Goal: Task Accomplishment & Management: Manage account settings

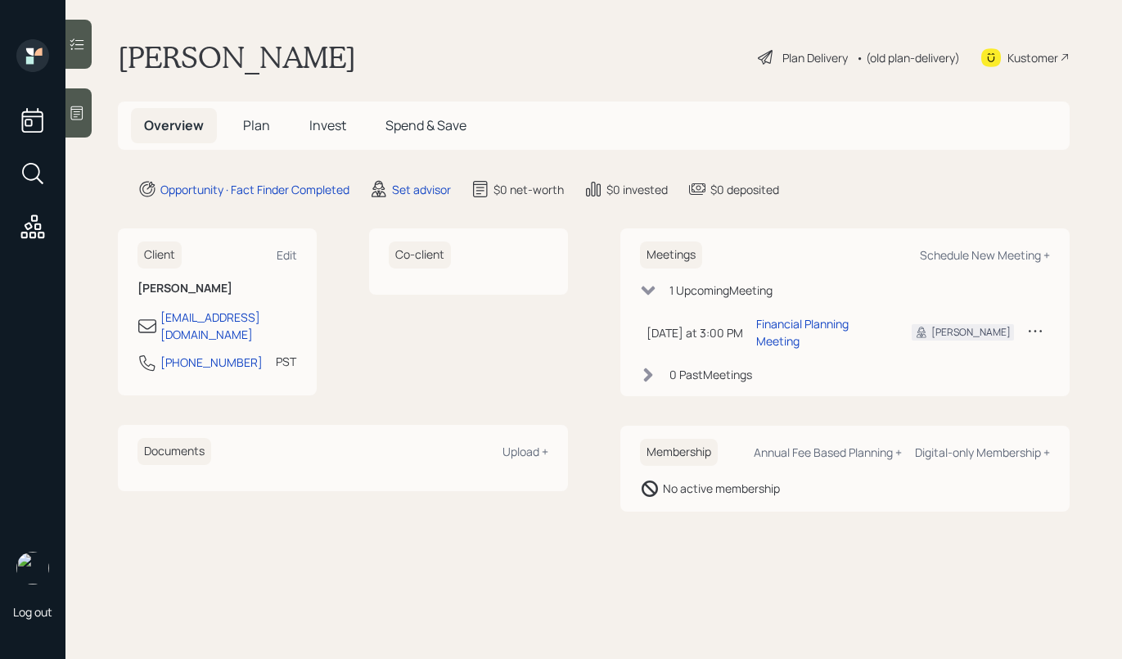
click at [79, 116] on icon at bounding box center [77, 113] width 16 height 16
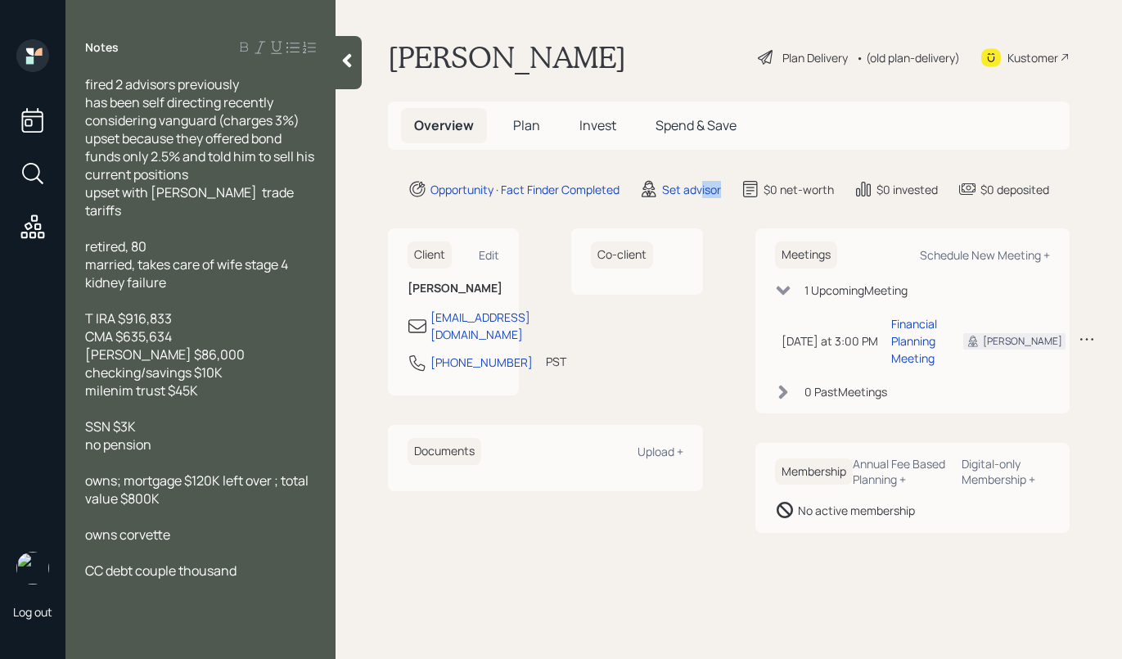
click at [704, 199] on div "Set advisor" at bounding box center [680, 189] width 82 height 20
click at [693, 194] on div "Set advisor" at bounding box center [691, 189] width 59 height 17
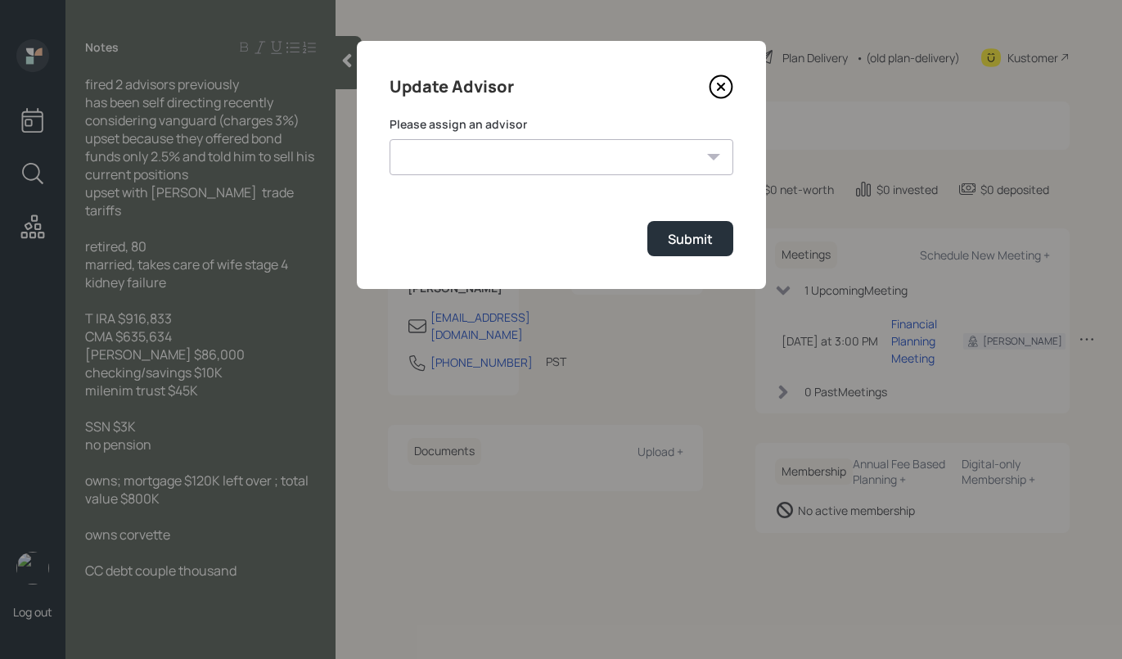
click at [682, 169] on select "Treva Nostdahl Jonah Coleman Tyler End Eric Schwartz Michael Russo Sami Boghos …" at bounding box center [561, 157] width 344 height 36
select select "bffa7908-1b2a-4c79-9bb6-f0ec9aed22d3"
click at [389, 139] on select "Treva Nostdahl Jonah Coleman Tyler End Eric Schwartz Michael Russo Sami Boghos …" at bounding box center [561, 157] width 344 height 36
click at [698, 249] on button "Submit" at bounding box center [690, 238] width 86 height 35
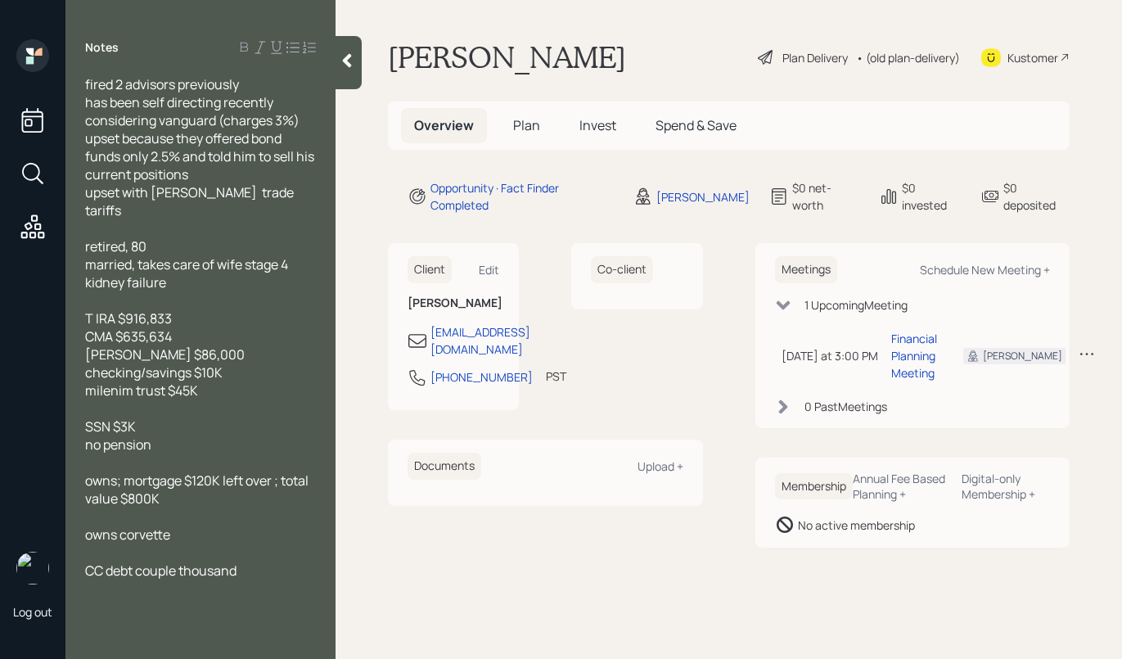
click at [524, 132] on span "Plan" at bounding box center [526, 125] width 27 height 18
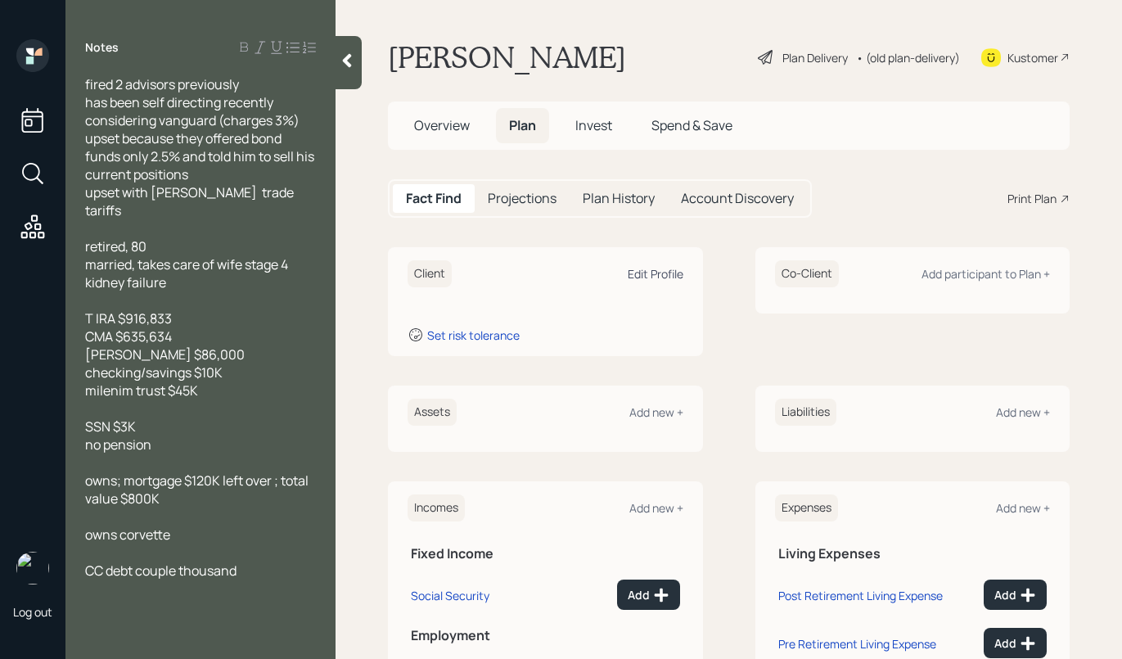
click at [628, 271] on div "Edit Profile" at bounding box center [656, 274] width 56 height 16
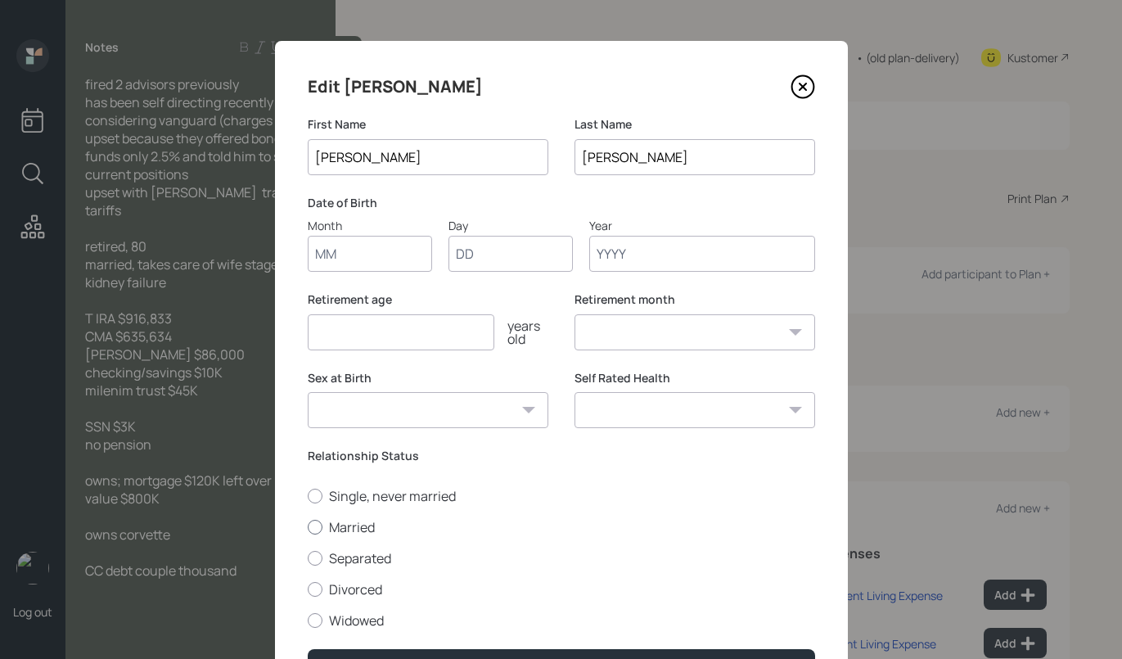
click at [308, 529] on div at bounding box center [315, 527] width 15 height 15
click at [308, 527] on input "Married" at bounding box center [307, 526] width 1 height 1
radio input "true"
click at [403, 317] on input "number" at bounding box center [401, 332] width 187 height 36
click at [640, 274] on div "Edit Bruce First Name Bruce Last Name Halpern Date of Birth Month Day Year Reti…" at bounding box center [561, 379] width 573 height 676
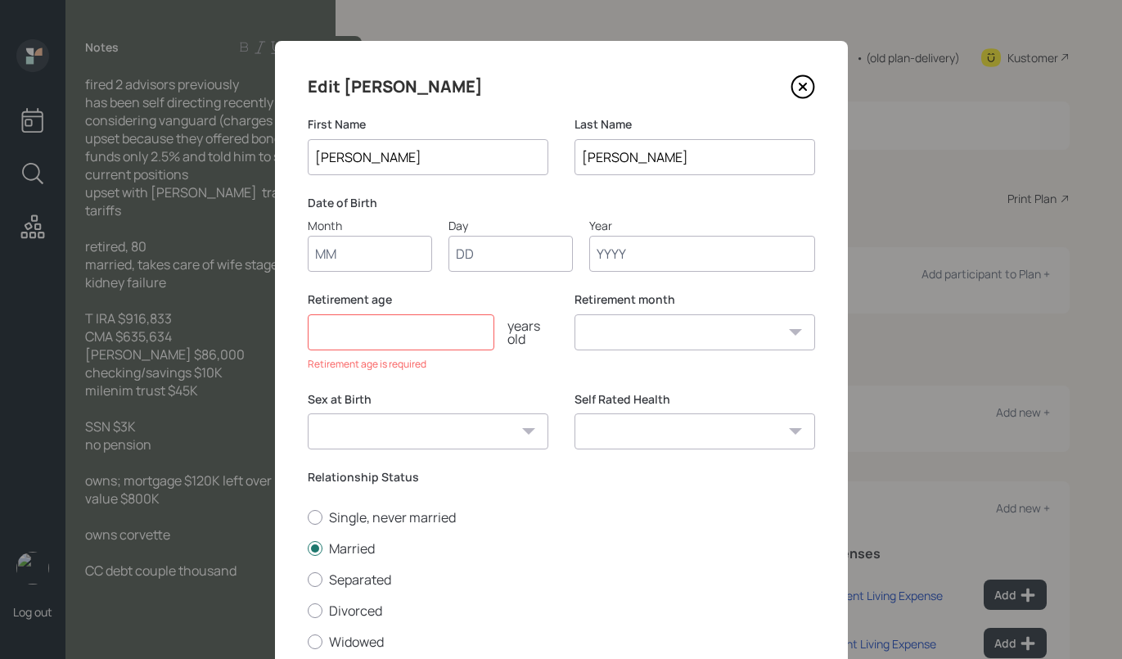
click at [639, 265] on input "Year" at bounding box center [702, 254] width 226 height 36
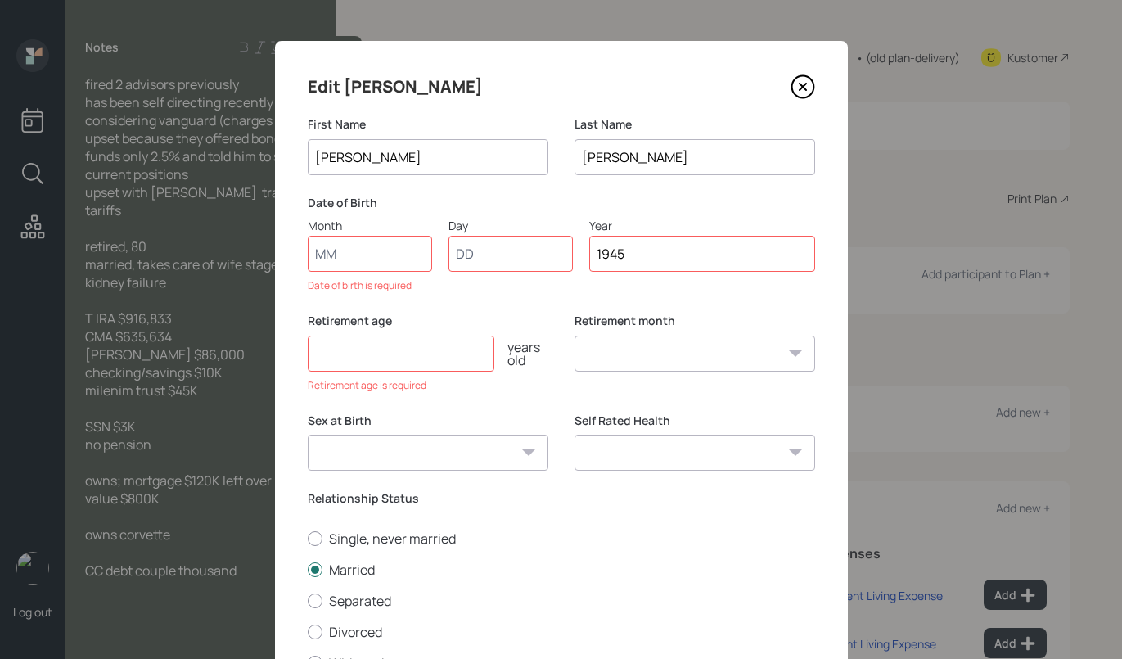
type input "1945"
click at [322, 263] on input "Month" at bounding box center [370, 254] width 124 height 36
type input "01"
click at [503, 246] on input "Day" at bounding box center [510, 254] width 124 height 36
type input "01"
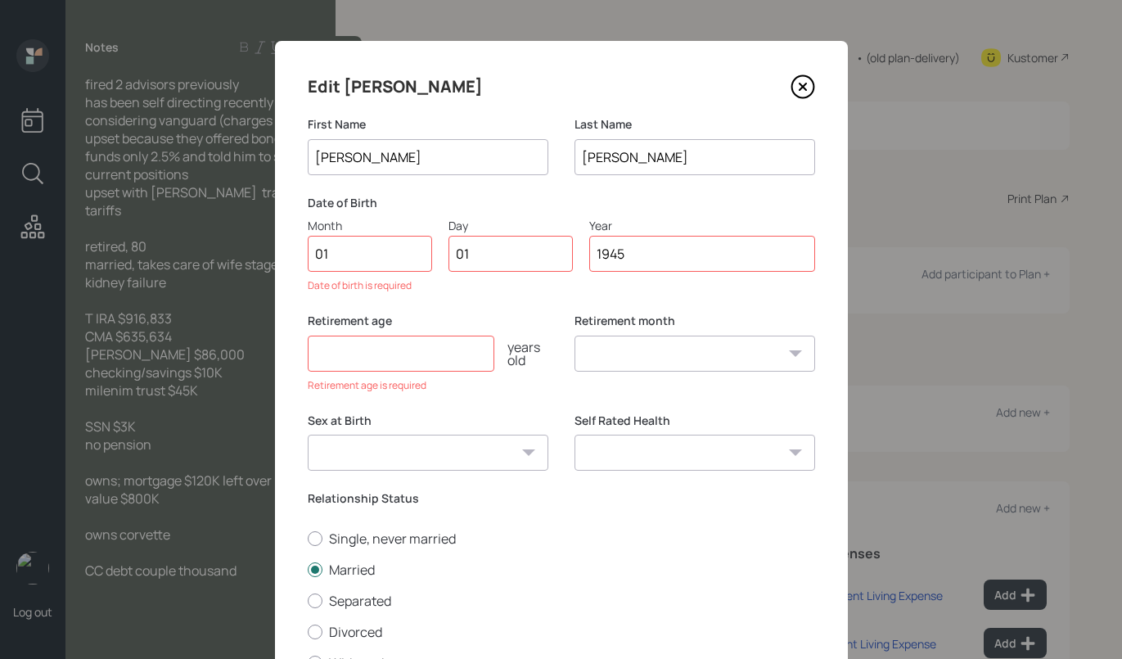
select select "1"
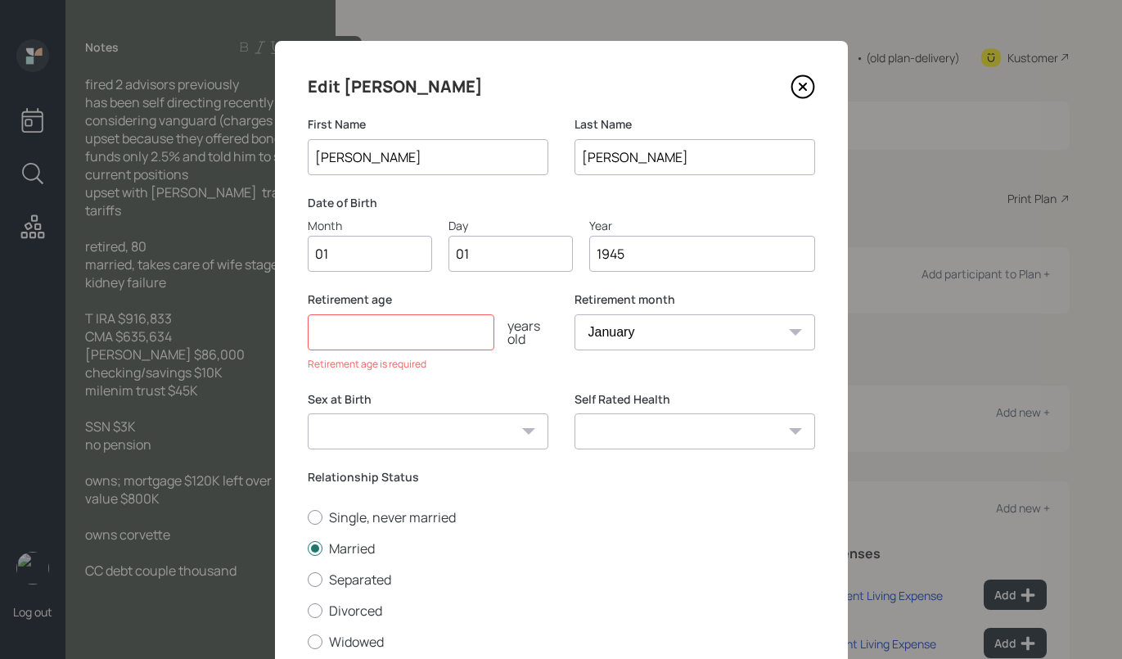
click at [383, 343] on input "number" at bounding box center [401, 332] width 187 height 36
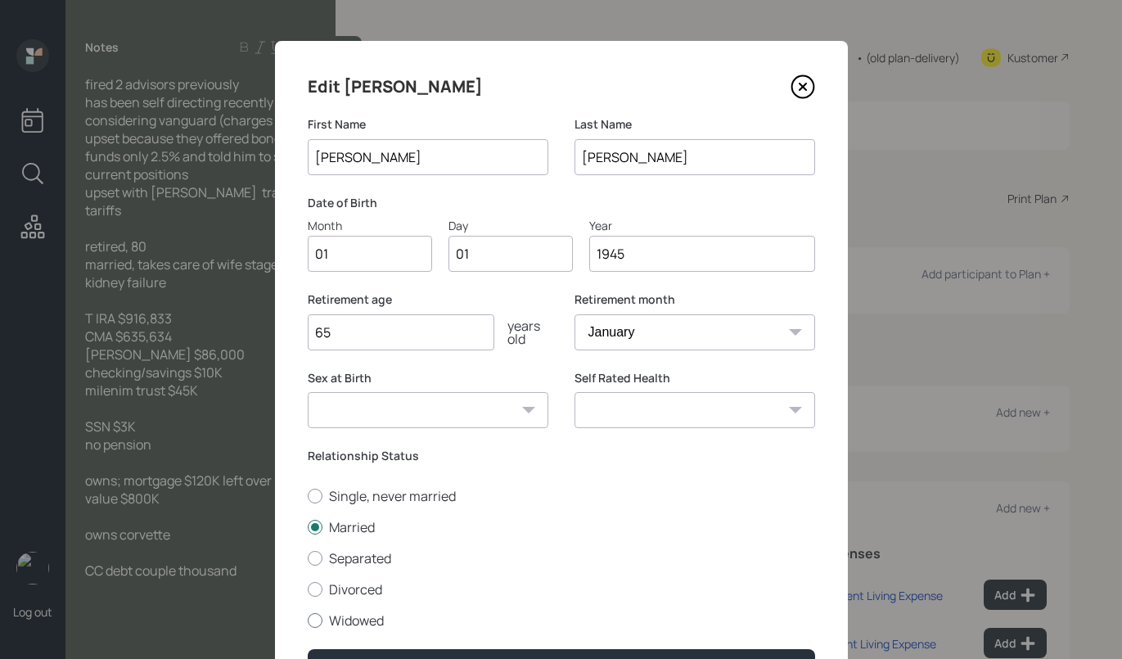
type input "65"
click at [638, 628] on div "Edit Bruce First Name Bruce Last Name Halpern Date of Birth Month 01 Day 01 Yea…" at bounding box center [561, 379] width 573 height 676
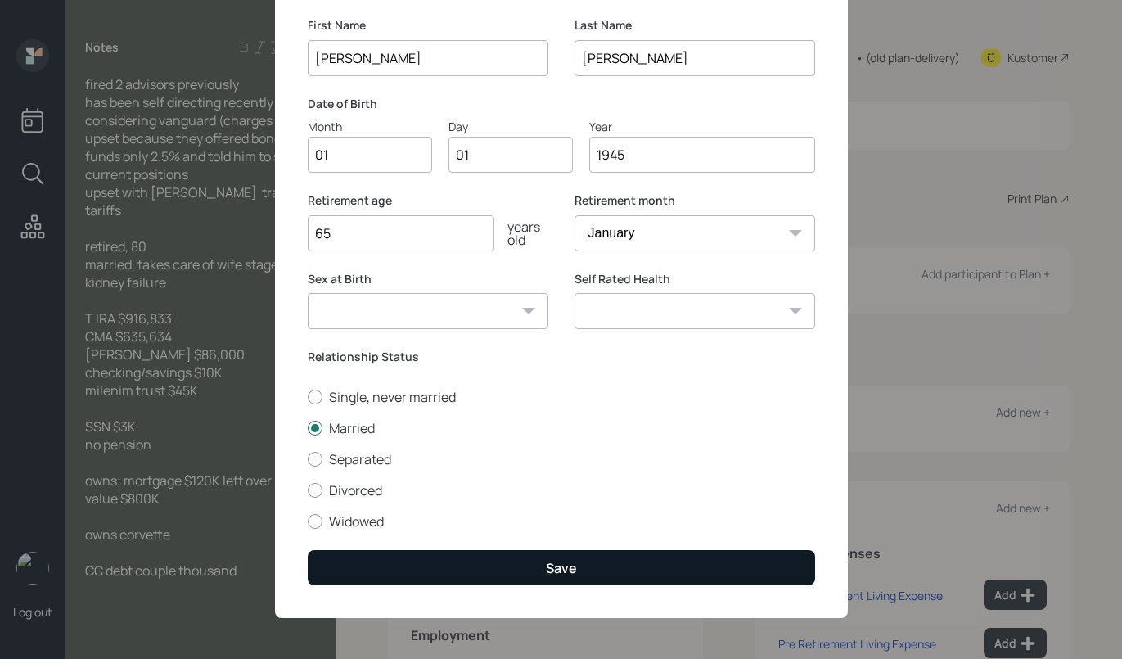
scroll to position [100, 0]
click at [572, 561] on button "Save" at bounding box center [561, 567] width 507 height 35
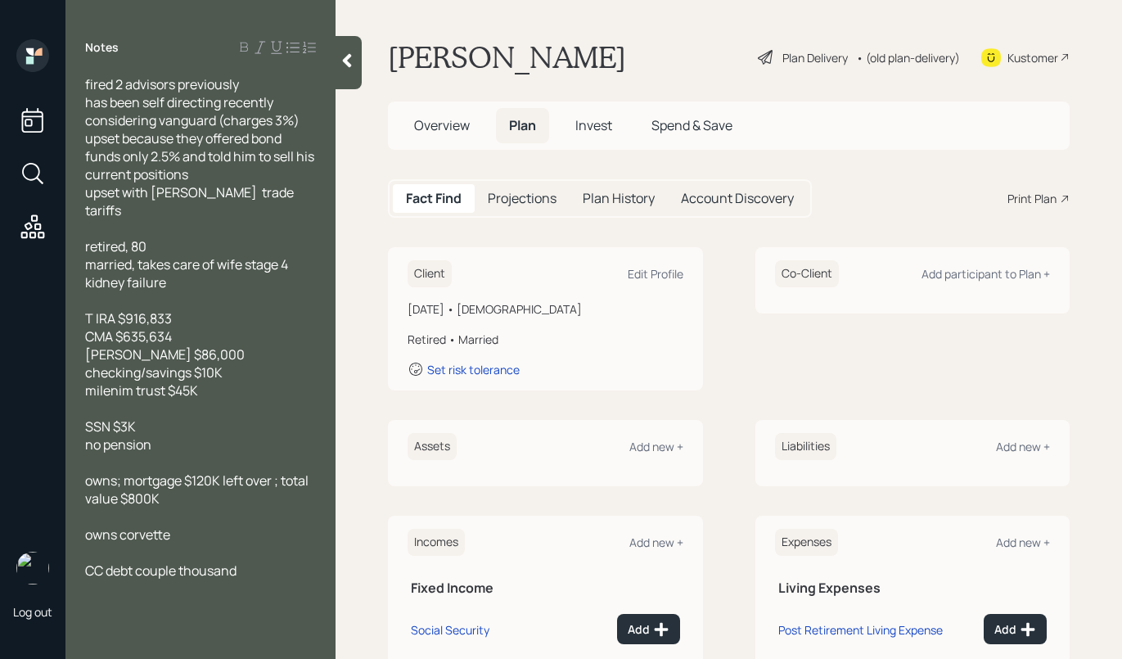
click at [802, 55] on div "Plan Delivery" at bounding box center [814, 57] width 65 height 17
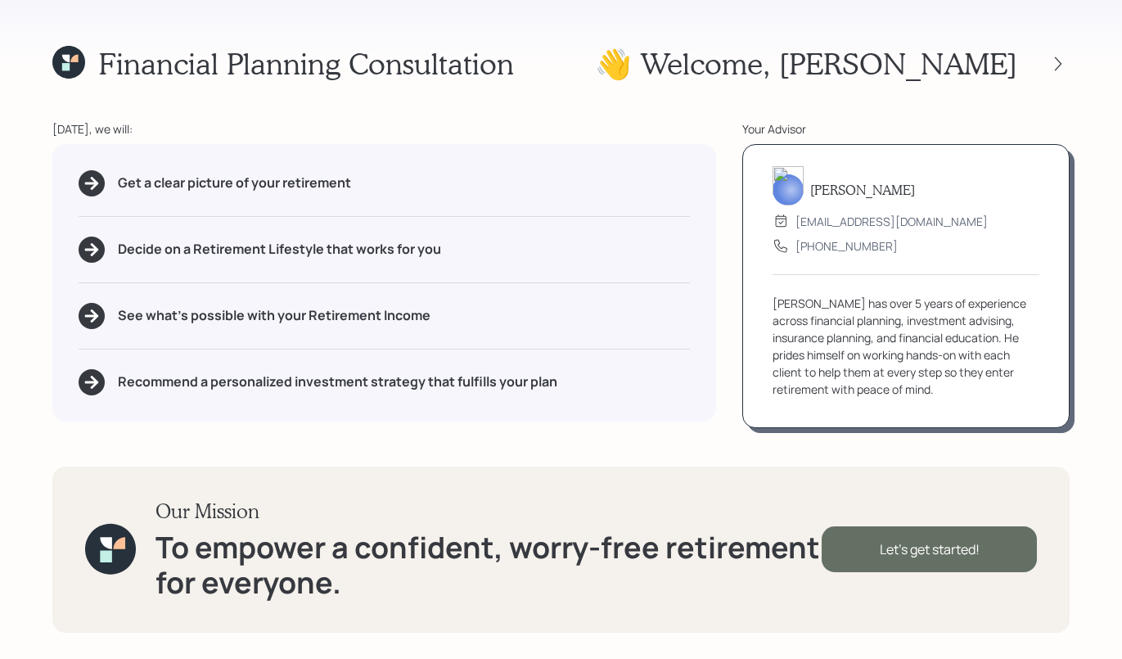
click at [928, 551] on div "Let's get started!" at bounding box center [929, 549] width 215 height 46
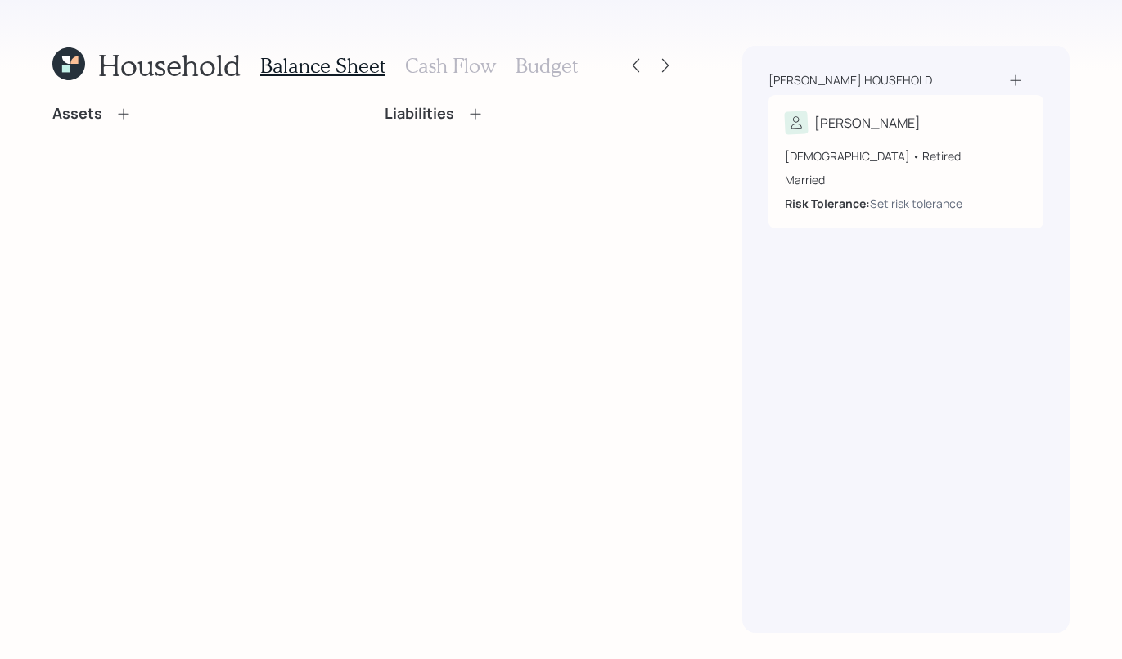
click at [133, 113] on div "Assets" at bounding box center [198, 114] width 293 height 18
click at [132, 112] on div "Assets" at bounding box center [198, 114] width 293 height 18
click at [128, 113] on icon at bounding box center [123, 114] width 16 height 16
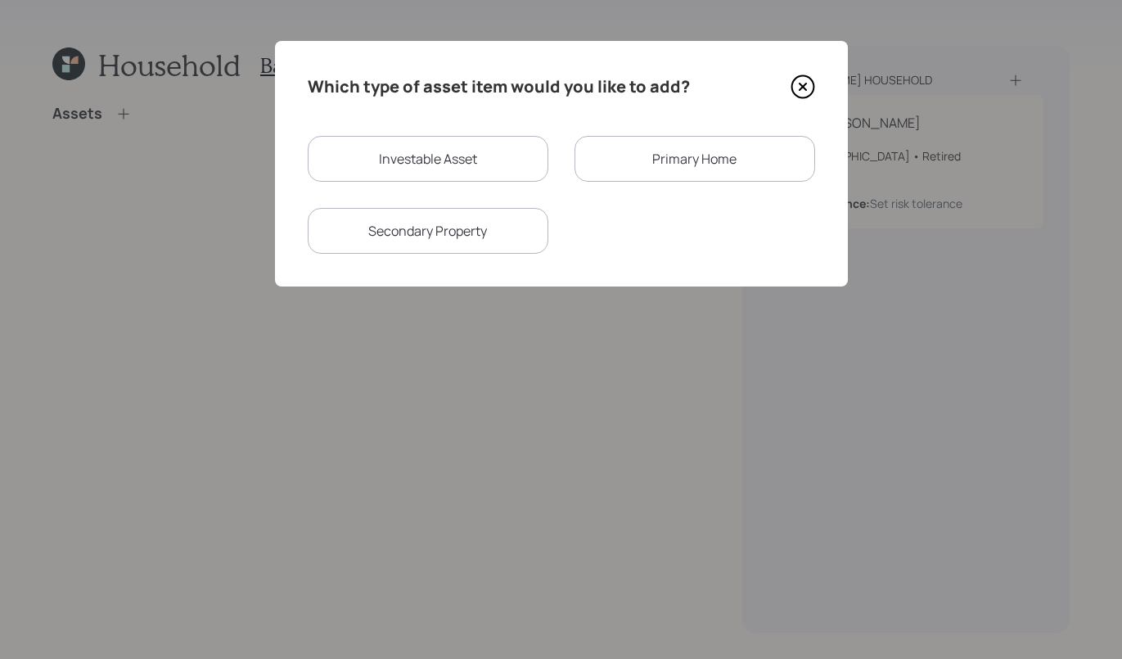
click at [497, 137] on div "Investable Asset" at bounding box center [428, 159] width 241 height 46
select select "taxable"
select select "balanced"
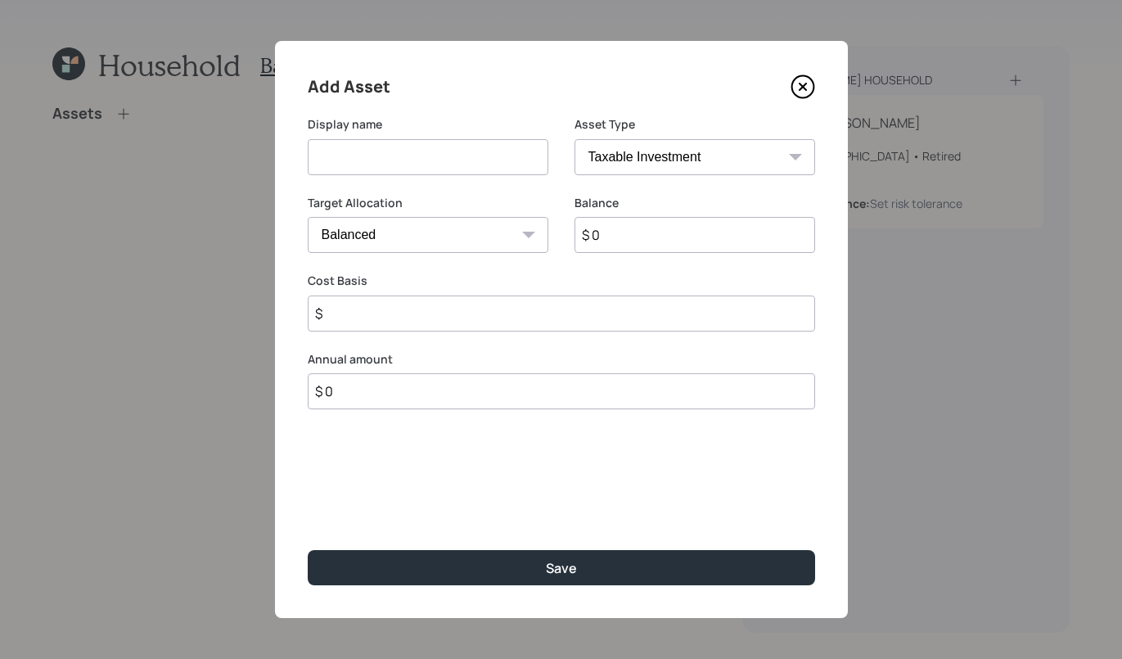
click at [450, 168] on input at bounding box center [428, 157] width 241 height 36
type input "Traditional IRA"
click at [626, 237] on input "$ 0" at bounding box center [694, 235] width 241 height 36
type input "$ 916,833"
click at [715, 144] on select "SEP IRA IRA Roth IRA 401(k) Roth 401(k) 403(b) Roth 403(b) 457(b) Roth 457(b) H…" at bounding box center [694, 157] width 241 height 36
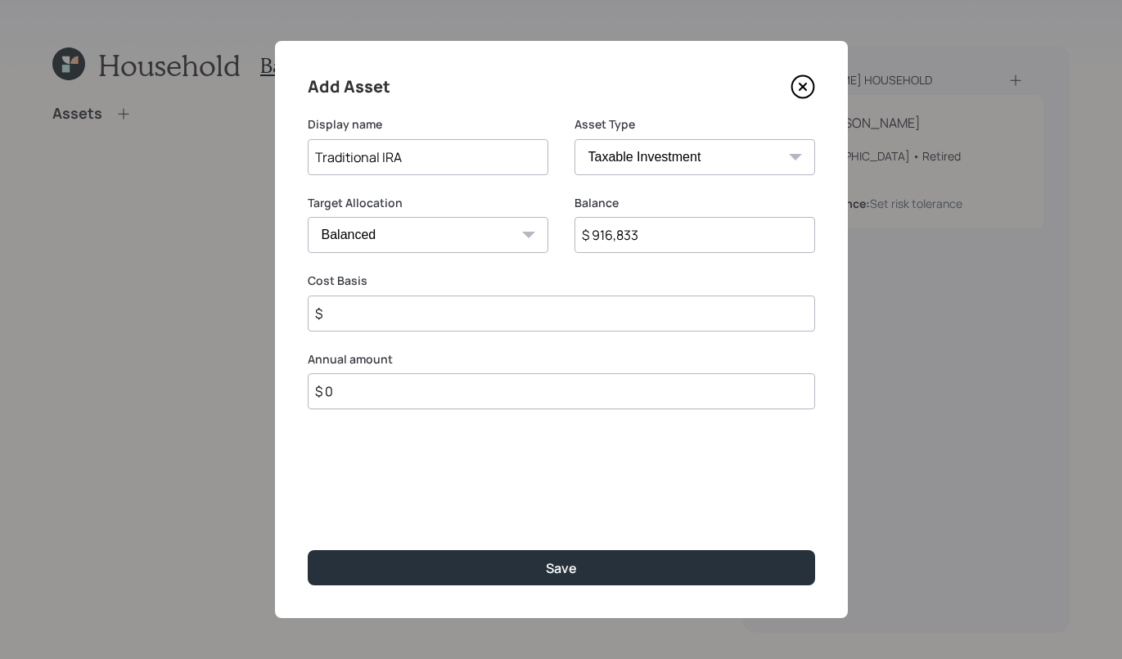
select select "ira"
click at [574, 139] on select "SEP IRA IRA Roth IRA 401(k) Roth 401(k) 403(b) Roth 403(b) 457(b) Roth 457(b) H…" at bounding box center [694, 157] width 241 height 36
type input "$"
click at [671, 149] on select "SEP IRA IRA Roth IRA 401(k) Roth 401(k) 403(b) Roth 403(b) 457(b) Roth 457(b) H…" at bounding box center [694, 157] width 241 height 36
select select "taxable"
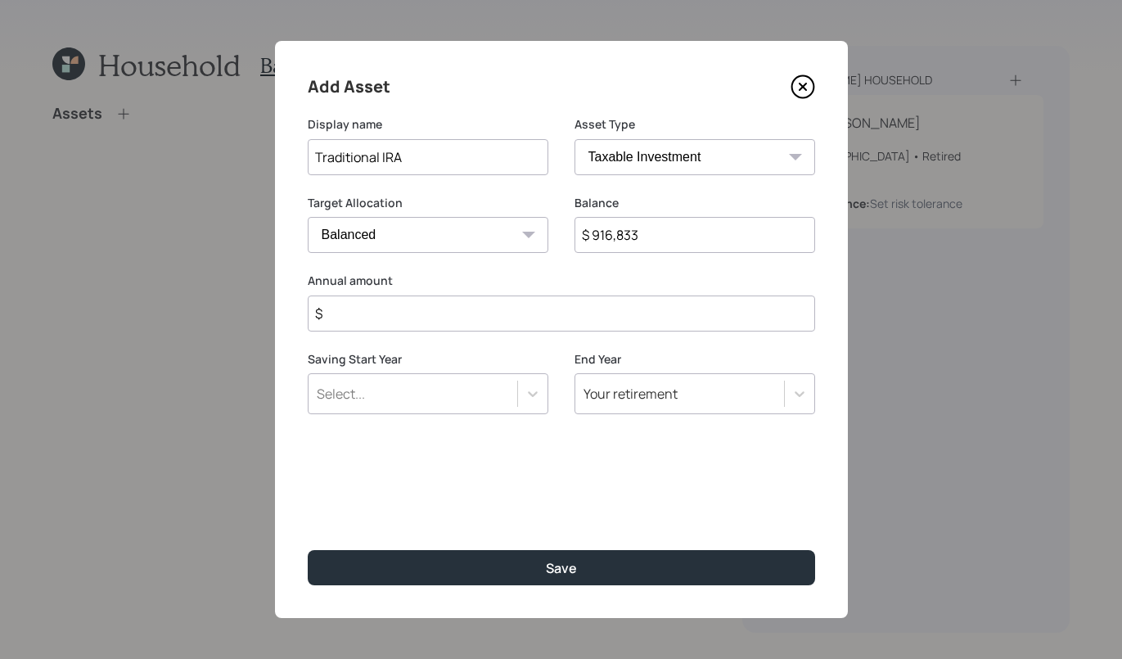
click at [574, 139] on select "SEP IRA IRA Roth IRA 401(k) Roth 401(k) 403(b) Roth 403(b) 457(b) Roth 457(b) H…" at bounding box center [694, 157] width 241 height 36
click at [689, 161] on select "SEP IRA IRA Roth IRA 401(k) Roth 401(k) 403(b) Roth 403(b) 457(b) Roth 457(b) H…" at bounding box center [694, 157] width 241 height 36
click at [574, 139] on select "SEP IRA IRA Roth IRA 401(k) Roth 401(k) 403(b) Roth 403(b) 457(b) Roth 457(b) H…" at bounding box center [694, 157] width 241 height 36
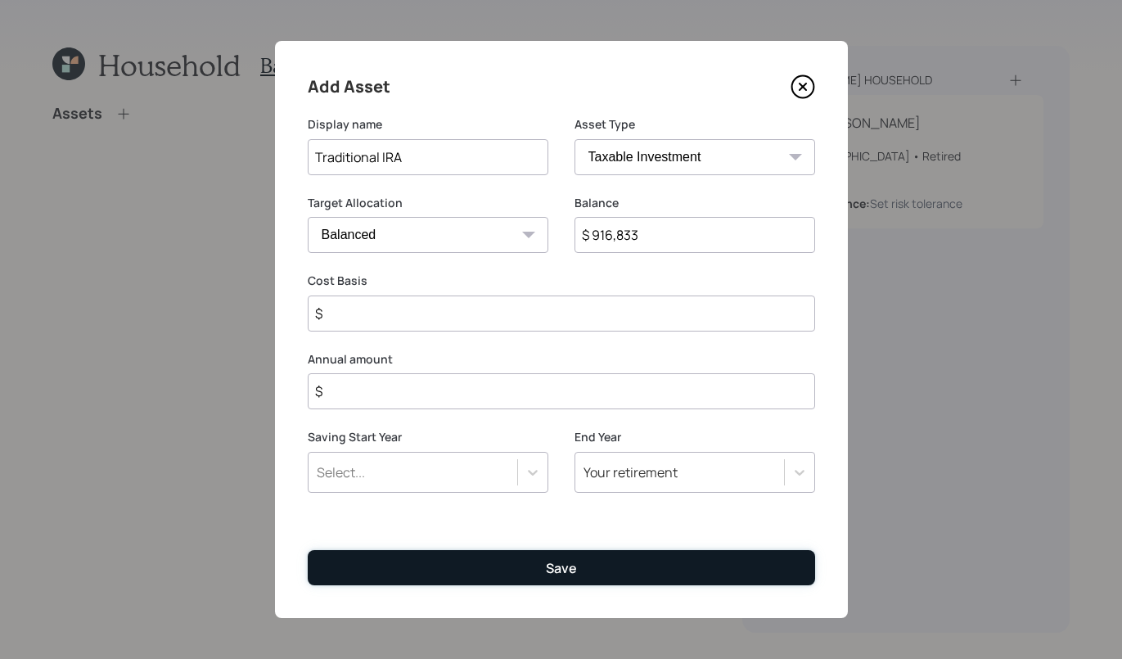
click at [618, 578] on button "Save" at bounding box center [561, 567] width 507 height 35
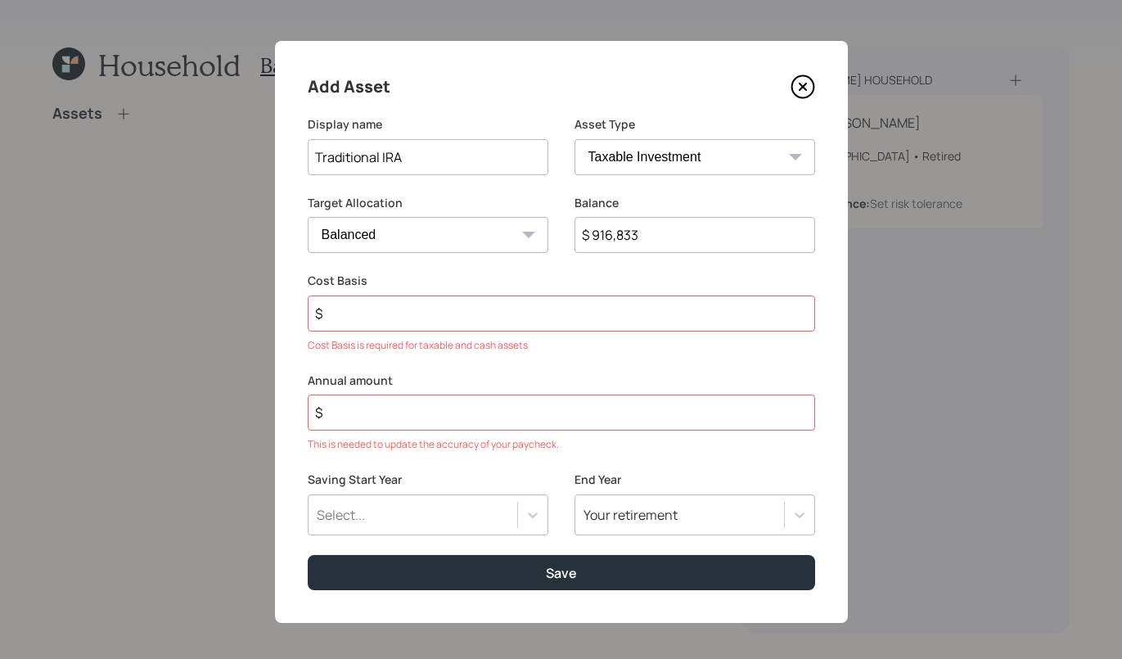
click at [583, 326] on input "$" at bounding box center [561, 313] width 507 height 36
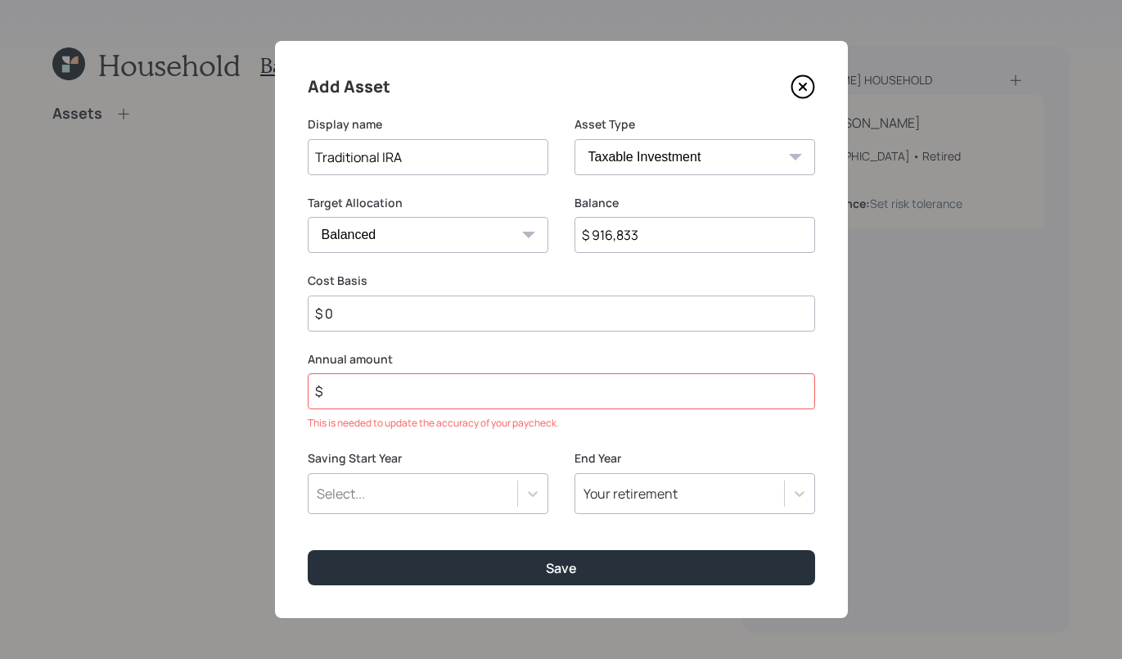
type input "$ 0"
drag, startPoint x: 430, startPoint y: 438, endPoint x: 428, endPoint y: 426, distance: 11.6
click at [427, 436] on div "Add Asset Display name Traditional IRA Asset Type SEP IRA IRA Roth IRA 401(k) R…" at bounding box center [561, 329] width 573 height 577
click at [428, 426] on div "This is needed to update the accuracy of your paycheck." at bounding box center [561, 423] width 507 height 15
click at [444, 416] on div "This is needed to update the accuracy of your paycheck." at bounding box center [561, 423] width 507 height 15
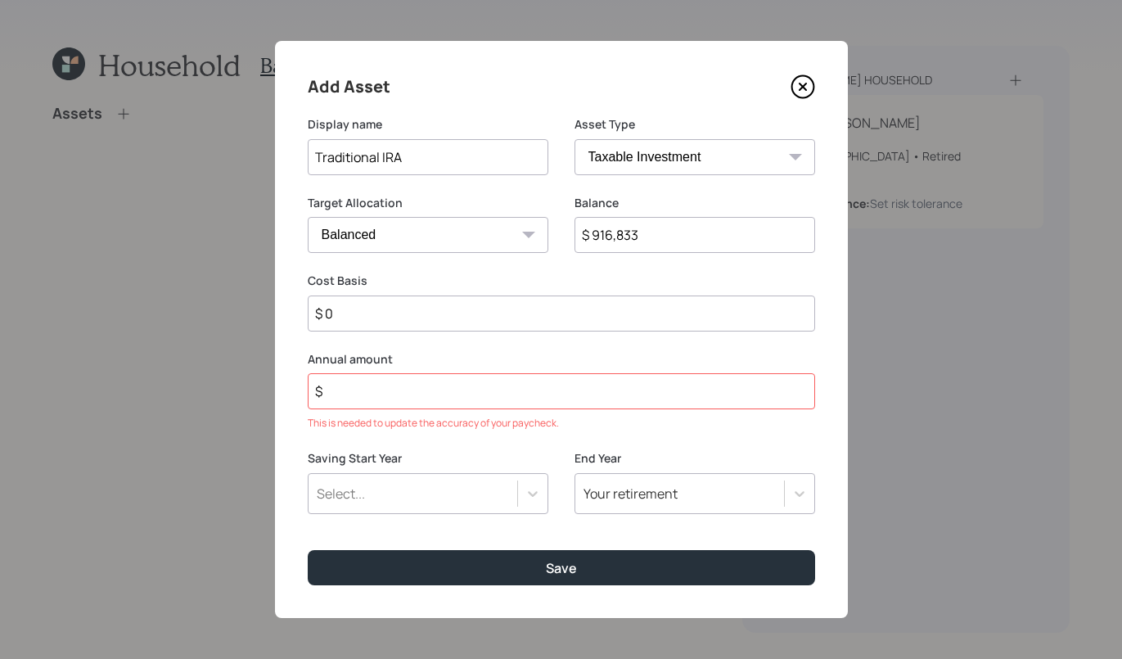
click at [445, 405] on input "$" at bounding box center [561, 391] width 507 height 36
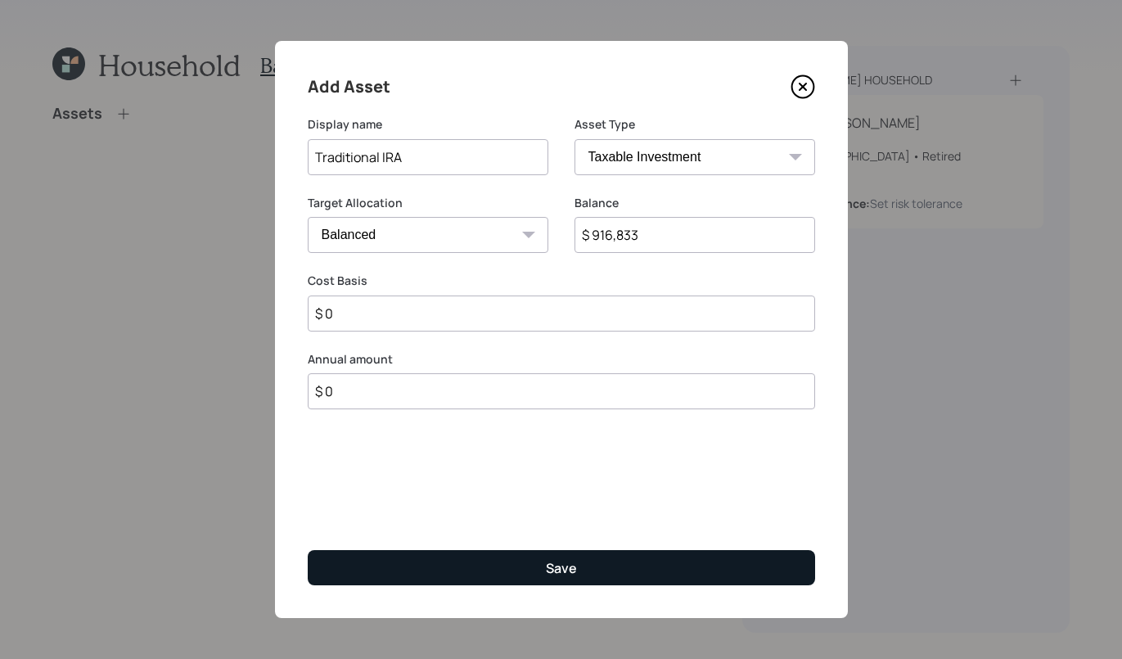
type input "$ 0"
click at [503, 569] on button "Save" at bounding box center [561, 567] width 507 height 35
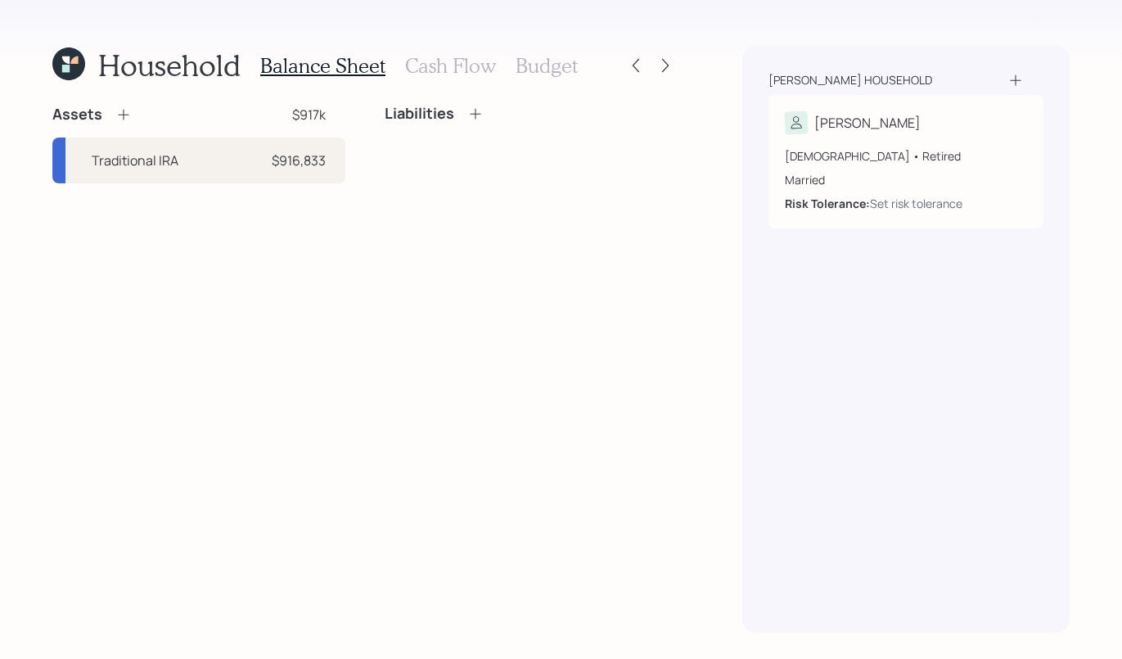
click at [119, 115] on icon at bounding box center [123, 114] width 16 height 16
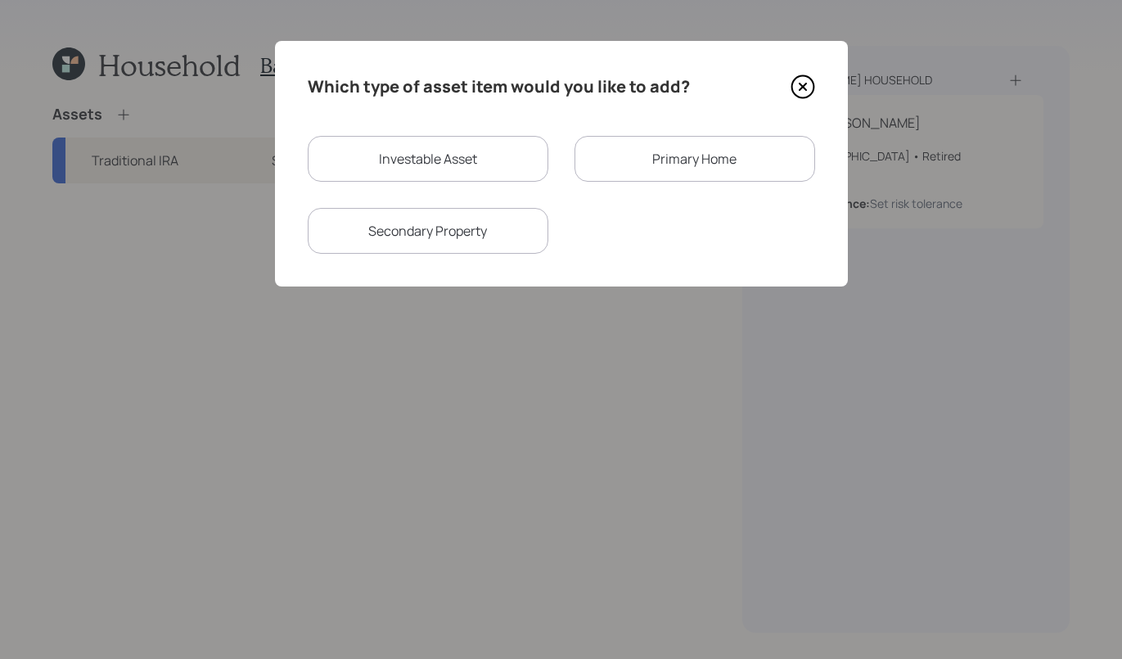
click at [398, 162] on div "Investable Asset" at bounding box center [428, 159] width 241 height 46
select select "taxable"
select select "balanced"
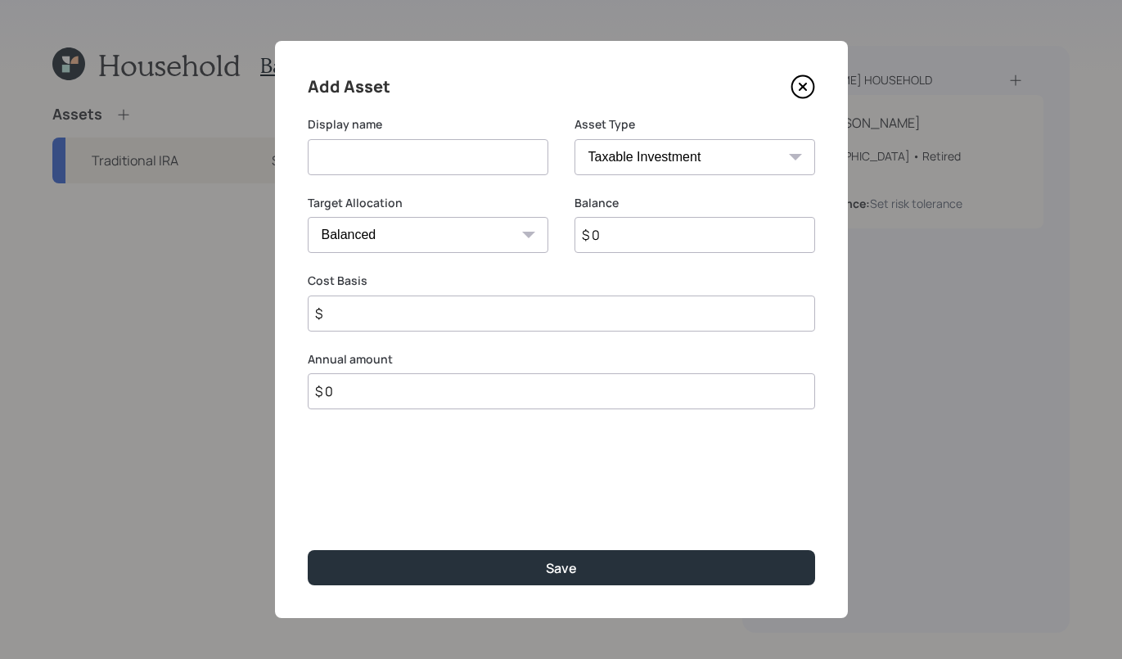
click at [398, 161] on input at bounding box center [428, 157] width 241 height 36
click at [707, 155] on select "SEP IRA IRA Roth IRA 401(k) Roth 401(k) 403(b) Roth 403(b) 457(b) Roth 457(b) H…" at bounding box center [694, 157] width 241 height 36
click at [353, 152] on input "CMA" at bounding box center [428, 157] width 241 height 36
type input "CMA/ brokerage"
click at [665, 142] on select "SEP IRA IRA Roth IRA 401(k) Roth 401(k) 403(b) Roth 403(b) 457(b) Roth 457(b) H…" at bounding box center [694, 157] width 241 height 36
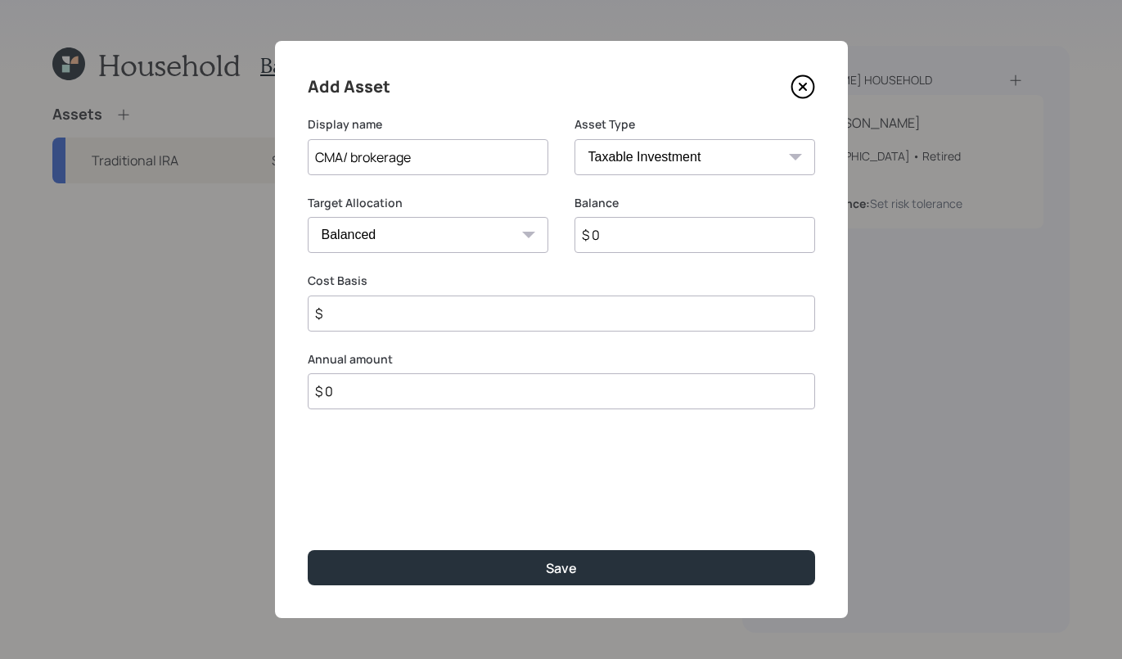
click at [574, 139] on select "SEP IRA IRA Roth IRA 401(k) Roth 401(k) 403(b) Roth 403(b) 457(b) Roth 457(b) H…" at bounding box center [694, 157] width 241 height 36
click at [474, 232] on select "Cash Conservative Balanced Aggressive" at bounding box center [428, 235] width 241 height 36
click at [308, 217] on select "Cash Conservative Balanced Aggressive" at bounding box center [428, 235] width 241 height 36
click at [637, 221] on input "$ 0" at bounding box center [694, 235] width 241 height 36
click at [638, 230] on input "$ 0" at bounding box center [694, 235] width 241 height 36
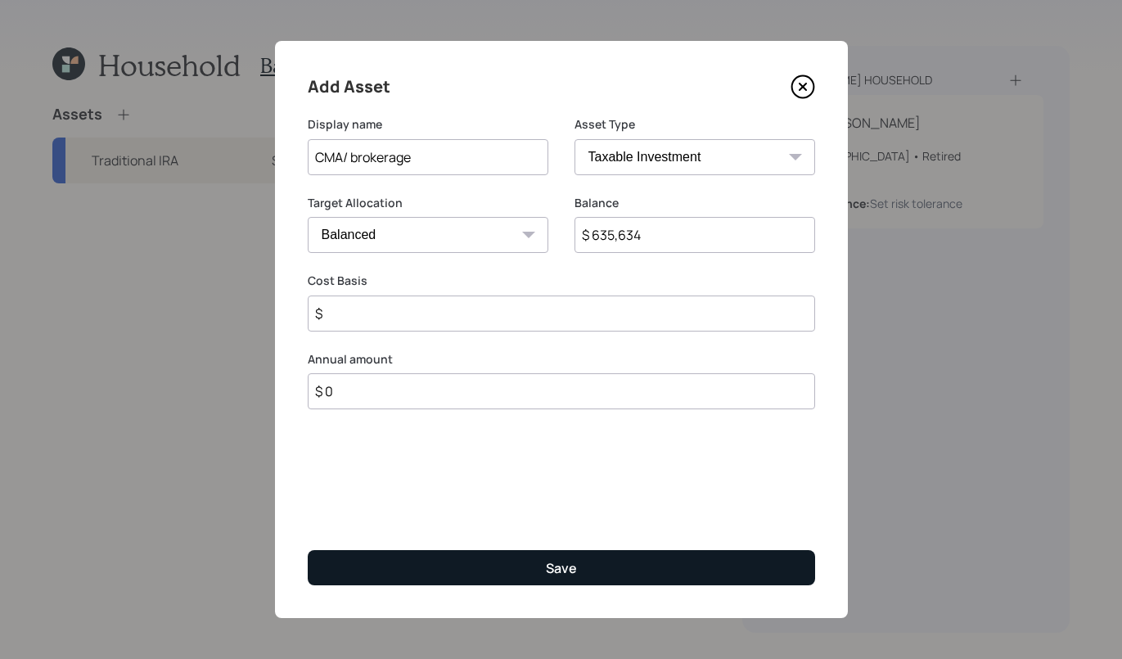
type input "$ 635,634"
click at [547, 569] on div "Save" at bounding box center [561, 568] width 31 height 18
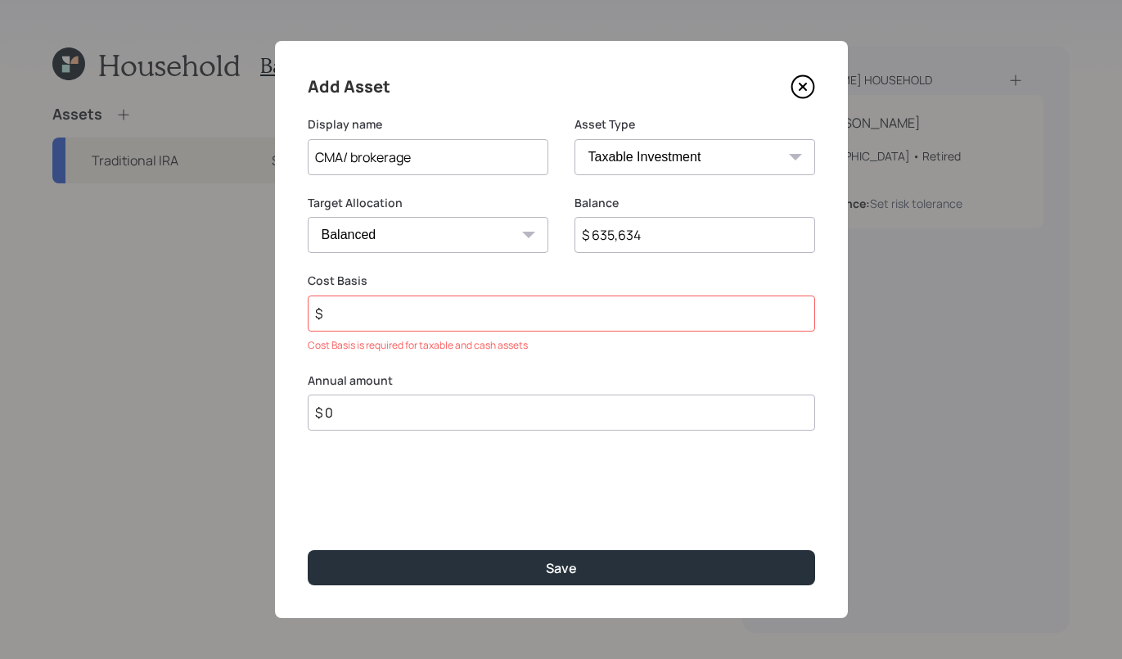
click at [592, 313] on input "$" at bounding box center [561, 313] width 507 height 36
type input "$ 0"
click at [520, 544] on div "Add Asset Display name CMA/ brokerage Asset Type SEP IRA IRA Roth IRA 401(k) Ro…" at bounding box center [561, 329] width 573 height 577
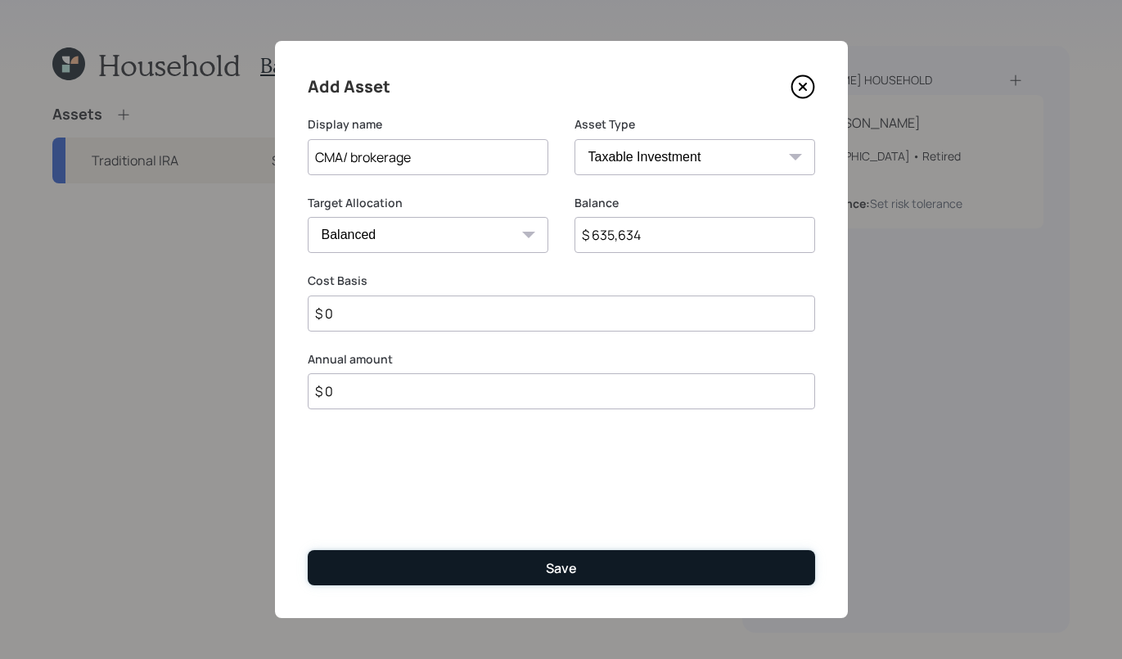
click at [515, 560] on button "Save" at bounding box center [561, 567] width 507 height 35
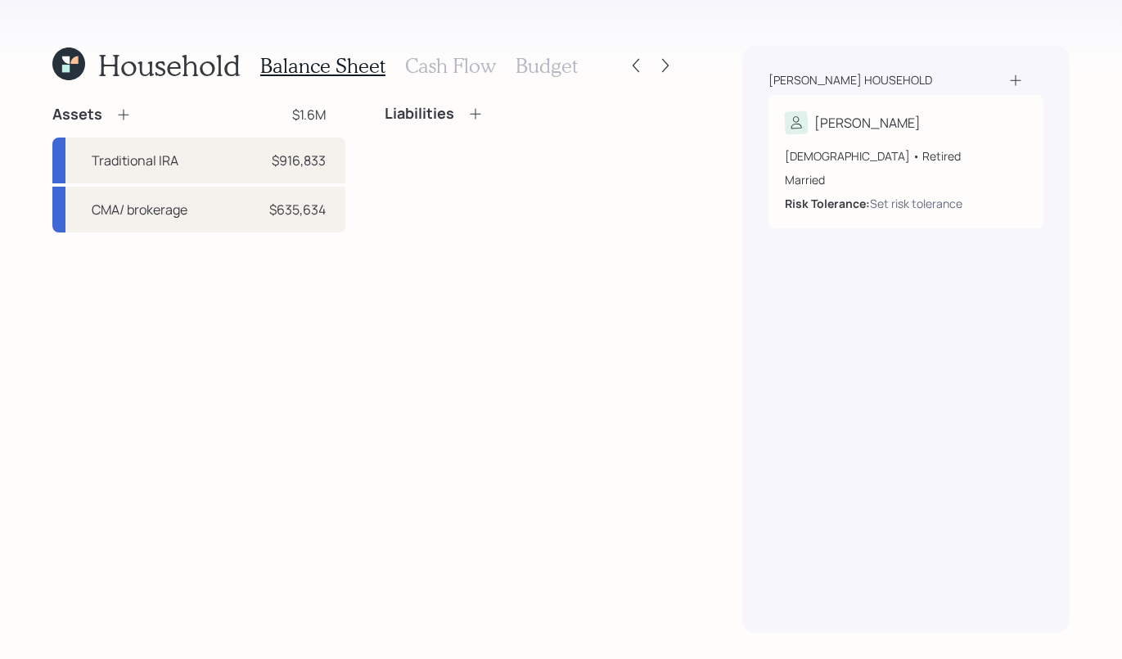
click at [121, 122] on icon at bounding box center [123, 114] width 16 height 16
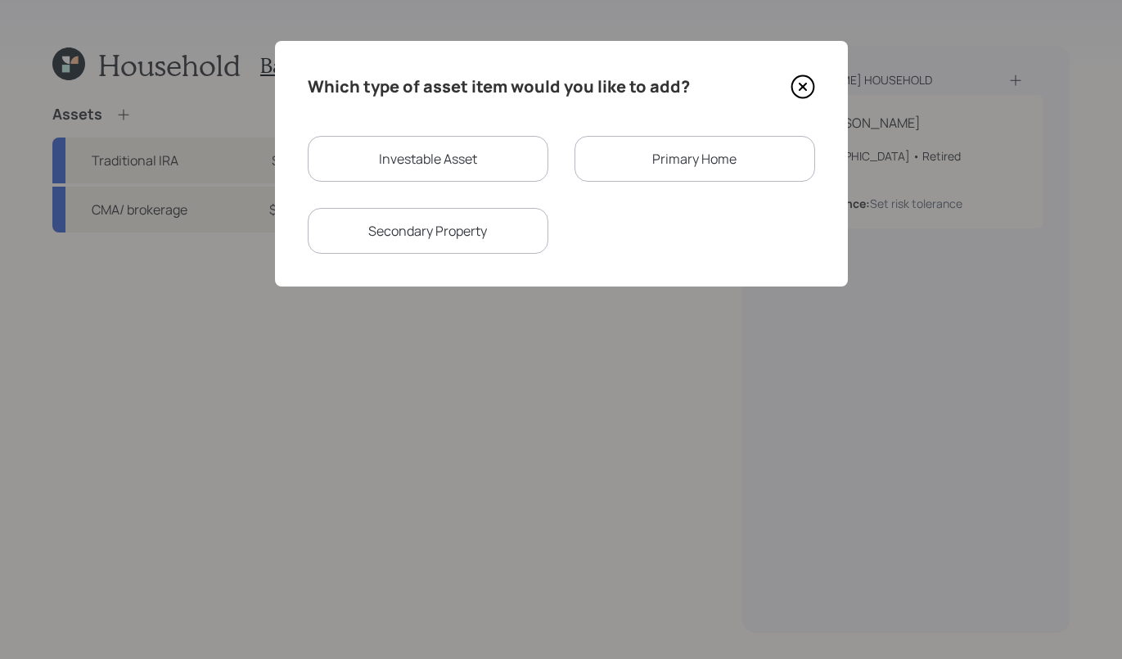
click at [479, 176] on div "Investable Asset" at bounding box center [428, 159] width 241 height 46
select select "taxable"
select select "balanced"
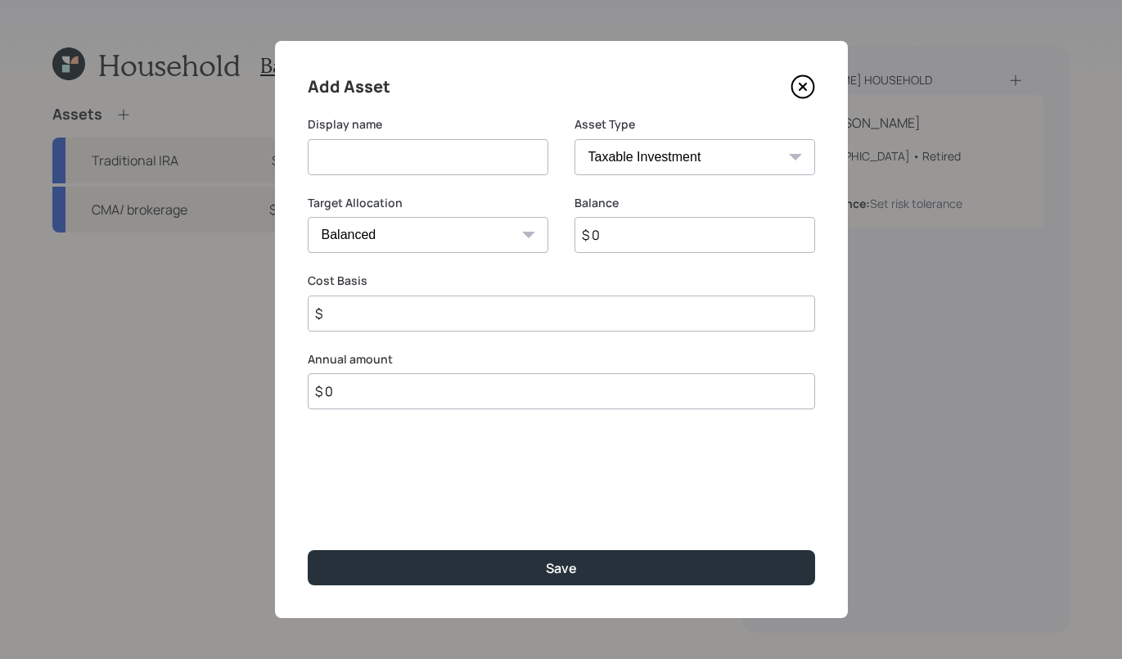
click at [492, 169] on input at bounding box center [428, 157] width 241 height 36
type input "Roth"
click at [687, 160] on select "SEP IRA IRA Roth IRA 401(k) Roth 401(k) 403(b) Roth 403(b) 457(b) Roth 457(b) H…" at bounding box center [694, 157] width 241 height 36
select select "roth_ira"
click at [574, 139] on select "SEP IRA IRA Roth IRA 401(k) Roth 401(k) 403(b) Roth 403(b) 457(b) Roth 457(b) H…" at bounding box center [694, 157] width 241 height 36
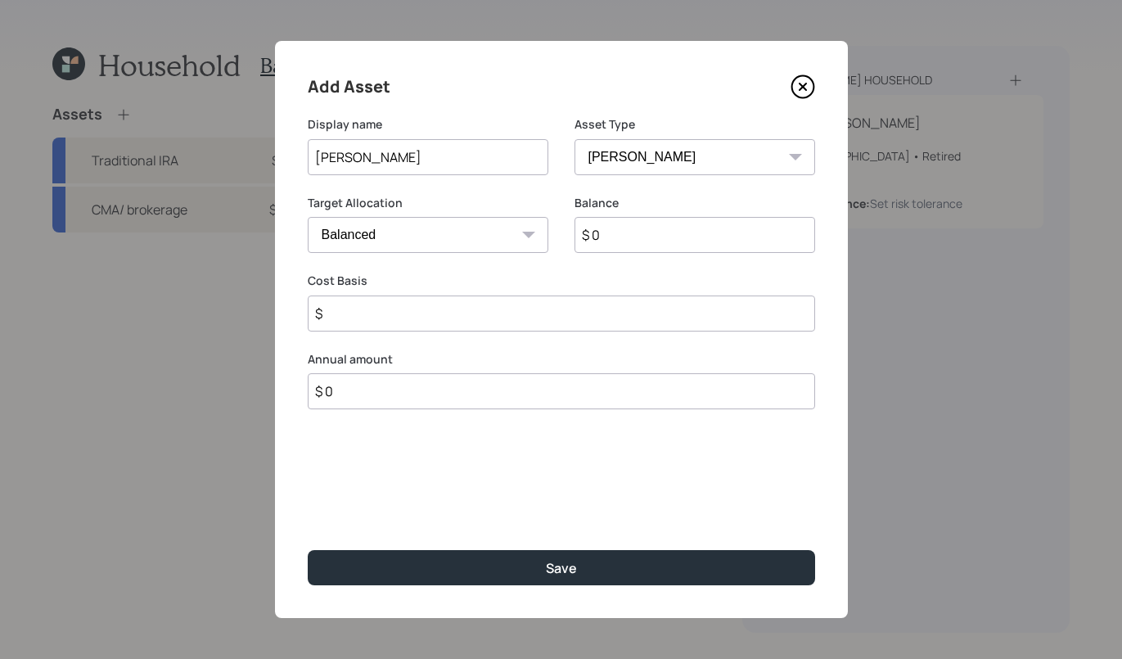
type input "$"
click at [681, 250] on input "$ 0" at bounding box center [694, 235] width 241 height 36
type input "$ 86,000"
click at [606, 490] on div "Add Asset Display name Roth Asset Type SEP IRA IRA Roth IRA 401(k) Roth 401(k) …" at bounding box center [561, 329] width 573 height 577
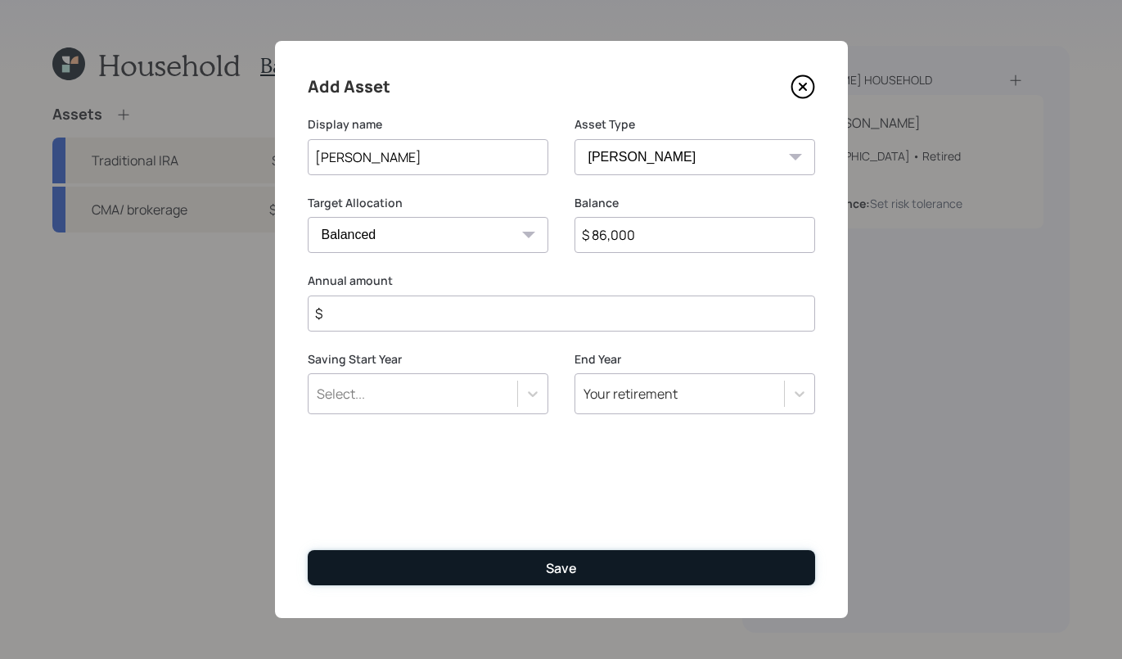
click at [531, 566] on button "Save" at bounding box center [561, 567] width 507 height 35
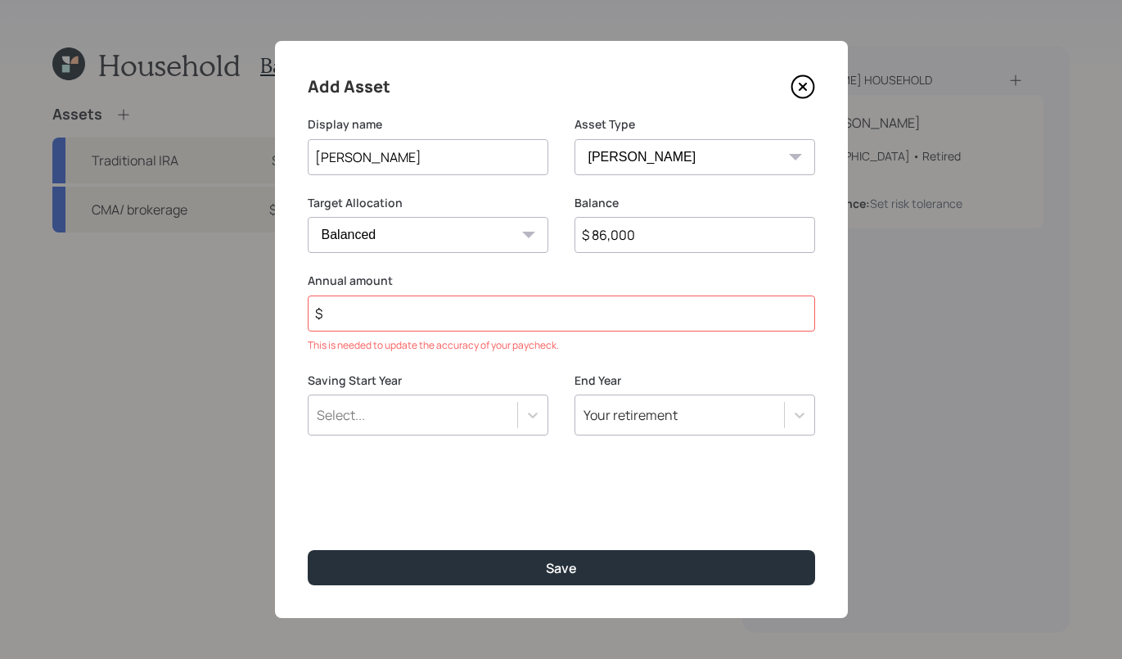
click at [532, 316] on input "$" at bounding box center [561, 313] width 507 height 36
type input "$ 0"
click at [619, 421] on div "Add Asset Display name Roth Asset Type SEP IRA IRA Roth IRA 401(k) Roth 401(k) …" at bounding box center [561, 329] width 573 height 577
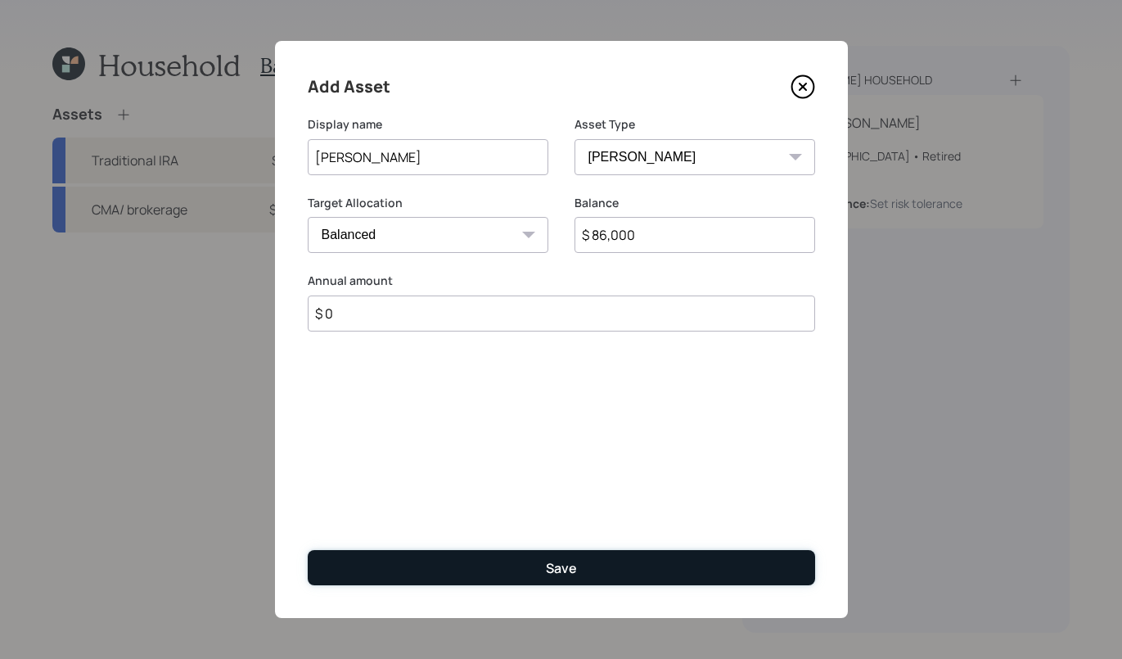
click at [609, 558] on button "Save" at bounding box center [561, 567] width 507 height 35
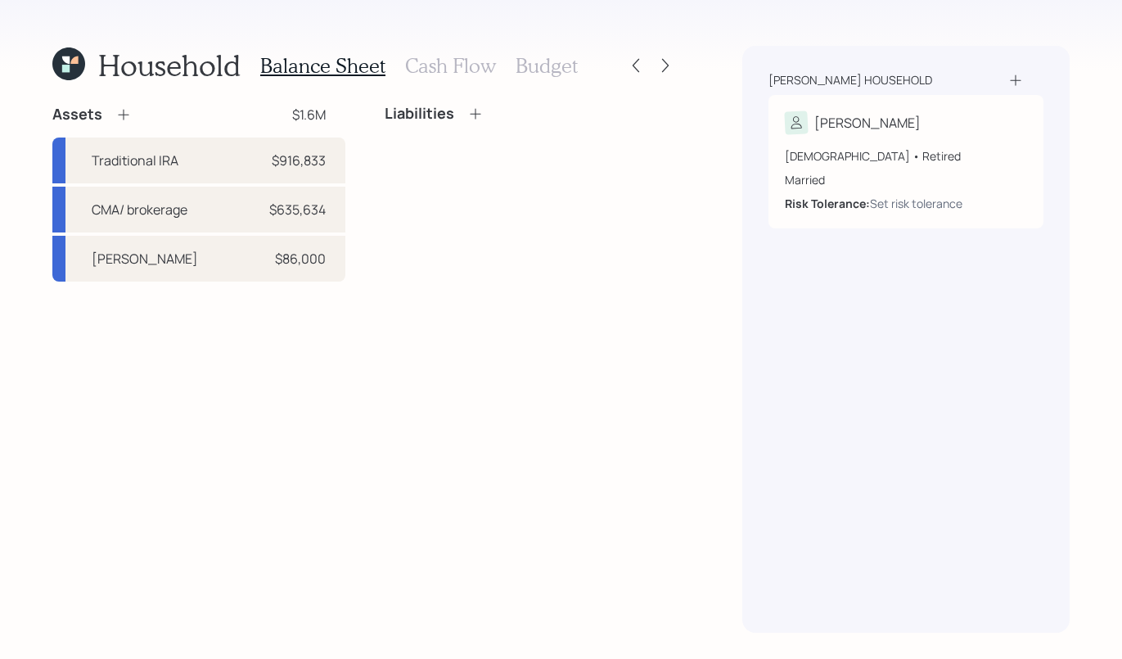
click at [127, 116] on icon at bounding box center [123, 114] width 16 height 16
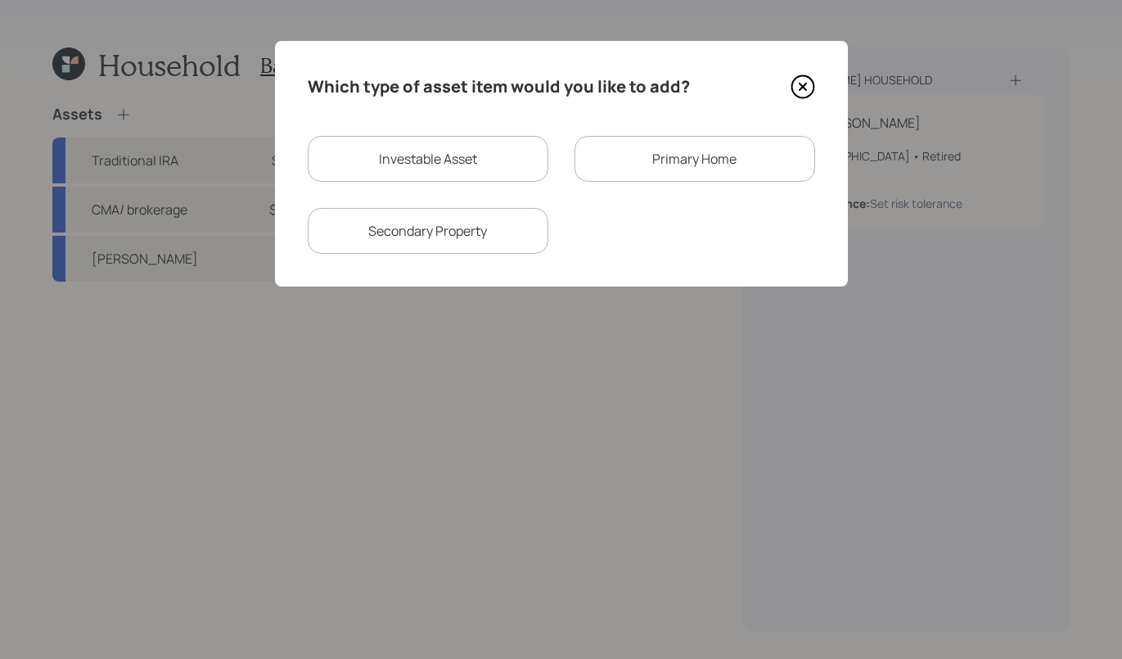
click at [479, 175] on div "Investable Asset" at bounding box center [428, 159] width 241 height 46
select select "taxable"
select select "balanced"
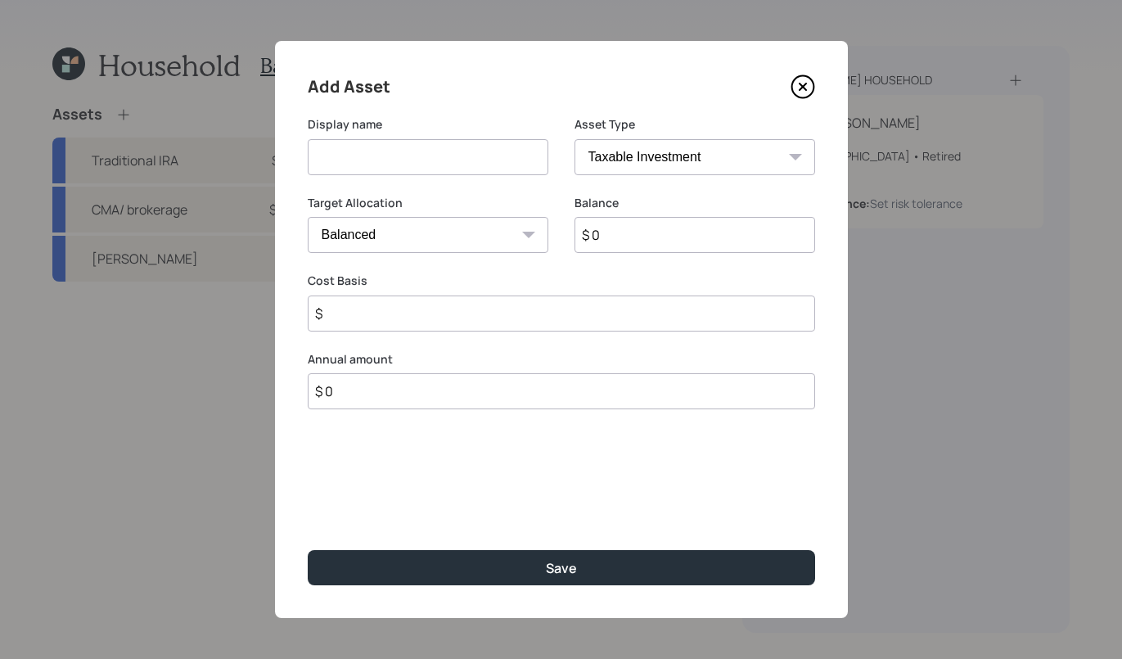
click at [793, 89] on icon at bounding box center [802, 86] width 25 height 25
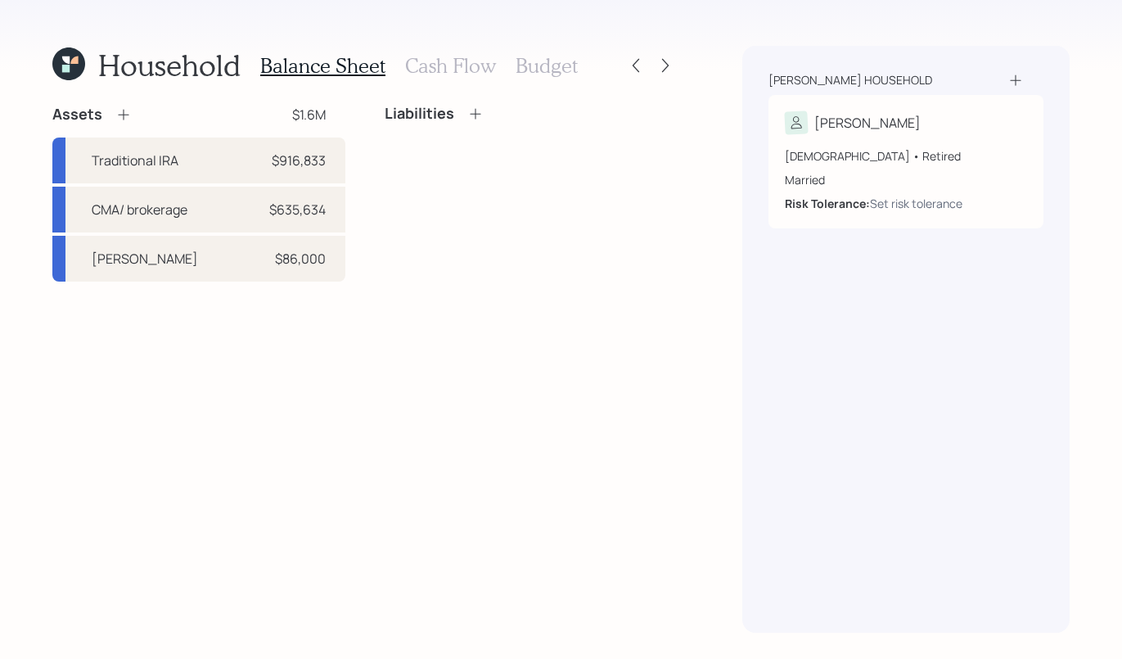
click at [124, 119] on icon at bounding box center [123, 114] width 16 height 16
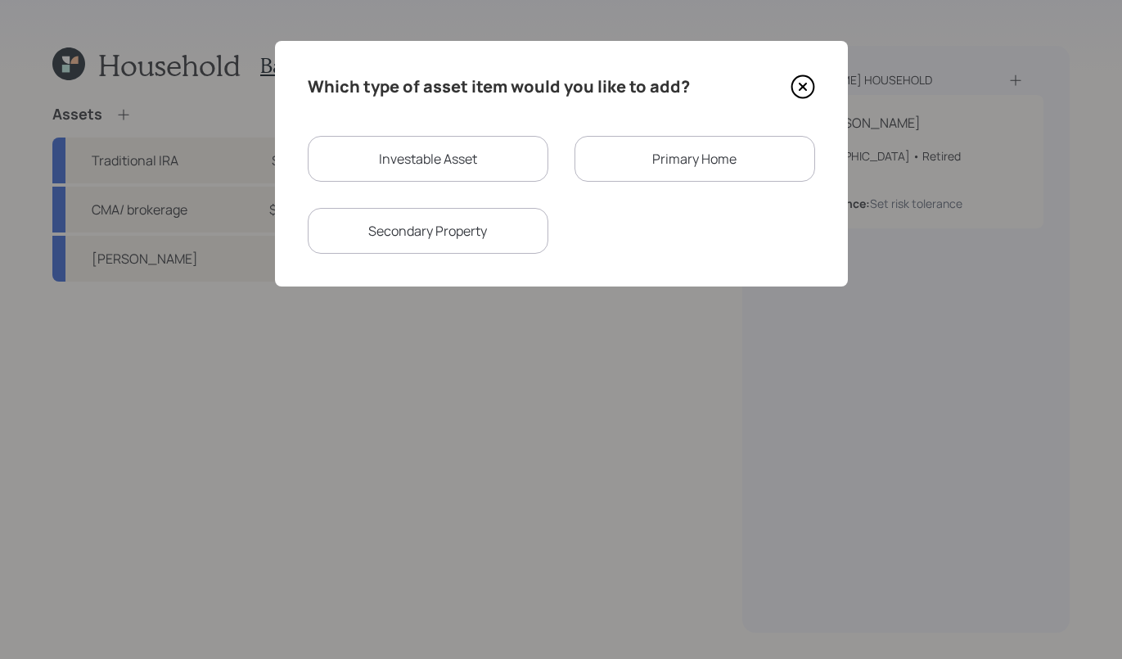
click at [501, 169] on div "Investable Asset" at bounding box center [428, 159] width 241 height 46
select select "taxable"
select select "balanced"
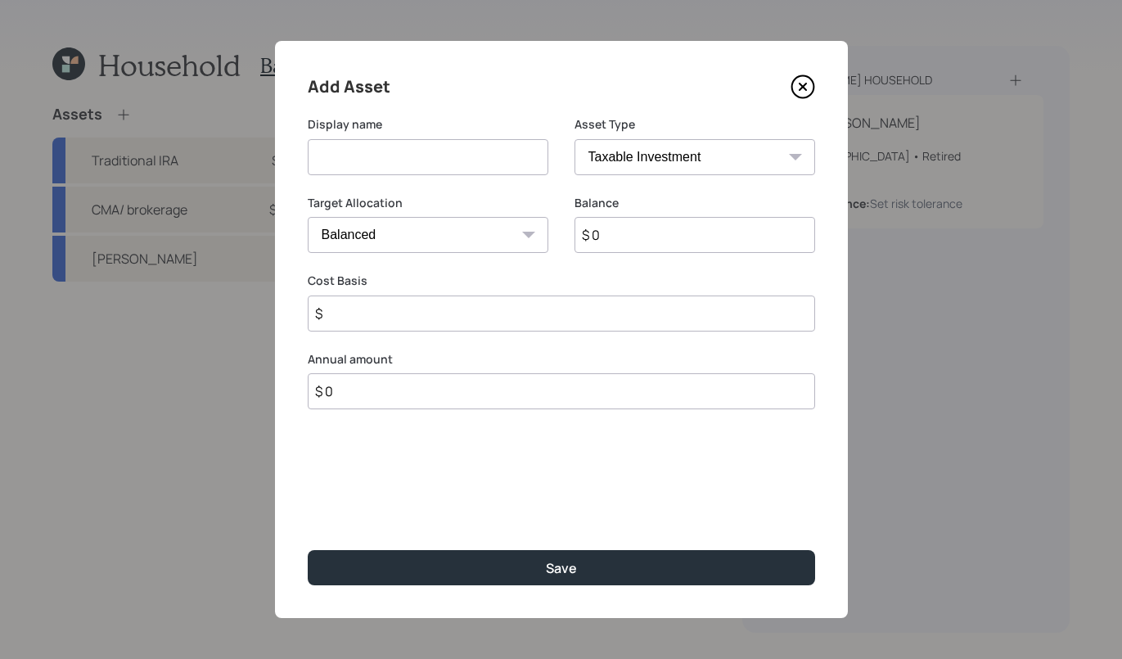
click at [491, 148] on input at bounding box center [428, 157] width 241 height 36
click at [674, 159] on select "SEP IRA IRA Roth IRA 401(k) Roth 401(k) 403(b) Roth 403(b) 457(b) Roth 457(b) H…" at bounding box center [694, 157] width 241 height 36
select select "cash"
click at [574, 139] on select "SEP IRA IRA Roth IRA 401(k) Roth 401(k) 403(b) Roth 403(b) 457(b) Roth 457(b) H…" at bounding box center [694, 157] width 241 height 36
type input "$"
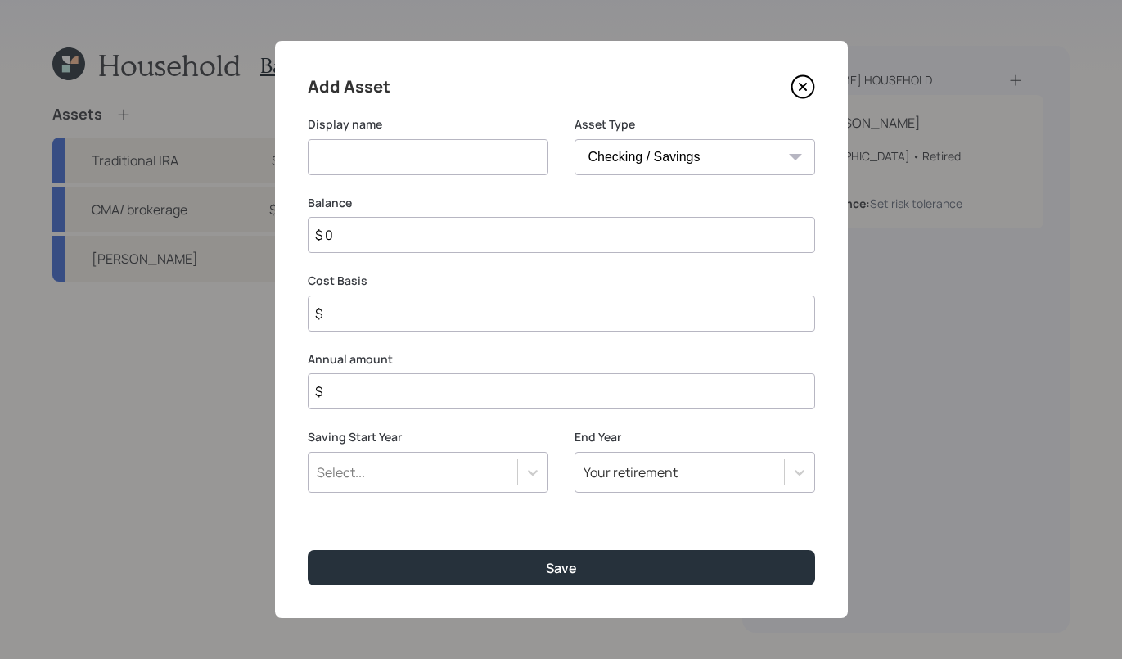
click at [423, 160] on input at bounding box center [428, 157] width 241 height 36
type input "checking/savings"
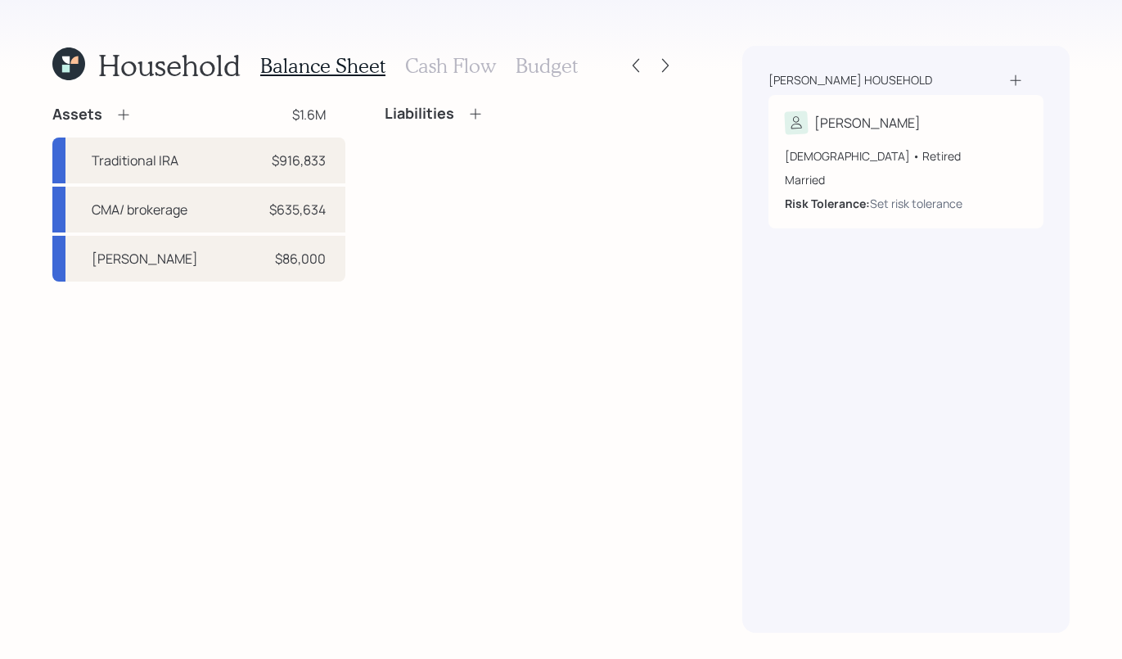
click at [128, 109] on icon at bounding box center [123, 114] width 16 height 16
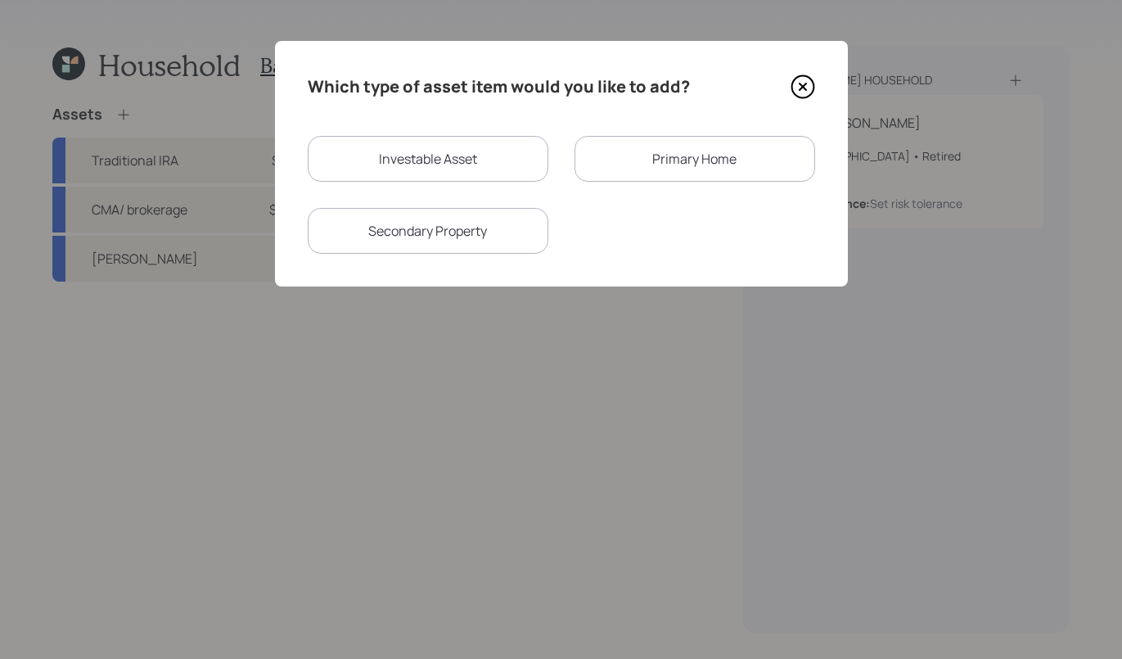
click at [441, 168] on div "Investable Asset" at bounding box center [428, 159] width 241 height 46
select select "taxable"
select select "balanced"
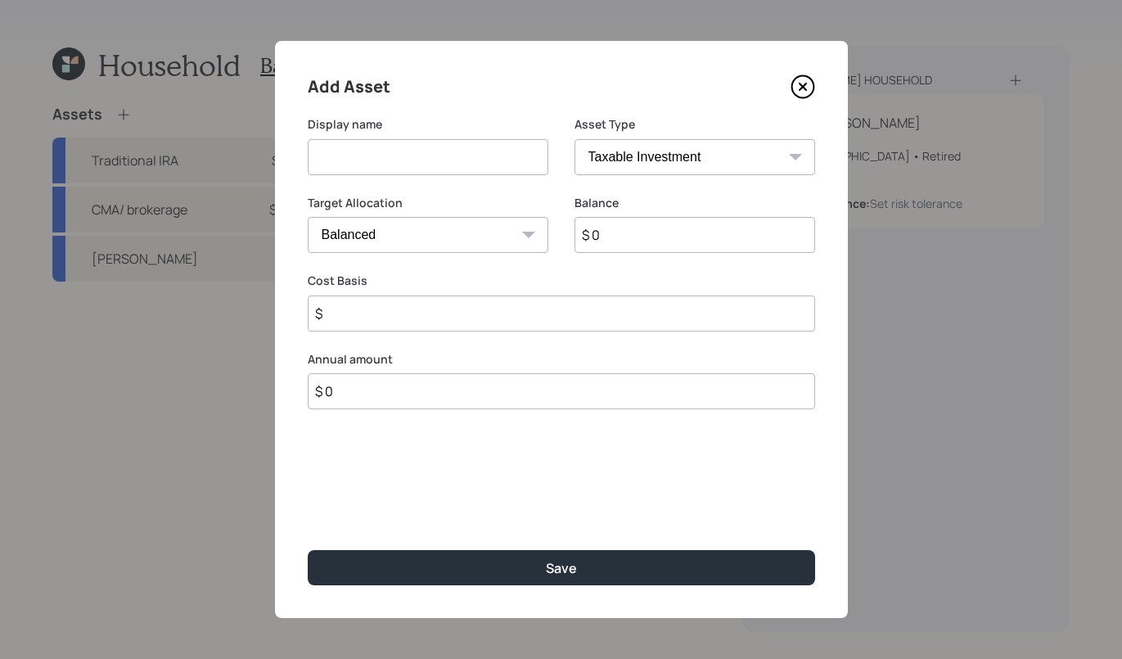
click at [686, 166] on select "SEP IRA IRA Roth IRA 401(k) Roth 401(k) 403(b) Roth 403(b) 457(b) Roth 457(b) H…" at bounding box center [694, 157] width 241 height 36
select select "cash"
click at [574, 139] on select "SEP IRA IRA Roth IRA 401(k) Roth 401(k) 403(b) Roth 403(b) 457(b) Roth 457(b) H…" at bounding box center [694, 157] width 241 height 36
type input "$"
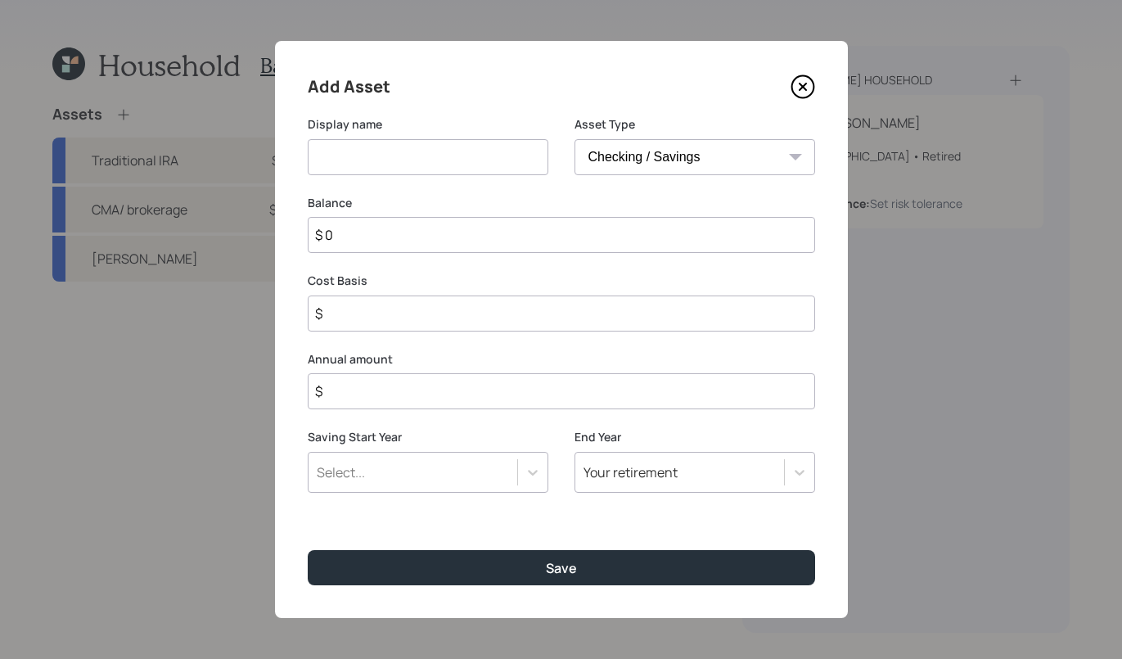
click at [391, 155] on input at bounding box center [428, 157] width 241 height 36
type input "checking/savings"
click at [416, 241] on input "$ 0" at bounding box center [561, 235] width 507 height 36
type input "$"
type input "$ 1"
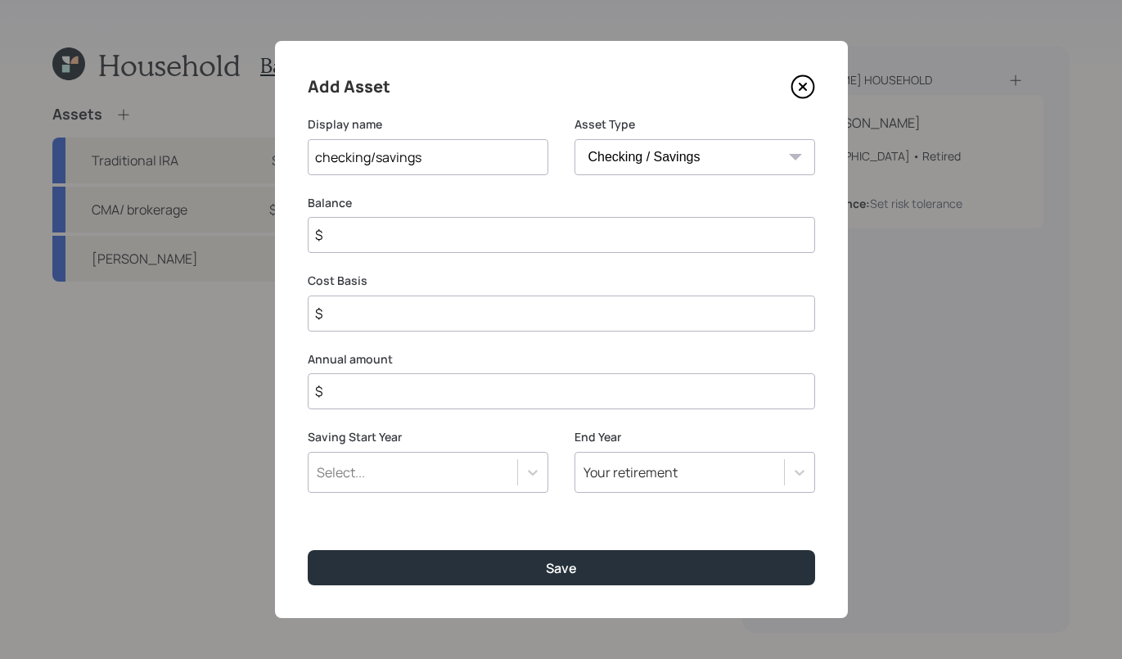
type input "$ 1"
type input "$ 10"
type input "$ 100"
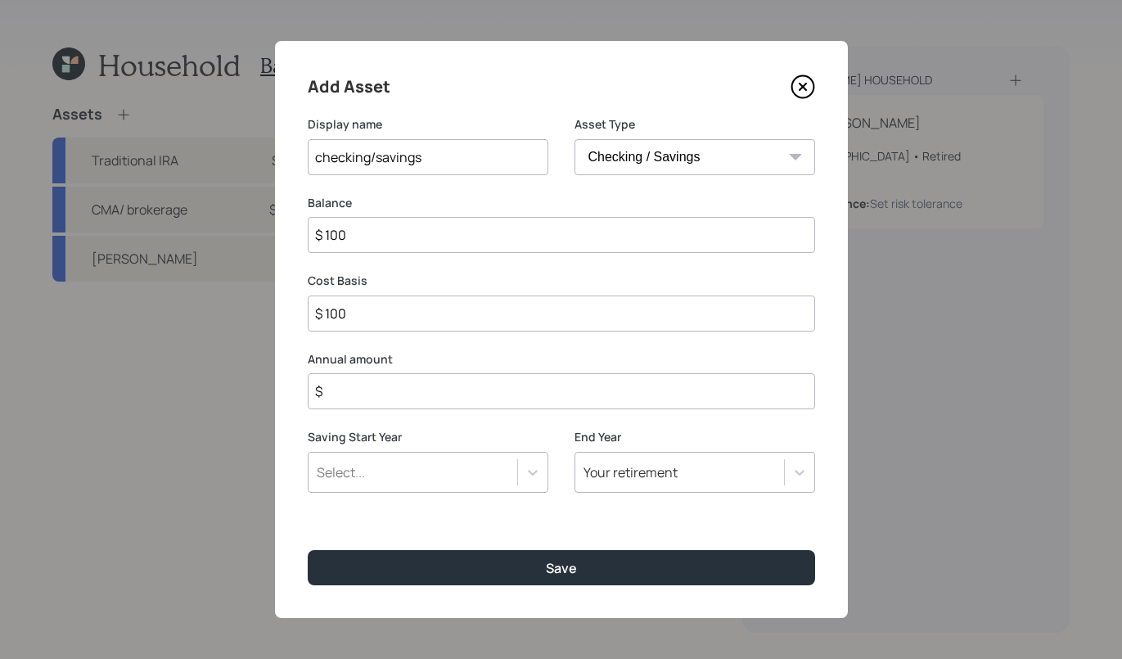
type input "$ 1,000"
type input "$ 10,000"
click at [527, 439] on label "Saving Start Year" at bounding box center [428, 437] width 241 height 16
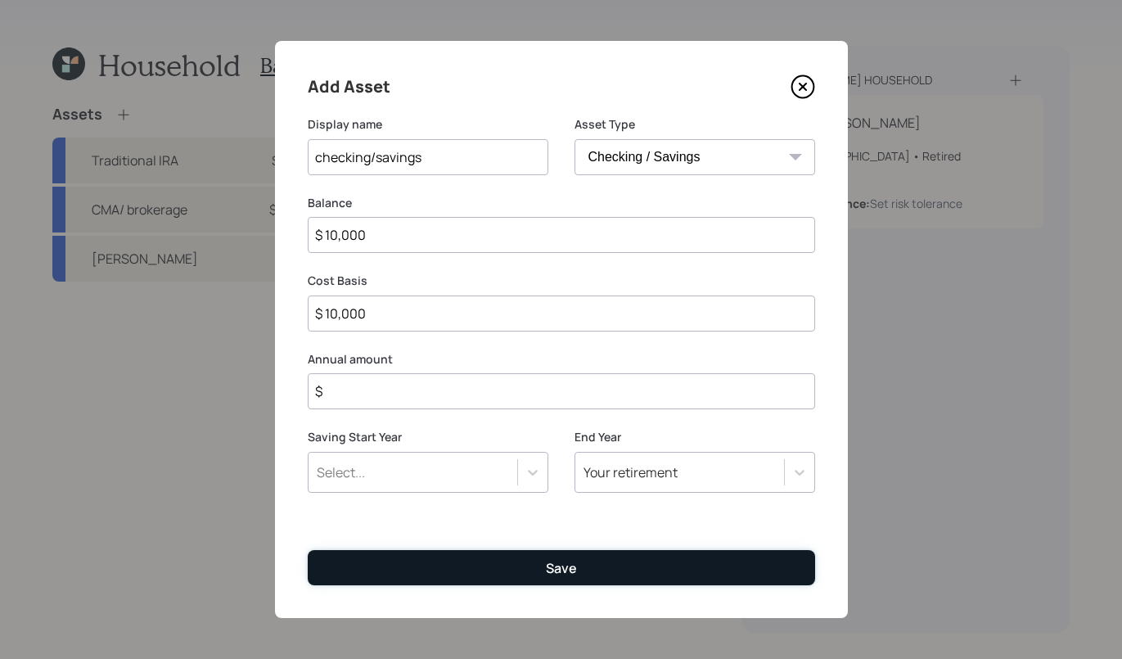
click at [583, 574] on button "Save" at bounding box center [561, 567] width 507 height 35
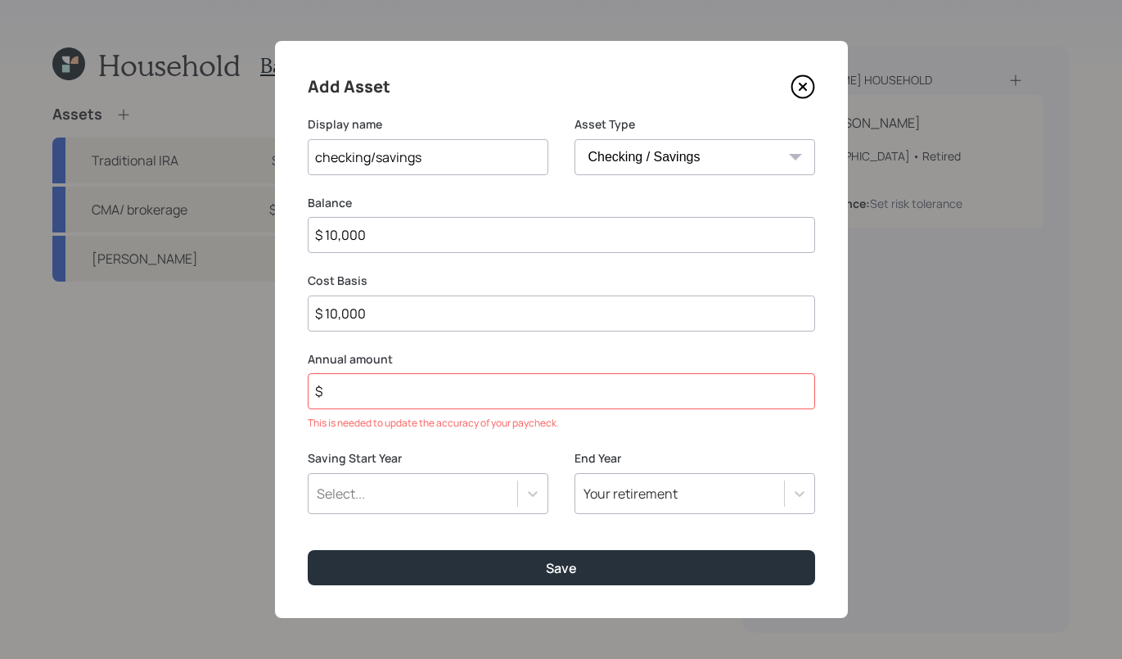
click at [448, 378] on input "$" at bounding box center [561, 391] width 507 height 36
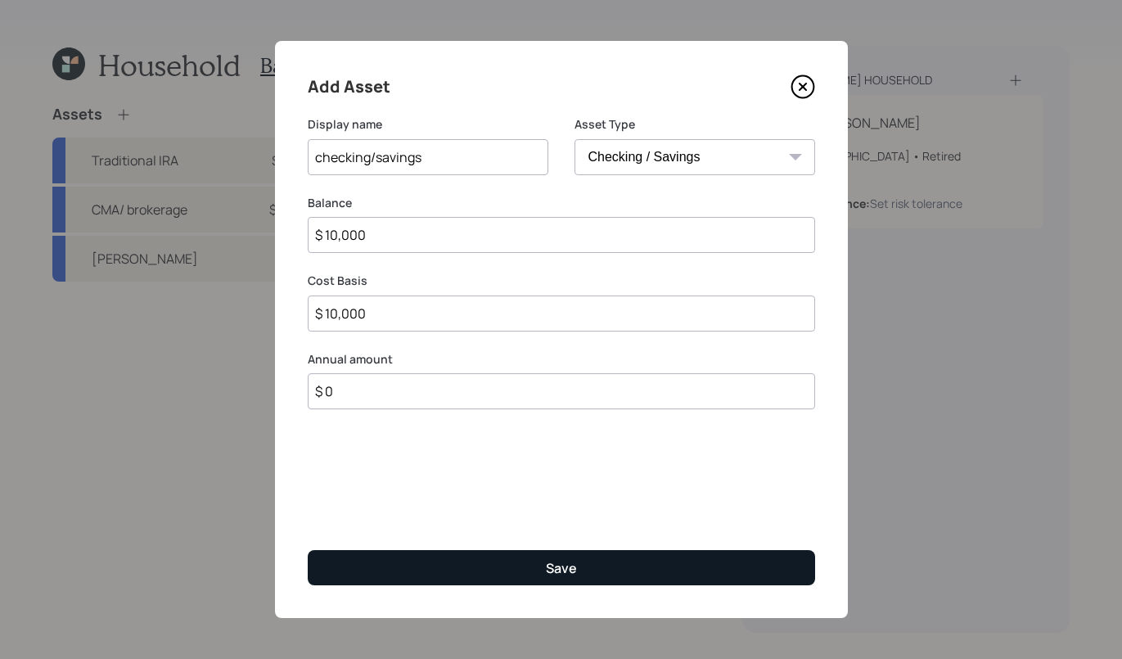
type input "$ 0"
click at [689, 563] on button "Save" at bounding box center [561, 567] width 507 height 35
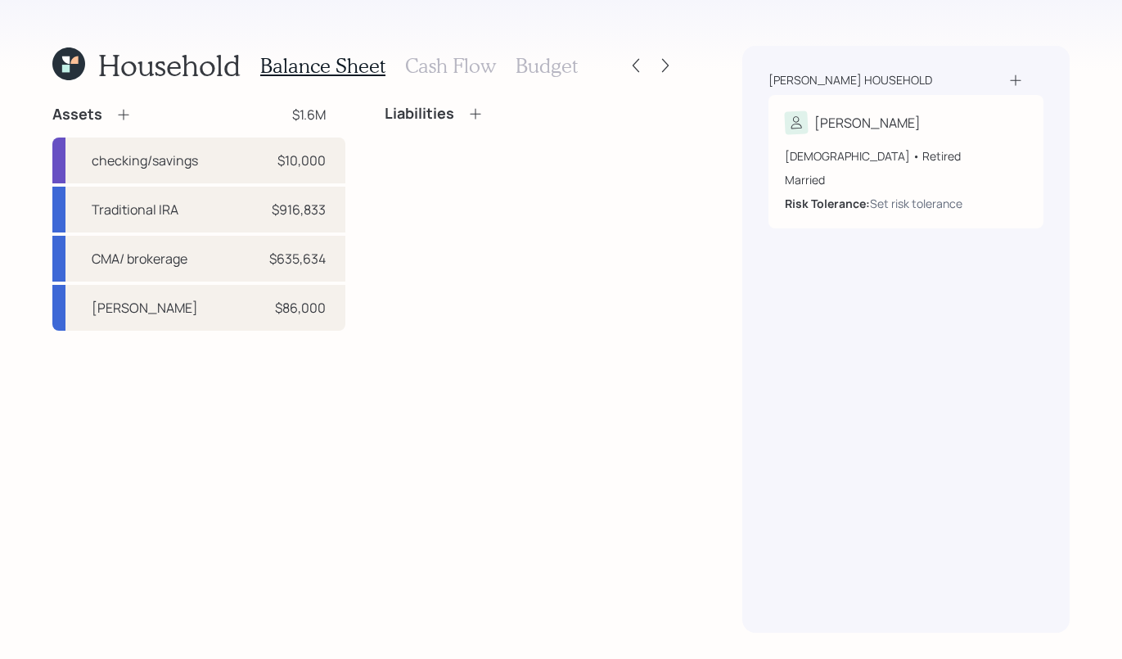
click at [471, 115] on icon at bounding box center [475, 114] width 16 height 16
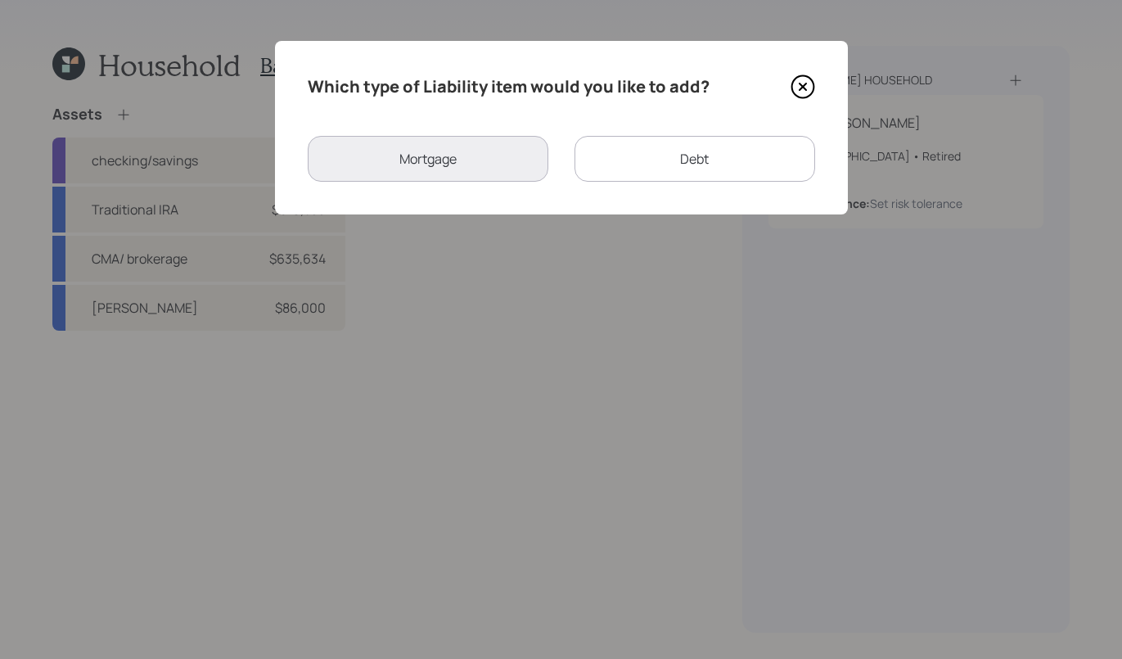
click at [727, 162] on div "Debt" at bounding box center [694, 159] width 241 height 46
select select "credit_card"
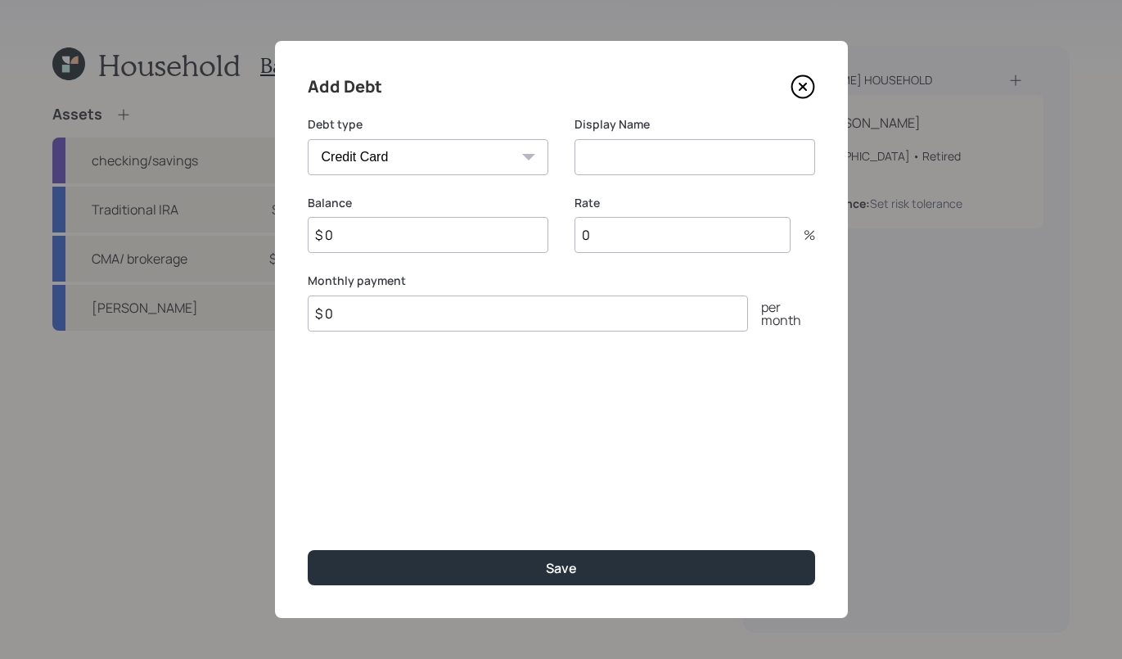
click at [698, 145] on input at bounding box center [694, 157] width 241 height 36
click at [799, 96] on icon at bounding box center [802, 86] width 25 height 25
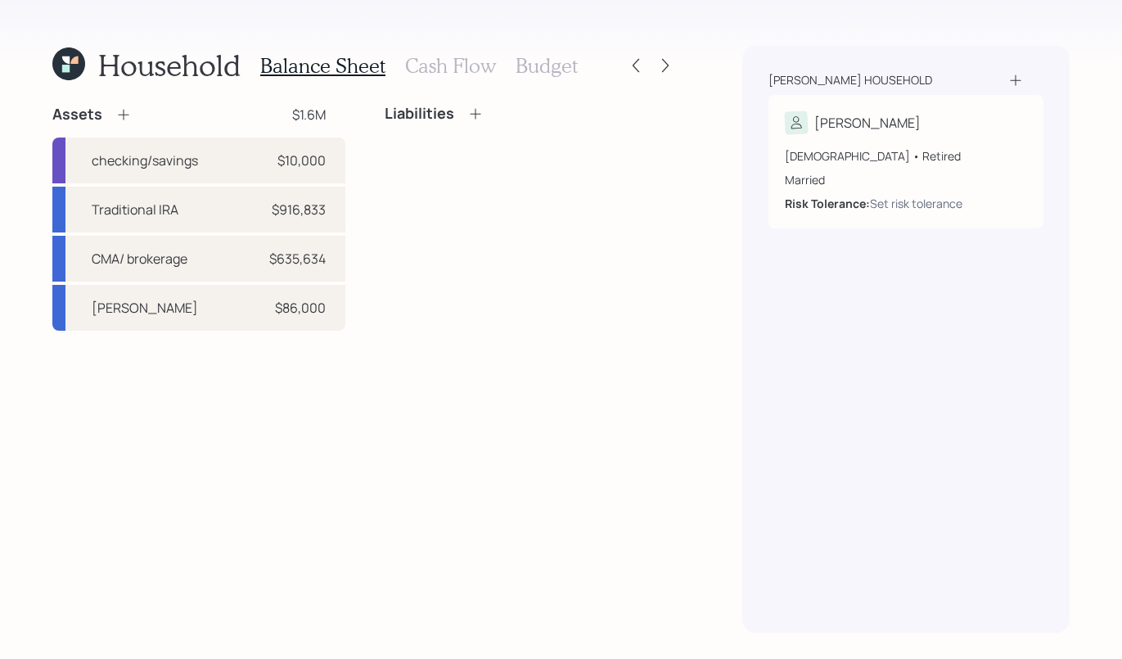
click at [126, 119] on icon at bounding box center [123, 114] width 16 height 16
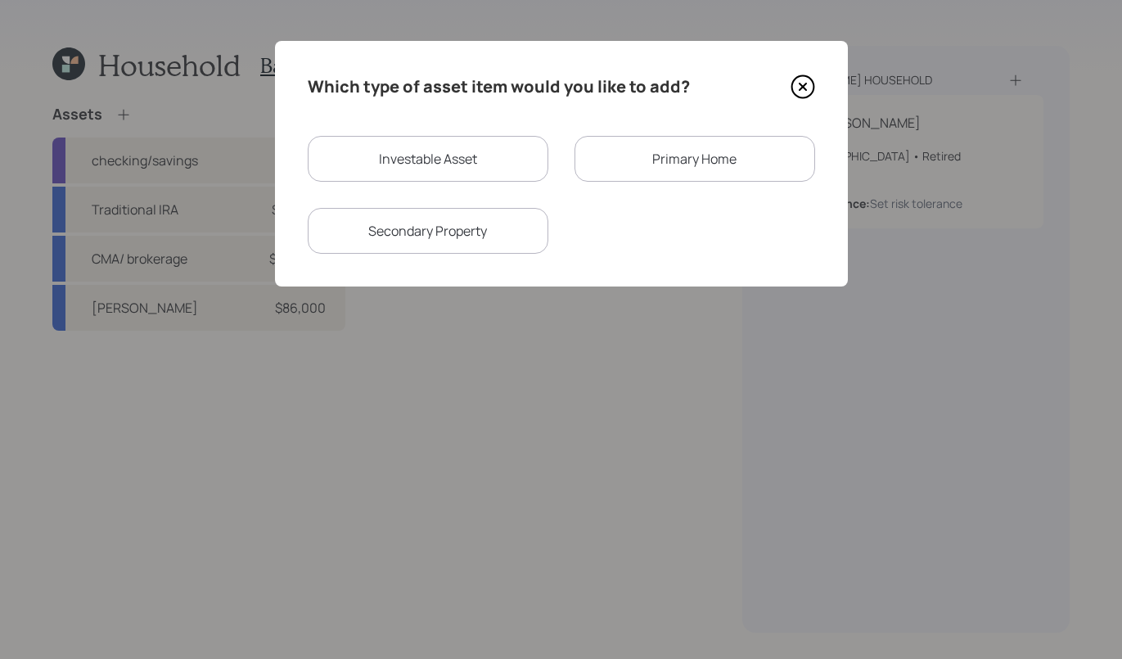
click at [444, 145] on div "Investable Asset" at bounding box center [428, 159] width 241 height 46
select select "taxable"
select select "balanced"
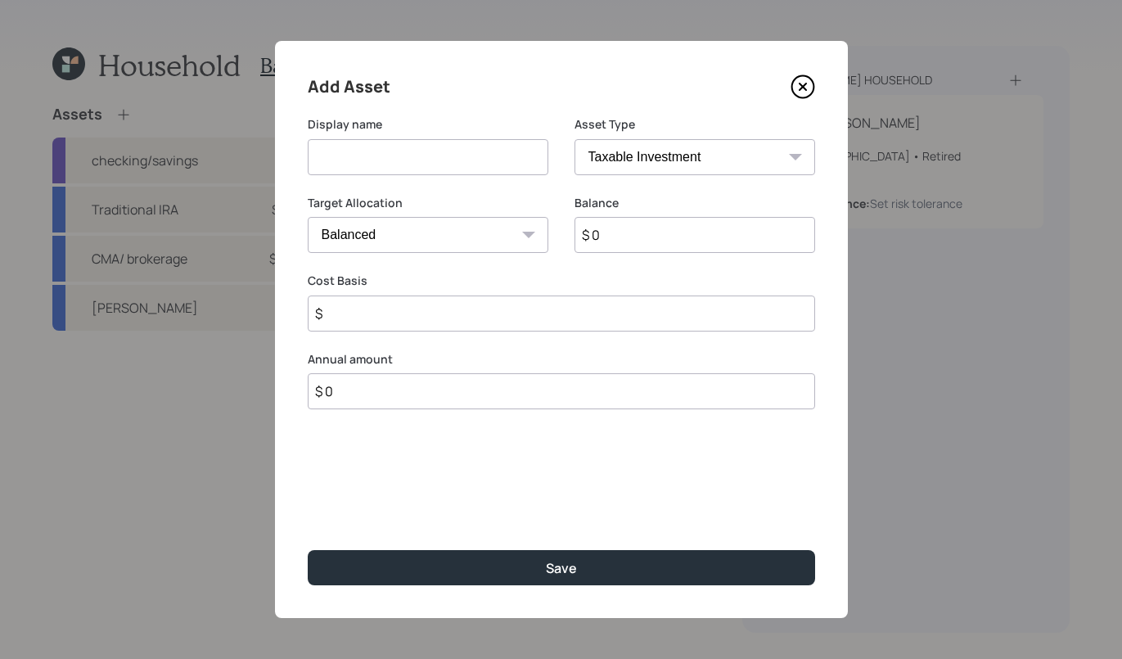
click at [703, 148] on select "SEP IRA IRA Roth IRA 401(k) Roth 401(k) 403(b) Roth 403(b) 457(b) Roth 457(b) H…" at bounding box center [694, 157] width 241 height 36
click at [710, 146] on select "SEP IRA IRA Roth IRA 401(k) Roth 401(k) 403(b) Roth 403(b) 457(b) Roth 457(b) H…" at bounding box center [694, 157] width 241 height 36
click at [799, 84] on icon at bounding box center [802, 86] width 7 height 7
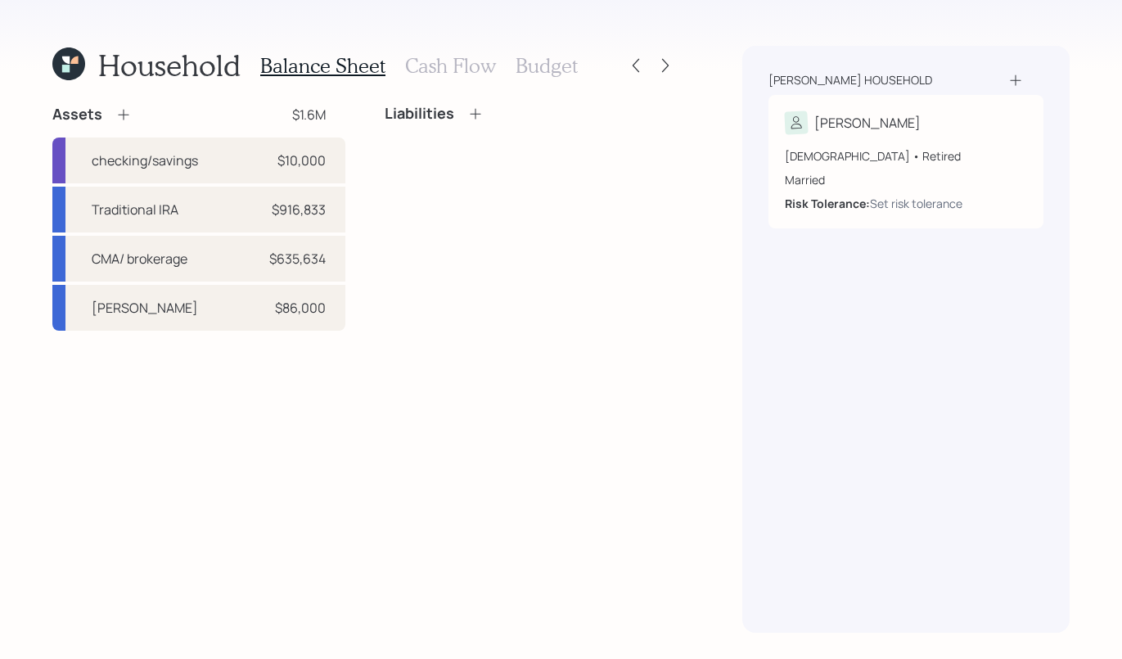
click at [106, 120] on div "Assets" at bounding box center [91, 115] width 79 height 20
click at [112, 121] on div "Assets" at bounding box center [91, 115] width 79 height 20
click at [119, 118] on icon at bounding box center [123, 114] width 16 height 16
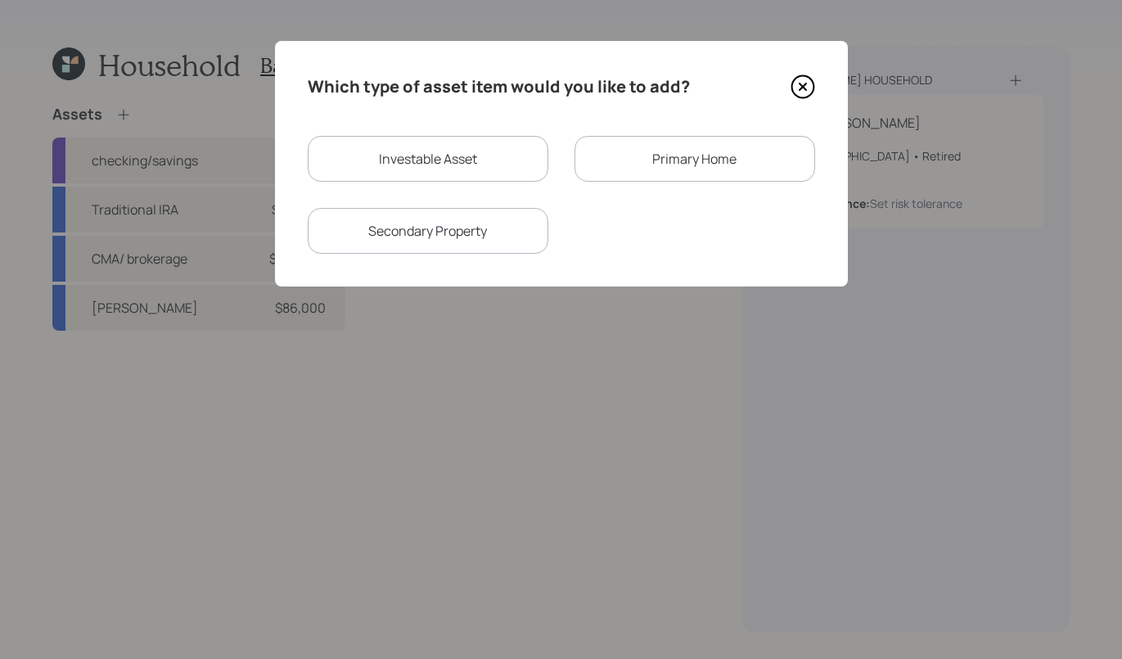
click at [714, 176] on div "Primary Home" at bounding box center [694, 159] width 241 height 46
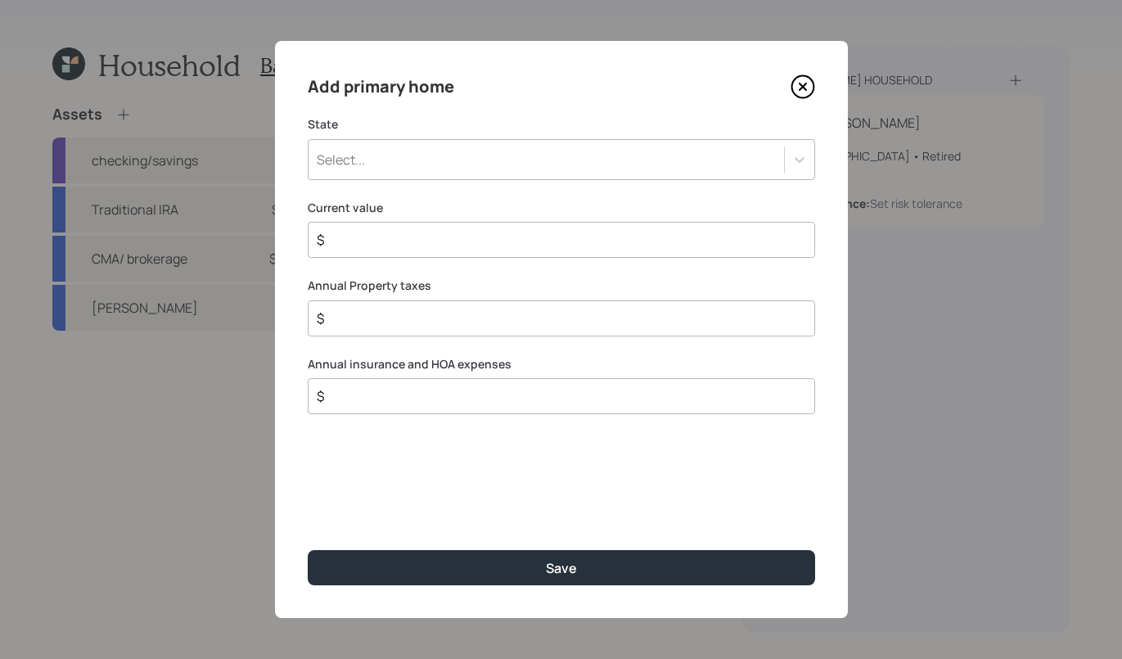
click at [682, 251] on div "$" at bounding box center [561, 240] width 507 height 36
click at [478, 249] on input "$" at bounding box center [554, 240] width 479 height 20
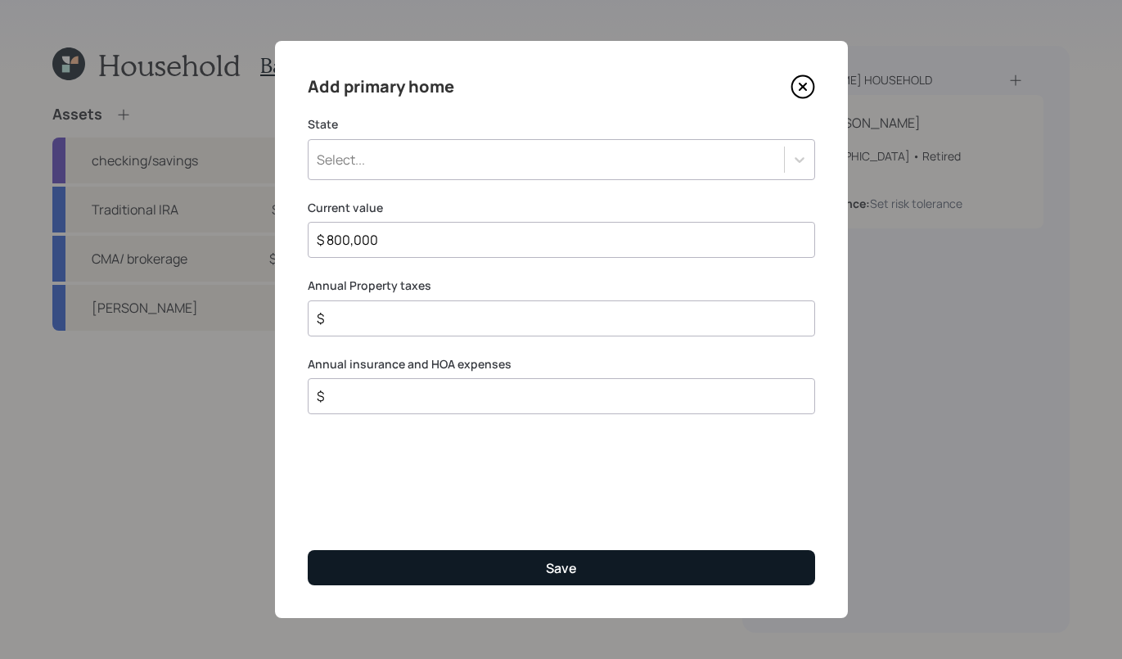
type input "$ 800,000"
click at [634, 578] on button "Save" at bounding box center [561, 567] width 507 height 35
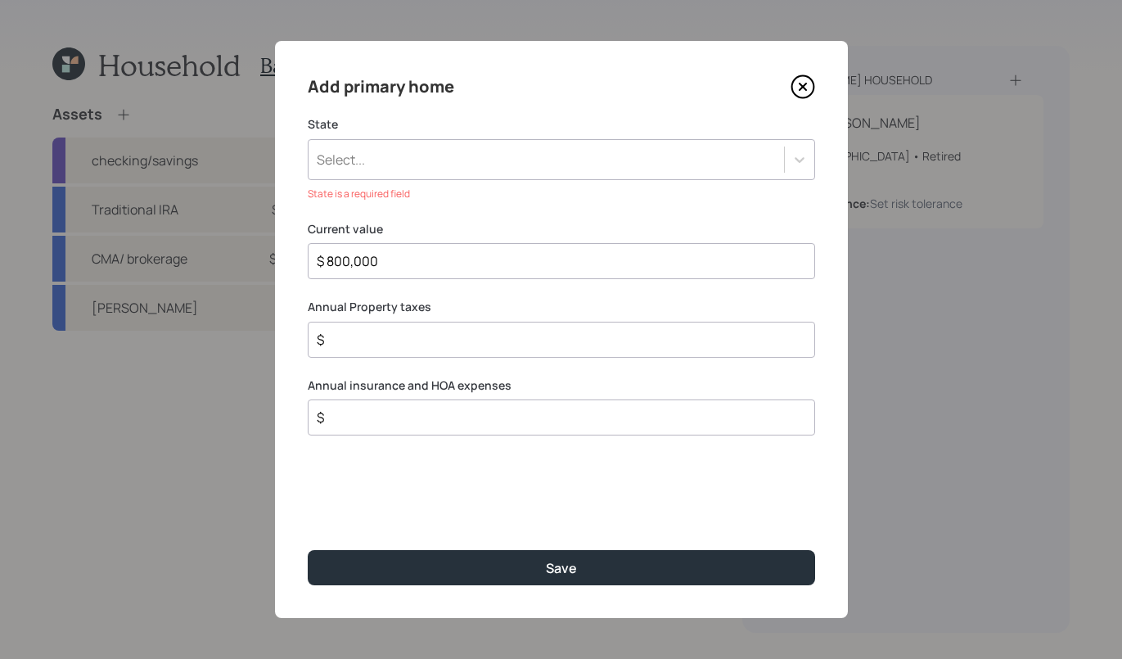
click at [740, 155] on div "Select..." at bounding box center [545, 160] width 475 height 28
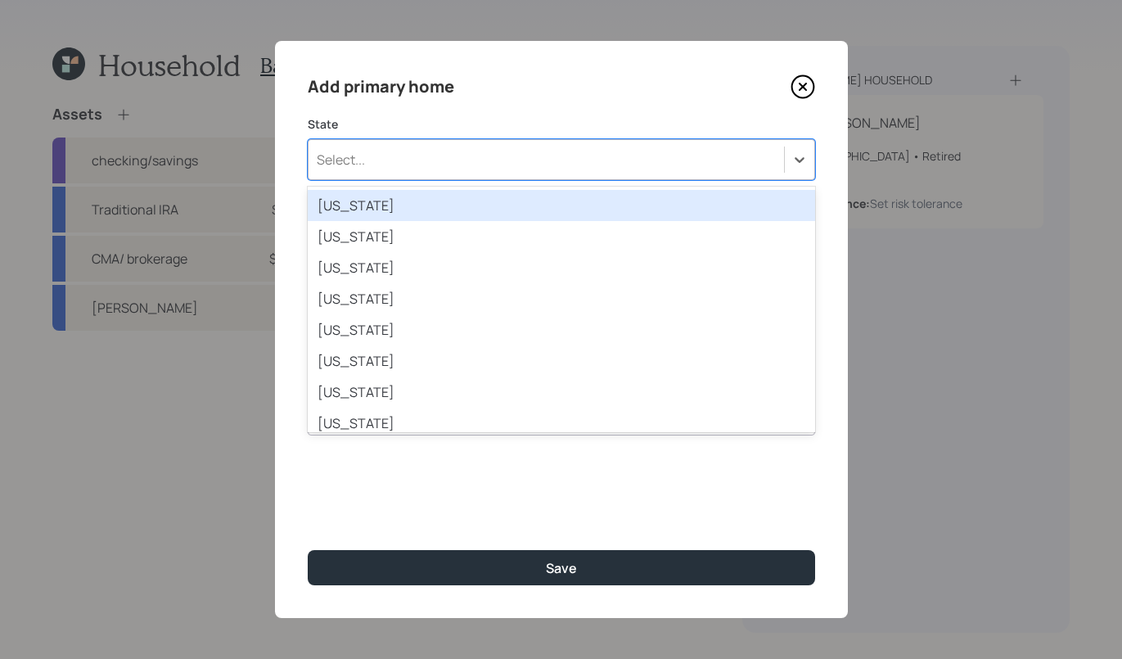
click at [736, 197] on div "Alabama" at bounding box center [561, 205] width 507 height 31
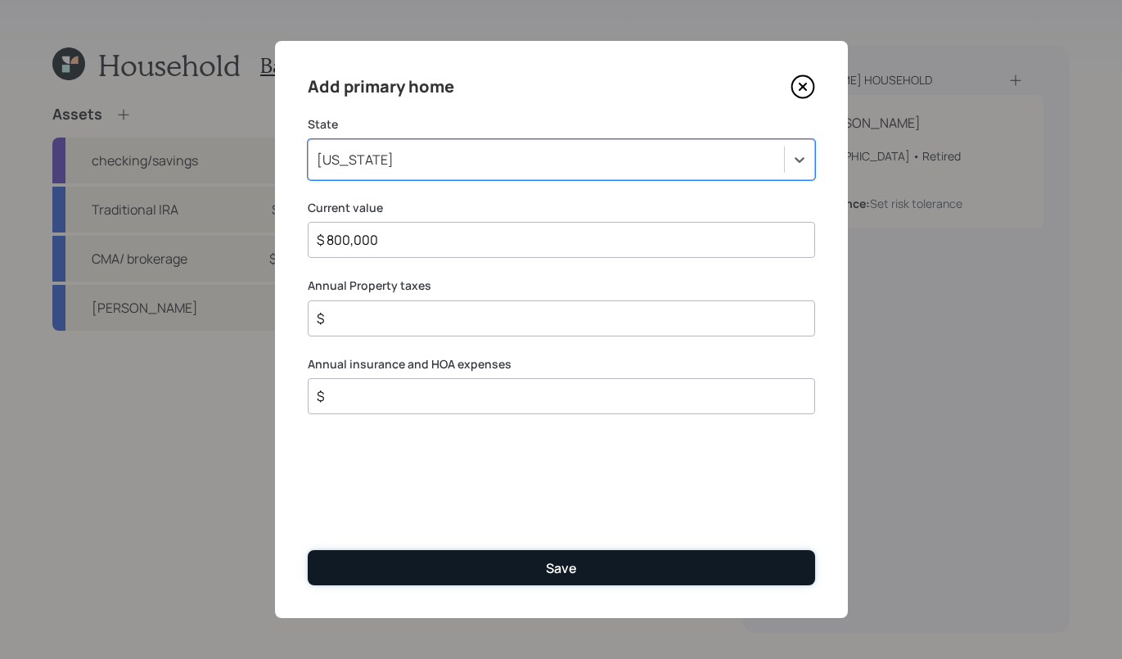
click at [620, 551] on button "Save" at bounding box center [561, 567] width 507 height 35
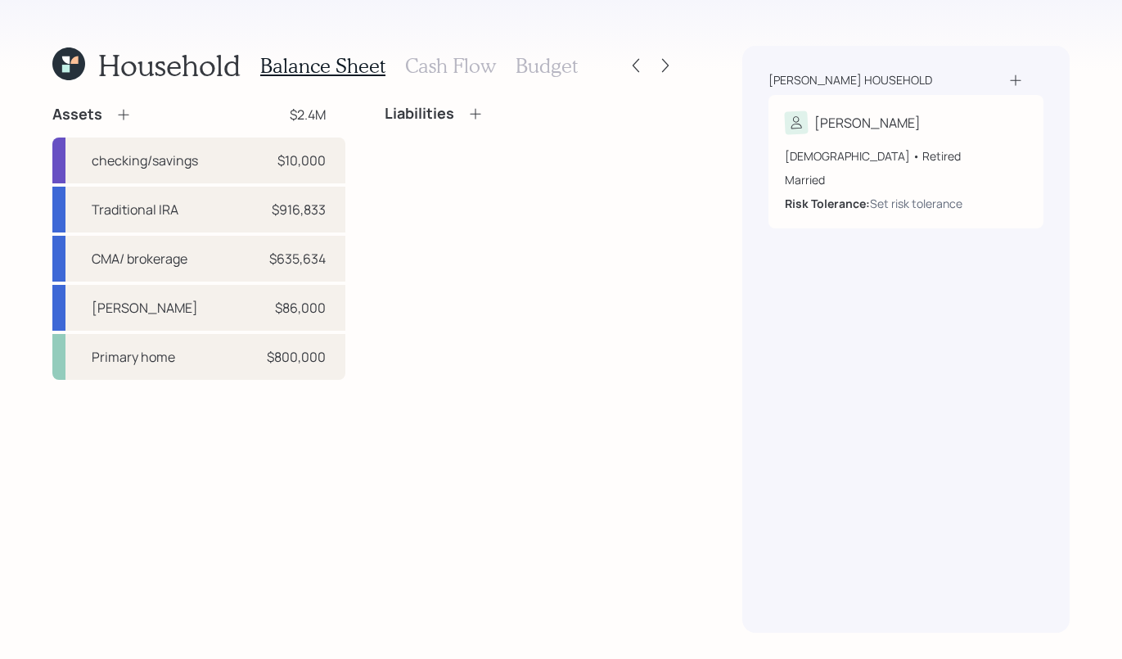
click at [470, 114] on icon at bounding box center [475, 114] width 16 height 16
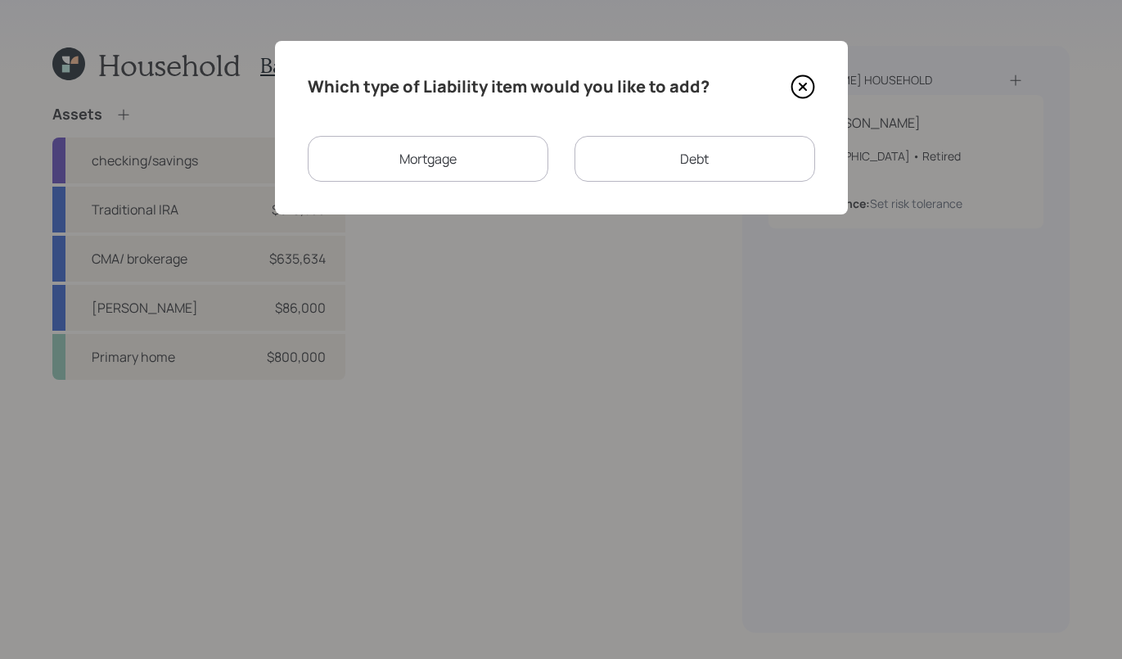
click at [484, 169] on div "Mortgage" at bounding box center [428, 159] width 241 height 46
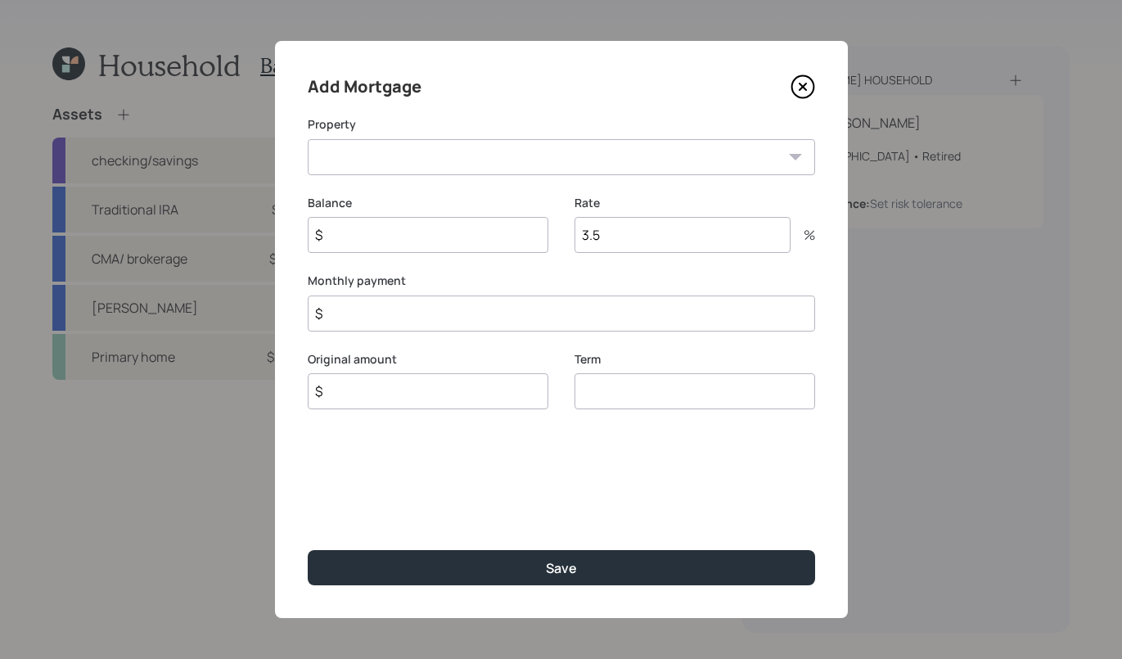
click at [556, 175] on div "Add Mortgage Property AL Primary home Balance $ Rate 3.5 % Monthly payment $ Or…" at bounding box center [561, 329] width 573 height 577
click at [560, 168] on select "AL Primary home" at bounding box center [561, 157] width 507 height 36
select select "119ea50e-9f2c-44cc-9432-b24ab11486ea"
click at [308, 139] on select "AL Primary home" at bounding box center [561, 157] width 507 height 36
click at [449, 222] on input "$" at bounding box center [428, 235] width 241 height 36
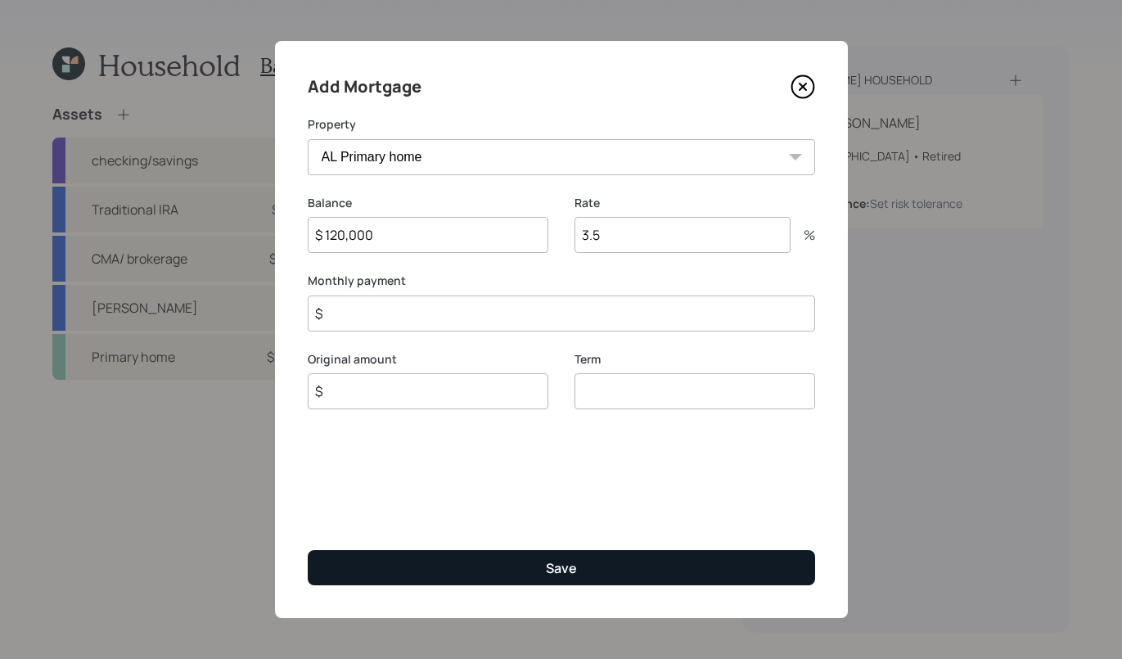
type input "$ 120,000"
click at [540, 556] on button "Save" at bounding box center [561, 567] width 507 height 35
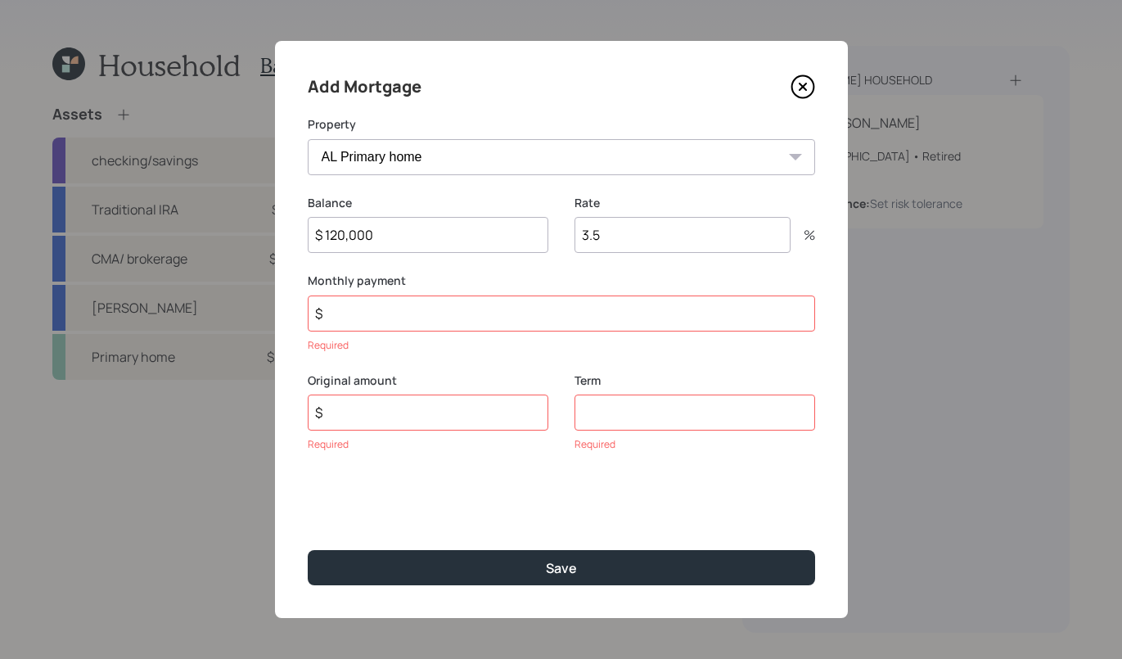
click at [493, 423] on input "$" at bounding box center [428, 412] width 241 height 36
type input "$ 0"
click at [686, 415] on input "number" at bounding box center [694, 412] width 241 height 36
type input "0"
click at [654, 302] on input "$" at bounding box center [561, 313] width 507 height 36
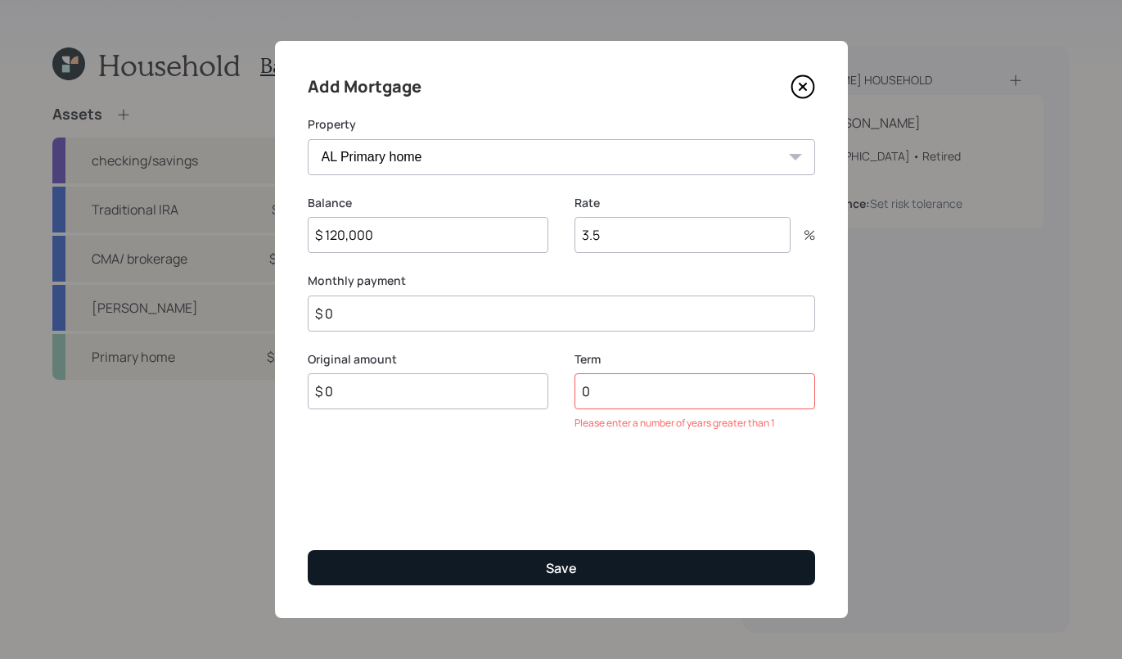
type input "$ 0"
click at [576, 565] on button "Save" at bounding box center [561, 567] width 507 height 35
click at [574, 567] on div "Save" at bounding box center [561, 568] width 31 height 18
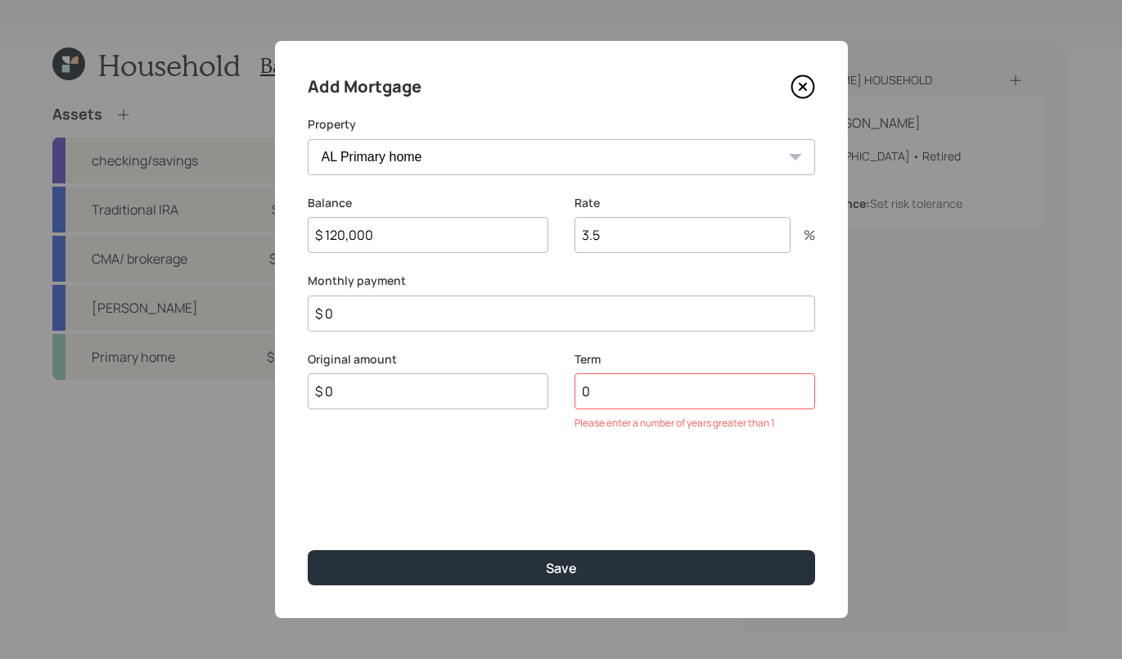
click at [680, 387] on input "0" at bounding box center [694, 391] width 241 height 36
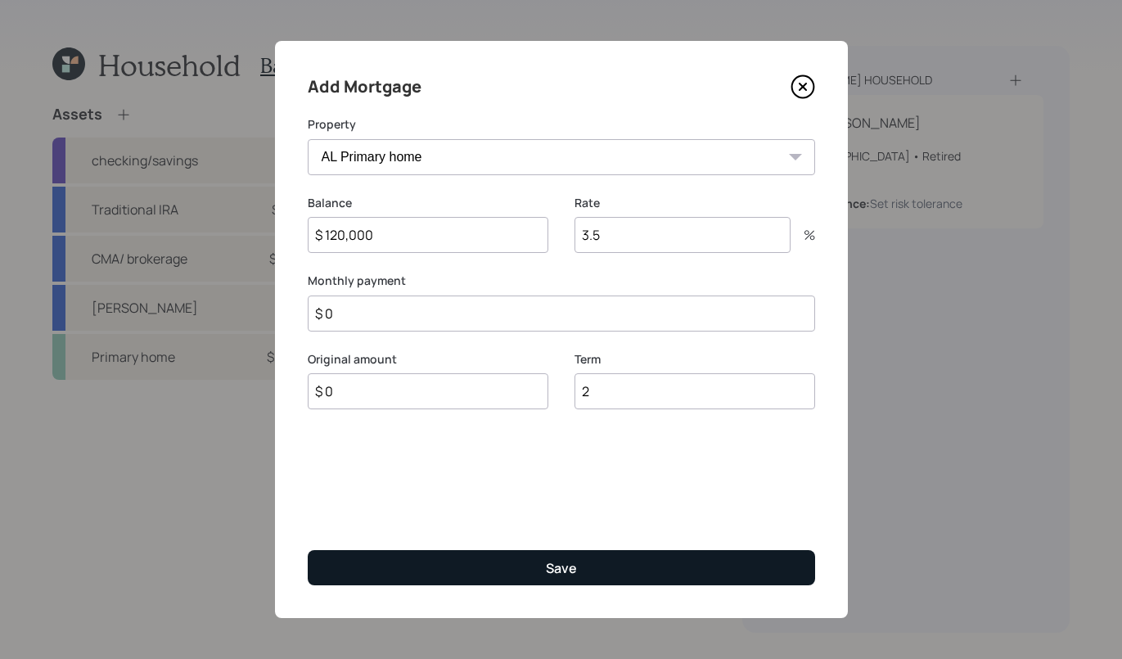
type input "2"
click at [631, 577] on button "Save" at bounding box center [561, 567] width 507 height 35
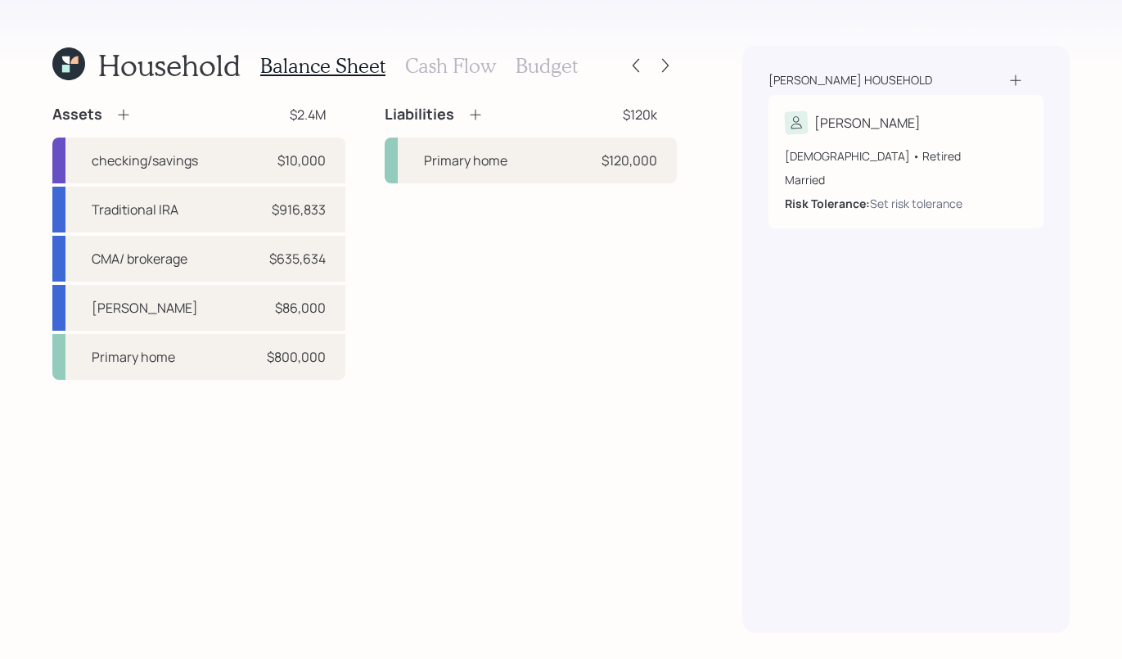
click at [477, 119] on icon at bounding box center [475, 114] width 16 height 16
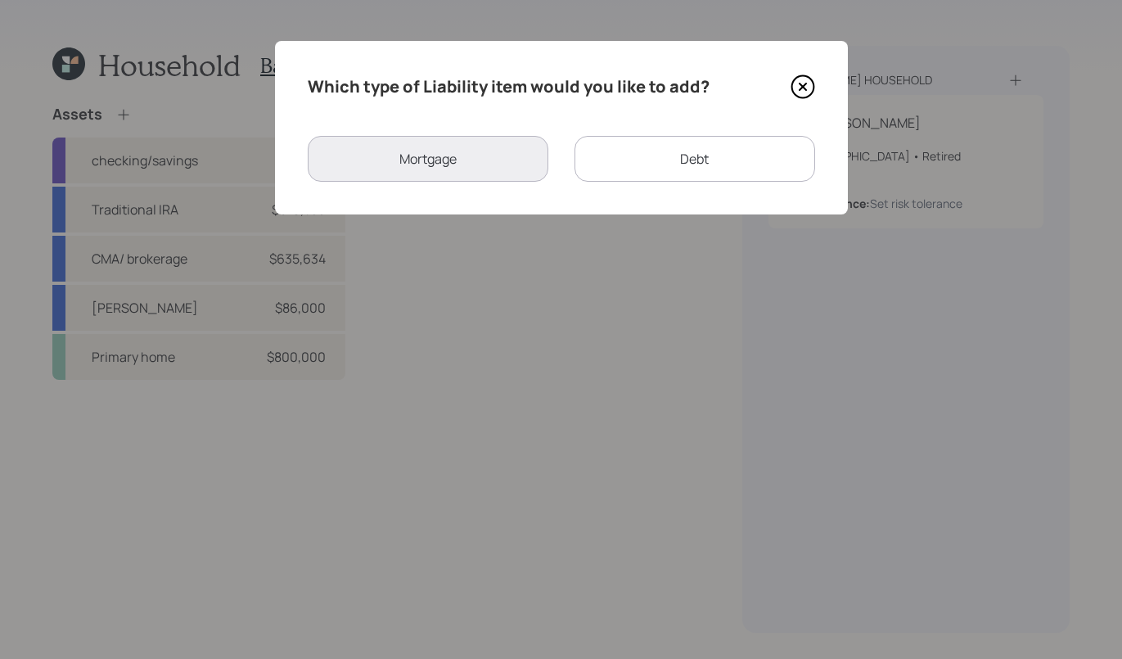
click at [652, 154] on div "Debt" at bounding box center [694, 159] width 241 height 46
select select "credit_card"
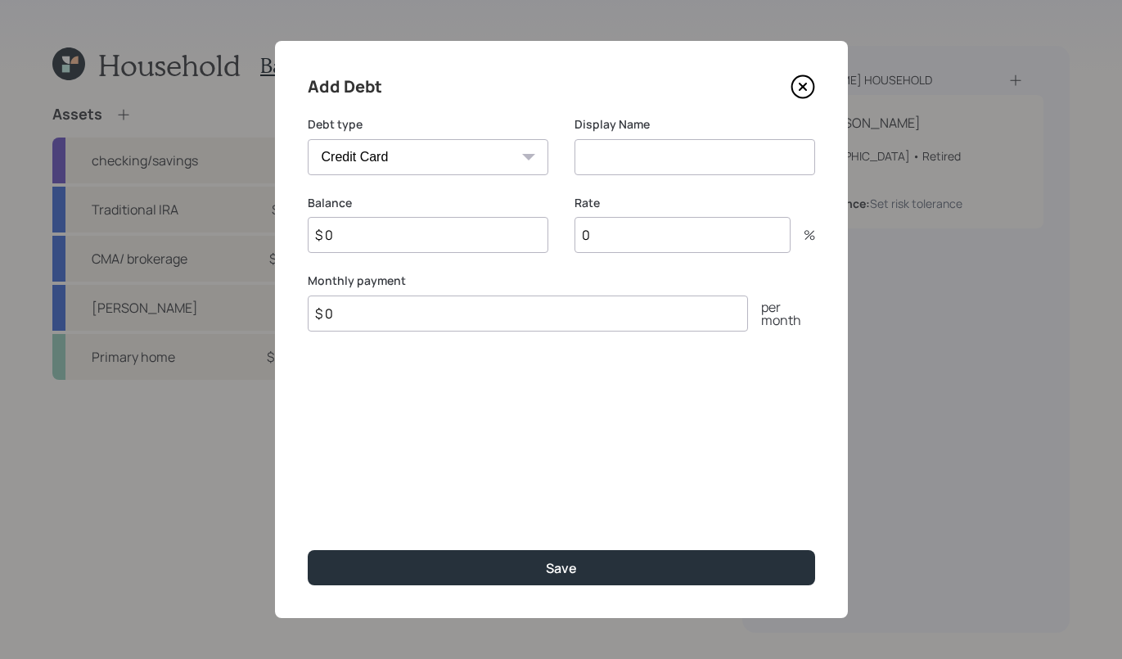
click at [505, 160] on select "Car Credit Card Medical Student Other" at bounding box center [428, 157] width 241 height 36
click at [308, 139] on select "Car Credit Card Medical Student Other" at bounding box center [428, 157] width 241 height 36
click at [630, 133] on div "Display Name" at bounding box center [694, 145] width 241 height 59
click at [628, 149] on input at bounding box center [694, 157] width 241 height 36
type input "Credit card"
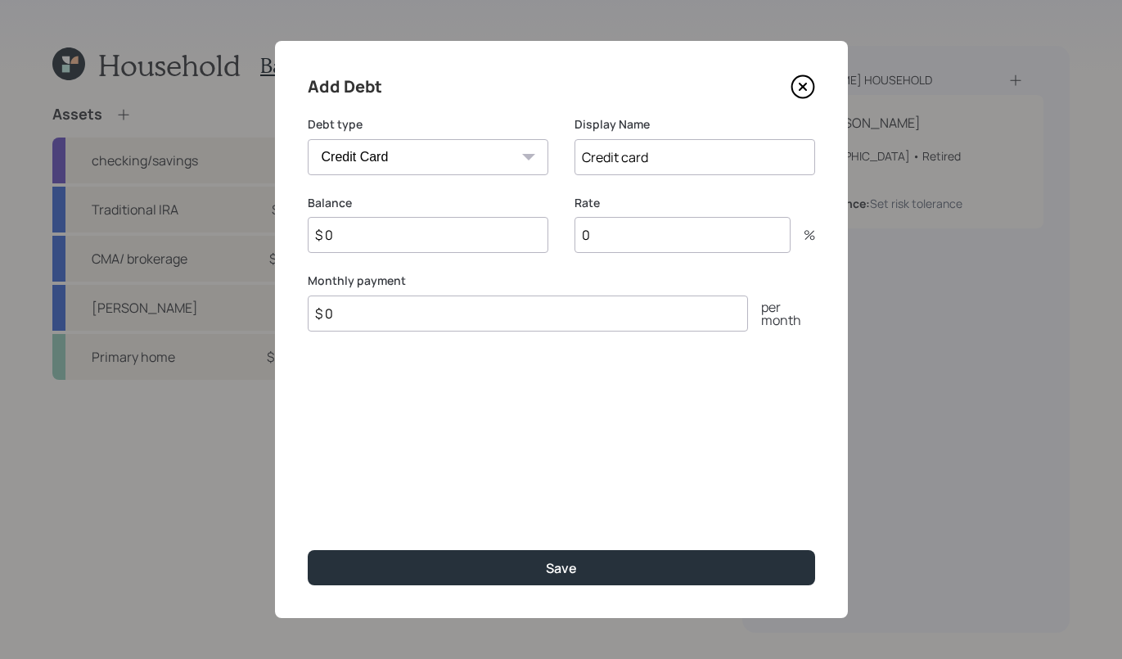
click at [342, 232] on input "$ 0" at bounding box center [428, 235] width 241 height 36
type input "$ 2,000"
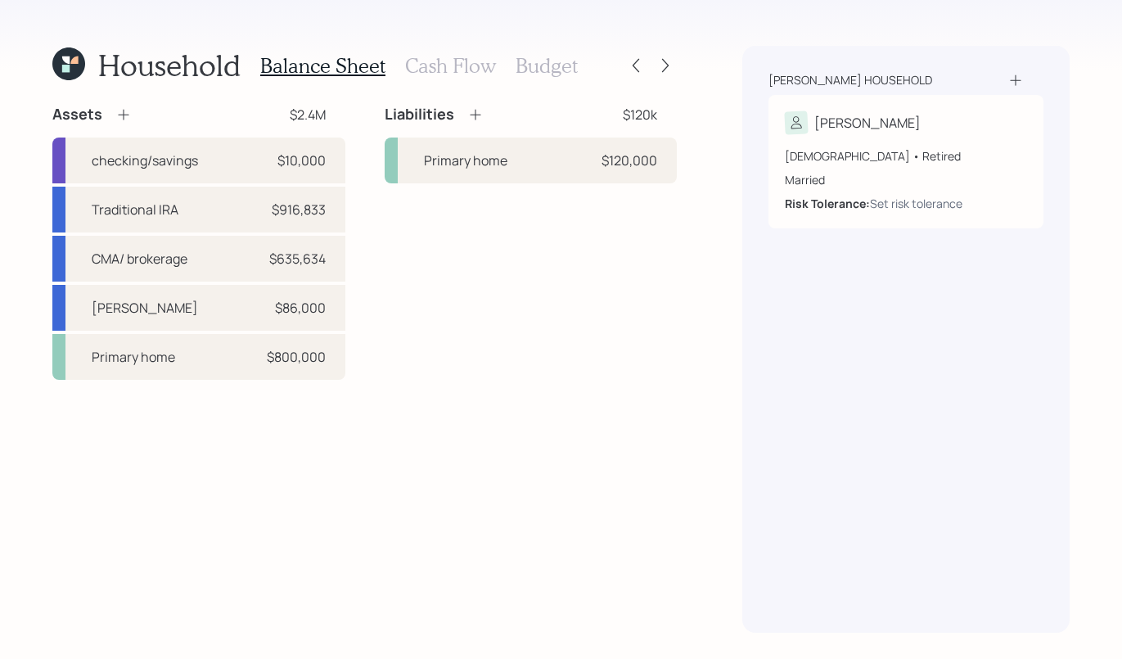
drag, startPoint x: 872, startPoint y: 218, endPoint x: 850, endPoint y: 477, distance: 260.3
click at [463, 116] on div "Liabilities" at bounding box center [434, 115] width 99 height 20
click at [469, 119] on icon at bounding box center [475, 114] width 16 height 16
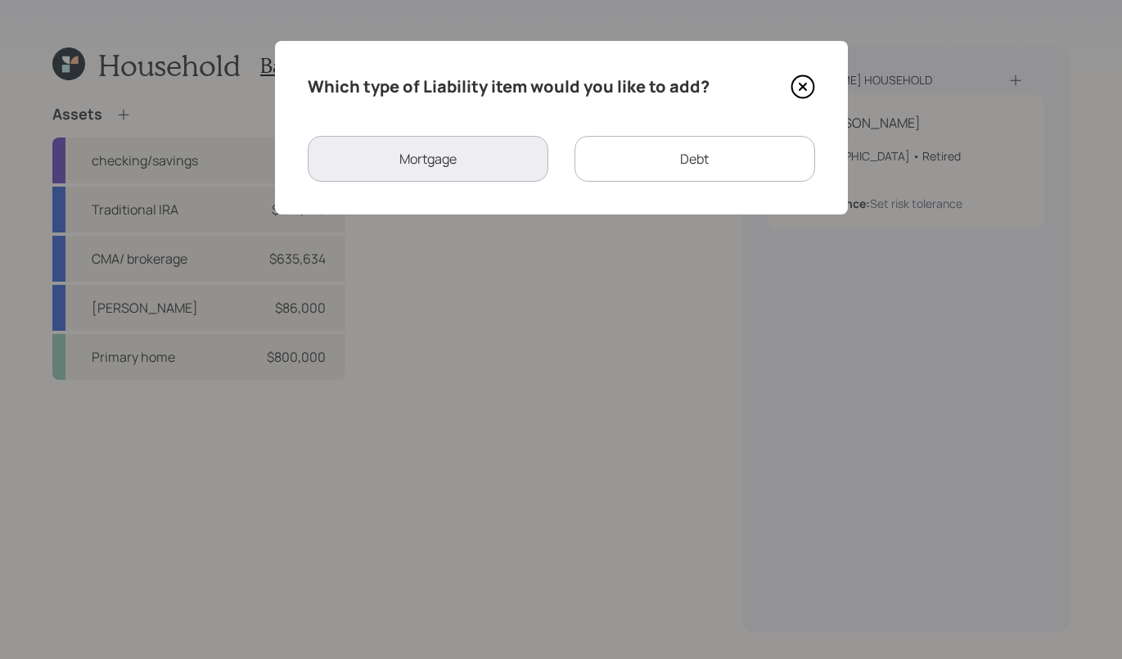
click at [626, 154] on div "Debt" at bounding box center [694, 159] width 241 height 46
select select "credit_card"
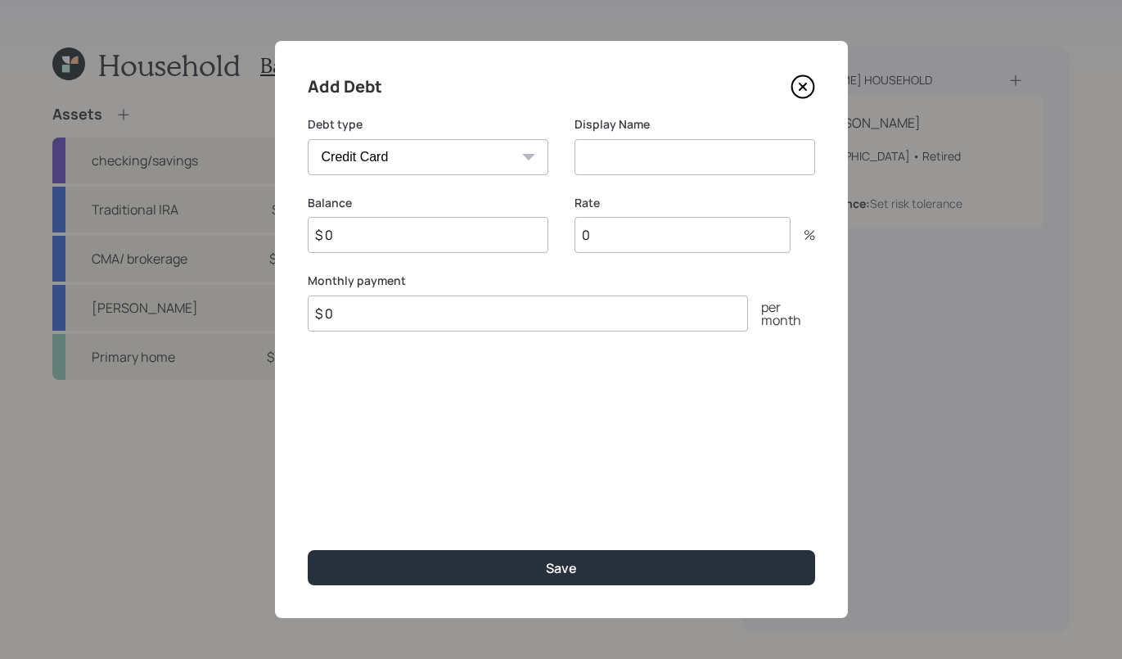
click at [628, 146] on input at bounding box center [694, 157] width 241 height 36
type input "Credit Card"
click at [419, 233] on input "$ 0" at bounding box center [428, 235] width 241 height 36
type input "$ 2,000"
click at [711, 246] on input "0" at bounding box center [682, 235] width 216 height 36
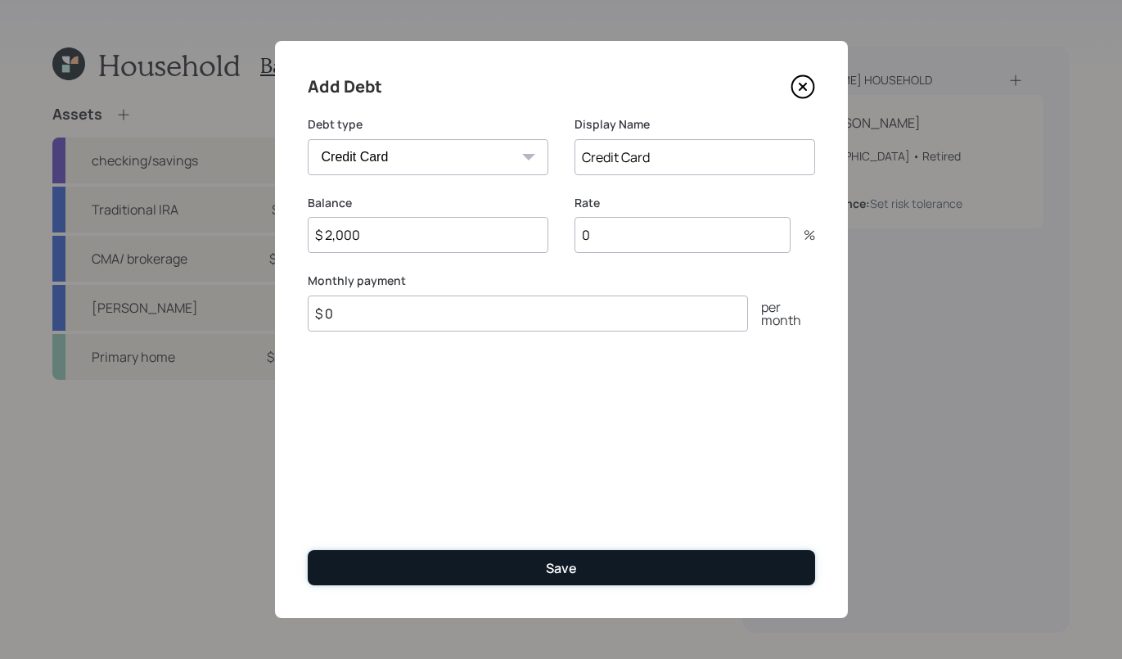
click at [588, 578] on button "Save" at bounding box center [561, 567] width 507 height 35
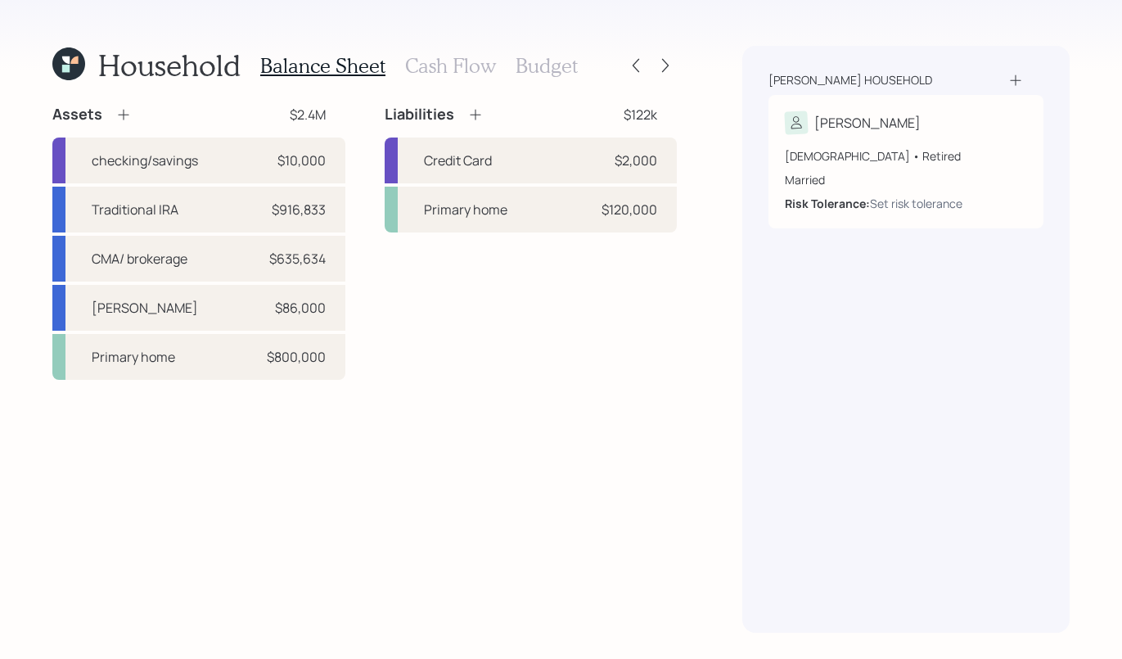
click at [121, 119] on icon at bounding box center [123, 114] width 16 height 16
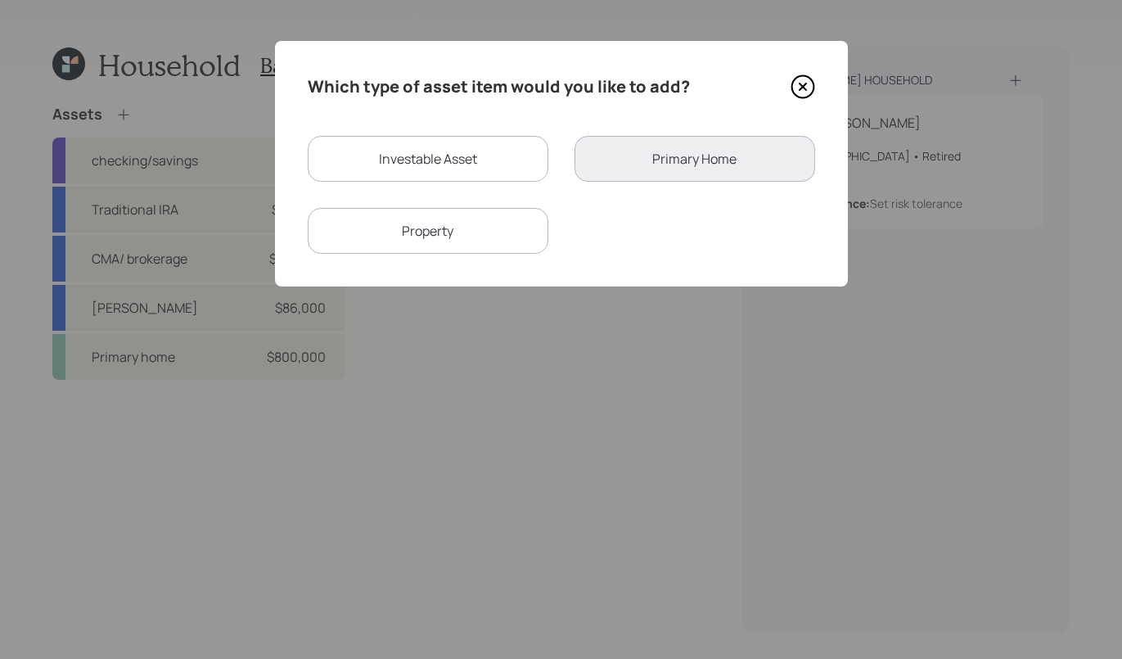
click at [491, 164] on div "Investable Asset" at bounding box center [428, 159] width 241 height 46
select select "taxable"
select select "balanced"
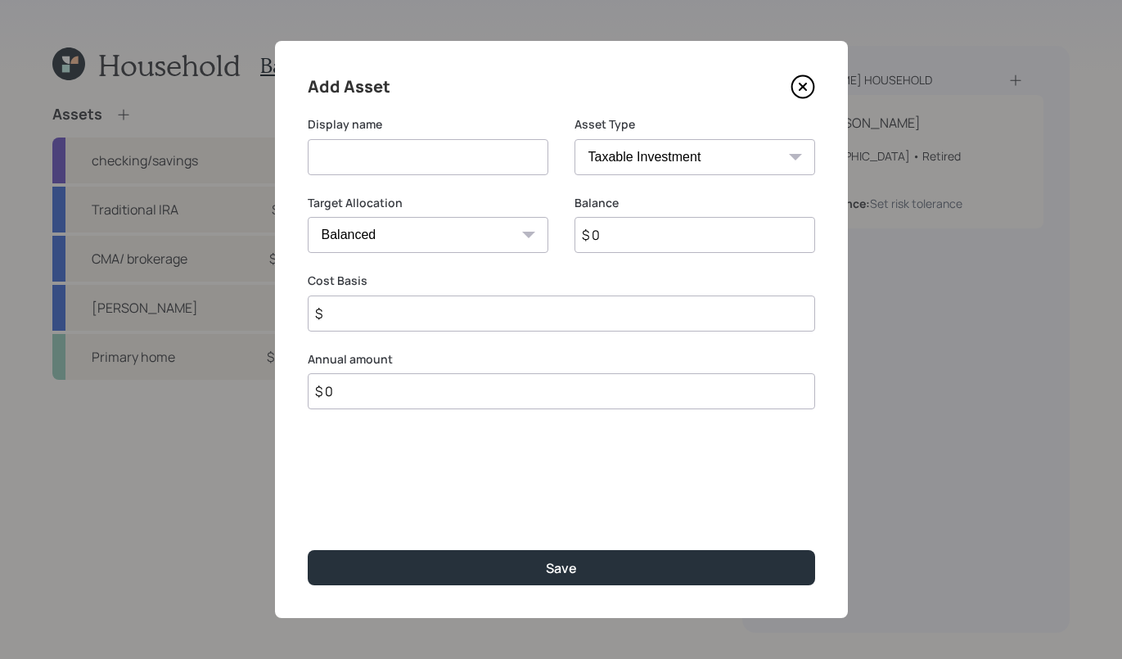
click at [524, 163] on input at bounding box center [428, 157] width 241 height 36
type input "Corvette"
click at [639, 155] on select "SEP IRA IRA Roth IRA 401(k) Roth 401(k) 403(b) Roth 403(b) 457(b) Roth 457(b) H…" at bounding box center [694, 157] width 241 height 36
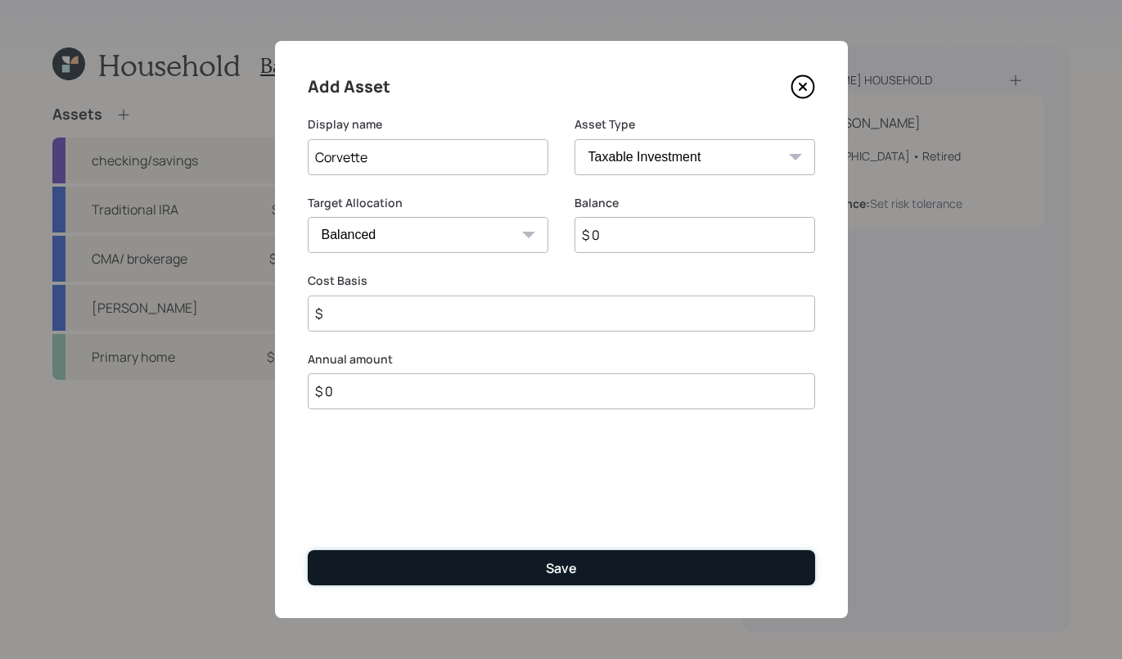
click at [514, 553] on button "Save" at bounding box center [561, 567] width 507 height 35
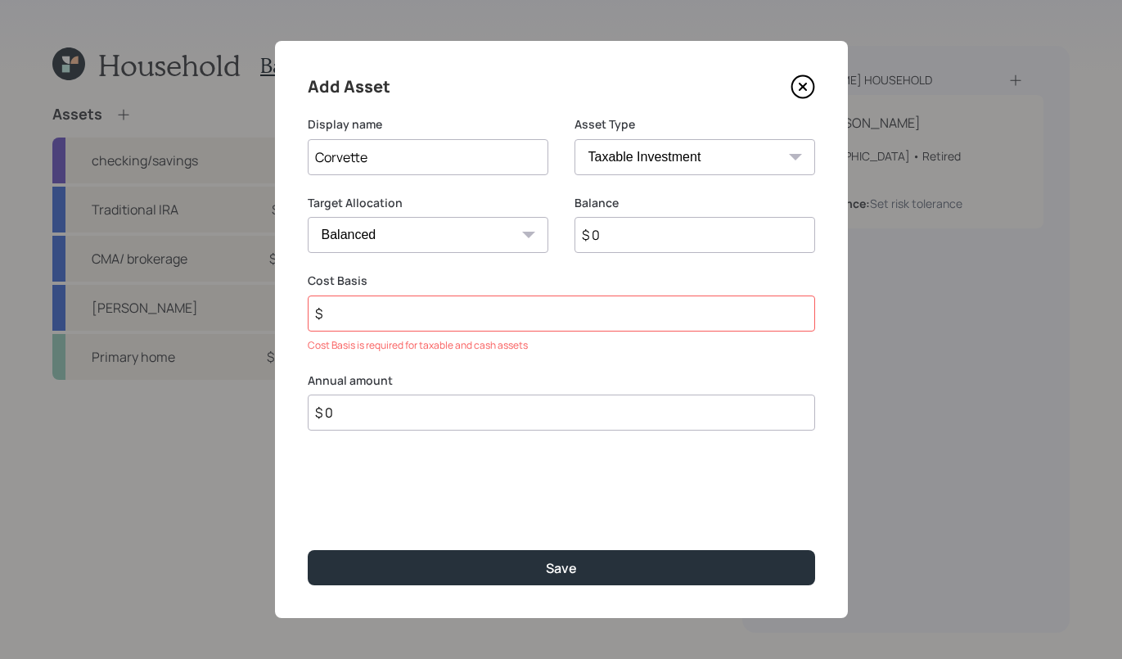
click at [453, 304] on input "$" at bounding box center [561, 313] width 507 height 36
type input "$ 0"
click at [624, 588] on div "Add Asset Display name Corvette Asset Type SEP IRA IRA Roth IRA 401(k) Roth 401…" at bounding box center [561, 329] width 573 height 577
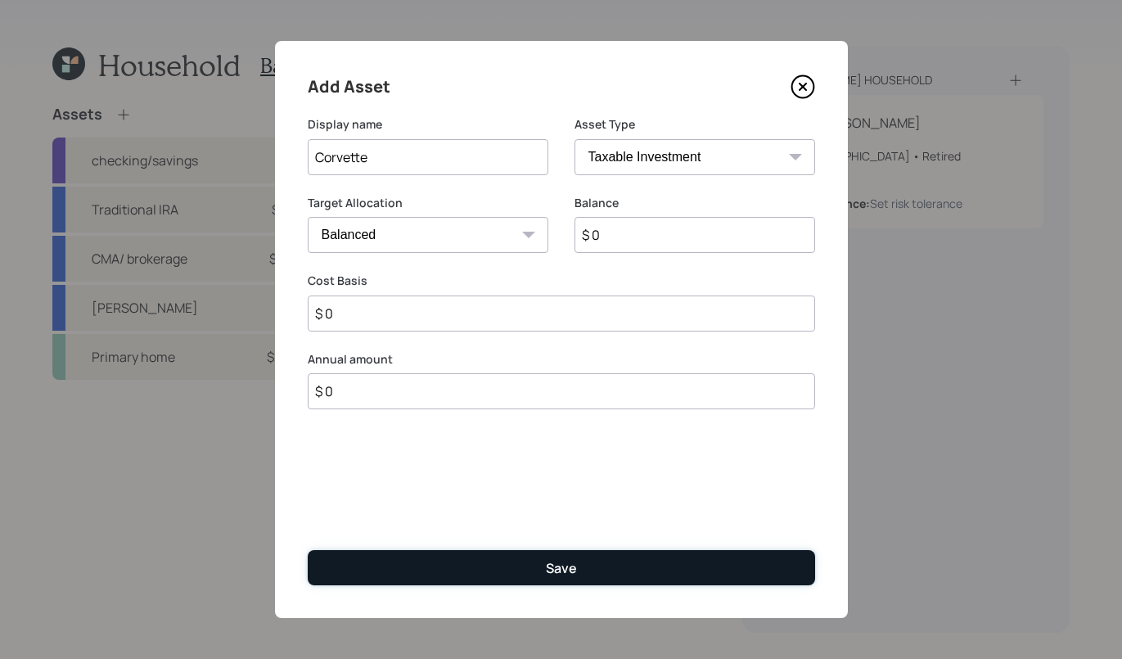
click at [609, 574] on button "Save" at bounding box center [561, 567] width 507 height 35
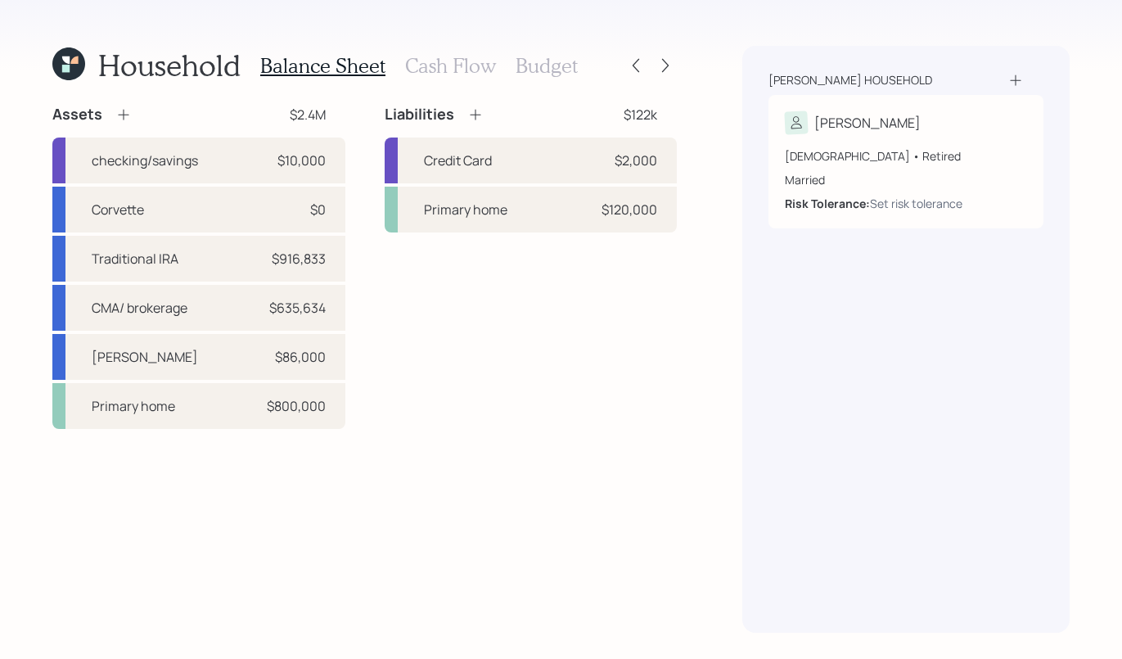
click at [140, 113] on div "Assets $2.4M" at bounding box center [198, 115] width 293 height 20
click at [131, 115] on div "Assets $2.4M" at bounding box center [198, 115] width 293 height 20
click at [128, 114] on icon at bounding box center [123, 114] width 16 height 16
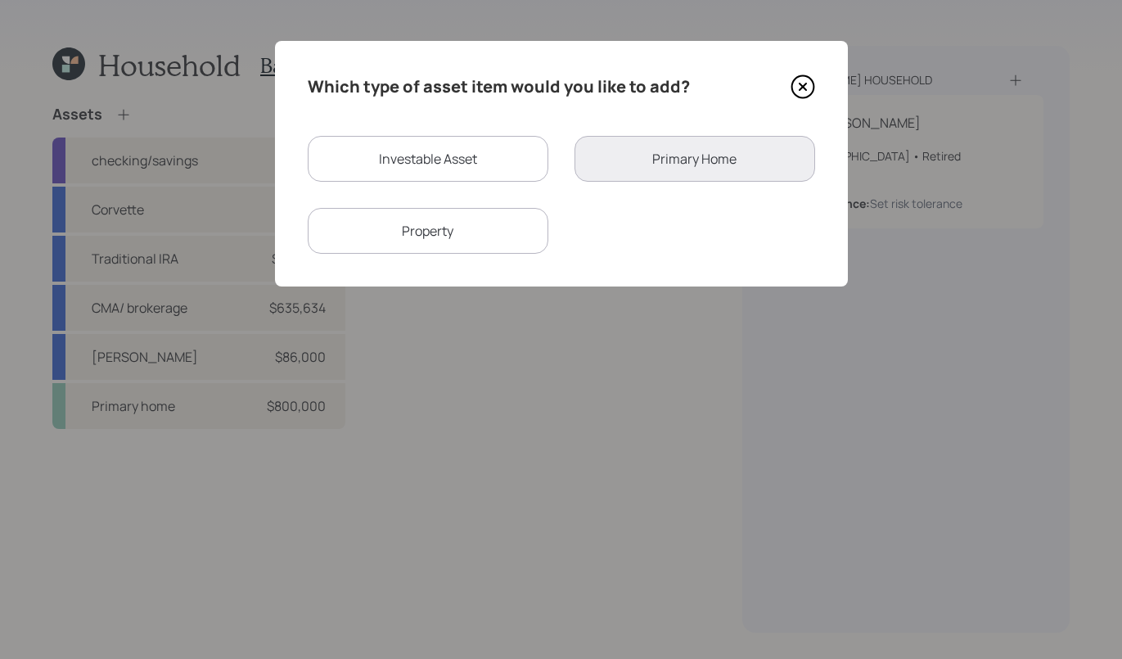
click at [452, 159] on div "Investable Asset" at bounding box center [428, 159] width 241 height 46
select select "taxable"
select select "balanced"
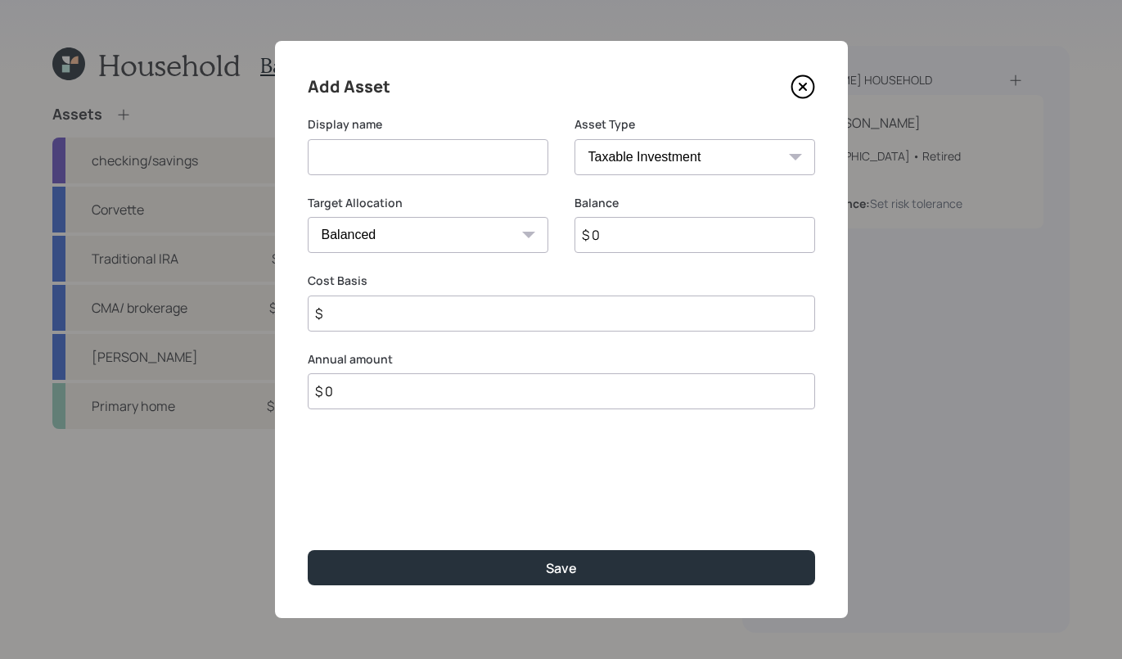
click at [452, 159] on input at bounding box center [428, 157] width 241 height 36
click at [389, 162] on input "Milenium Trtust?" at bounding box center [428, 157] width 241 height 36
type input "Milenium Trust?"
click at [781, 151] on select "SEP IRA IRA Roth IRA 401(k) Roth 401(k) 403(b) Roth 403(b) 457(b) Roth 457(b) H…" at bounding box center [694, 157] width 241 height 36
click at [574, 139] on select "SEP IRA IRA Roth IRA 401(k) Roth 401(k) 403(b) Roth 403(b) 457(b) Roth 457(b) H…" at bounding box center [694, 157] width 241 height 36
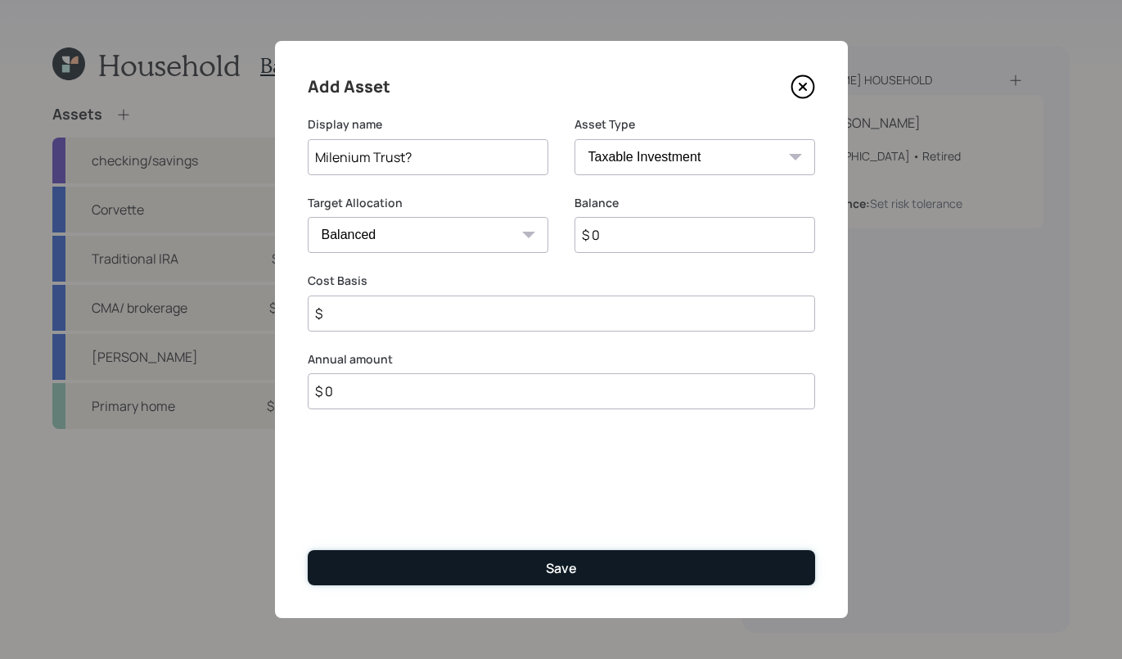
click at [522, 559] on button "Save" at bounding box center [561, 567] width 507 height 35
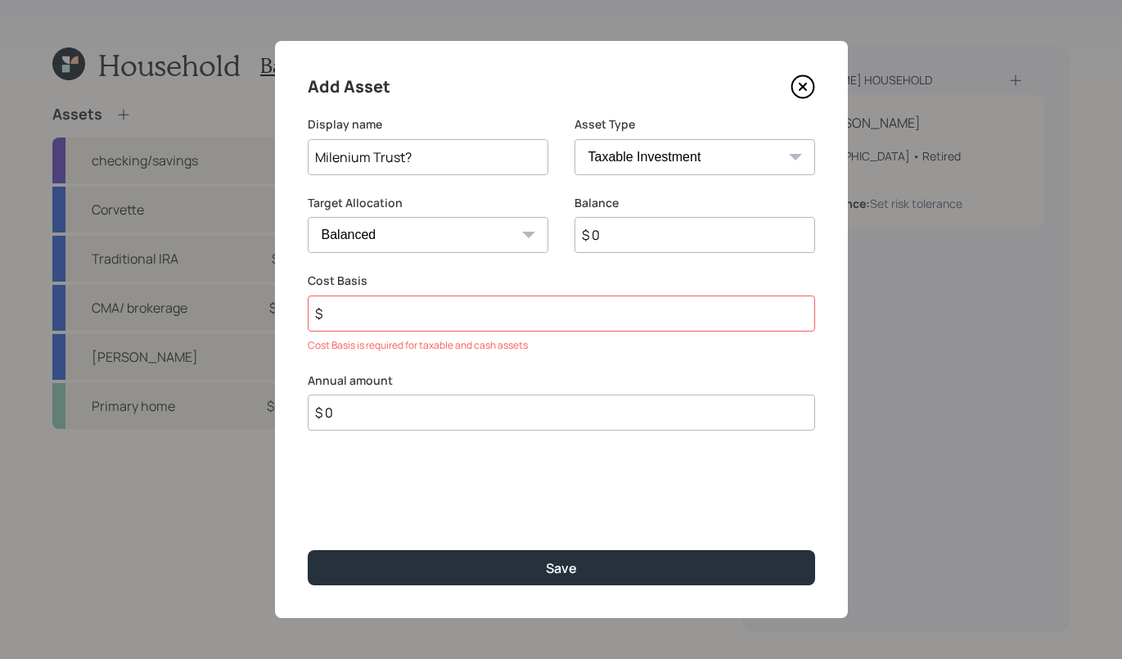
click at [371, 305] on input "$" at bounding box center [561, 313] width 507 height 36
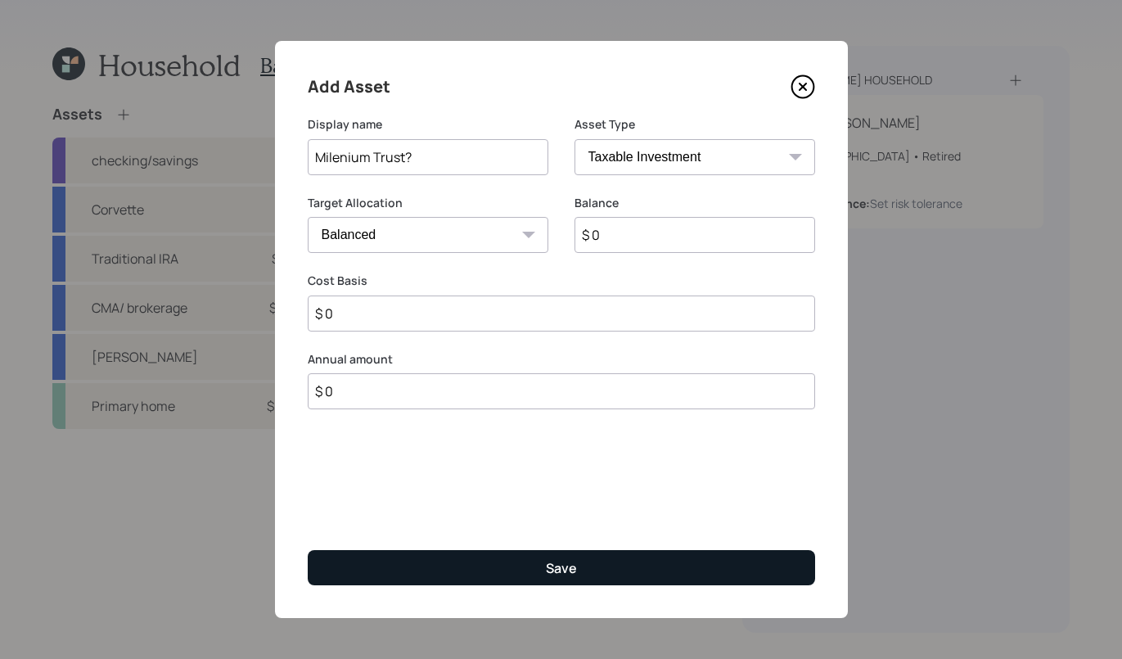
type input "$ 0"
click at [521, 550] on button "Save" at bounding box center [561, 567] width 507 height 35
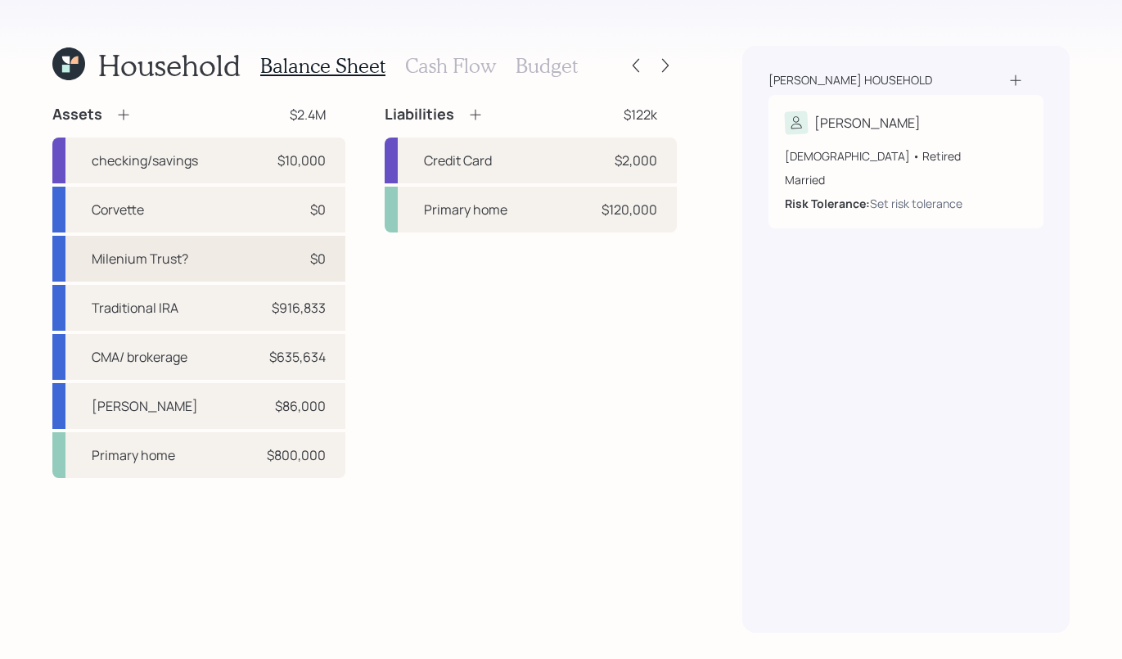
click at [251, 265] on div "Milenium Trust? $0" at bounding box center [198, 259] width 293 height 46
select select "taxable"
select select "balanced"
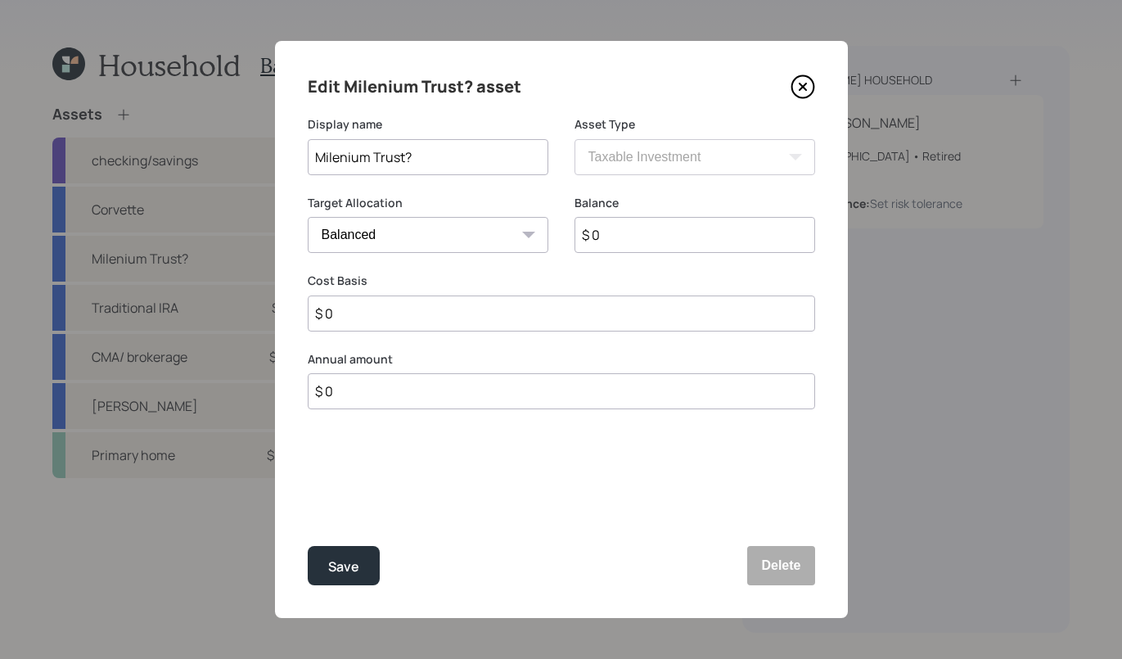
click at [637, 240] on input "$ 0" at bounding box center [694, 235] width 241 height 36
type input "$ 45,000"
click at [326, 564] on button "Save" at bounding box center [344, 565] width 72 height 39
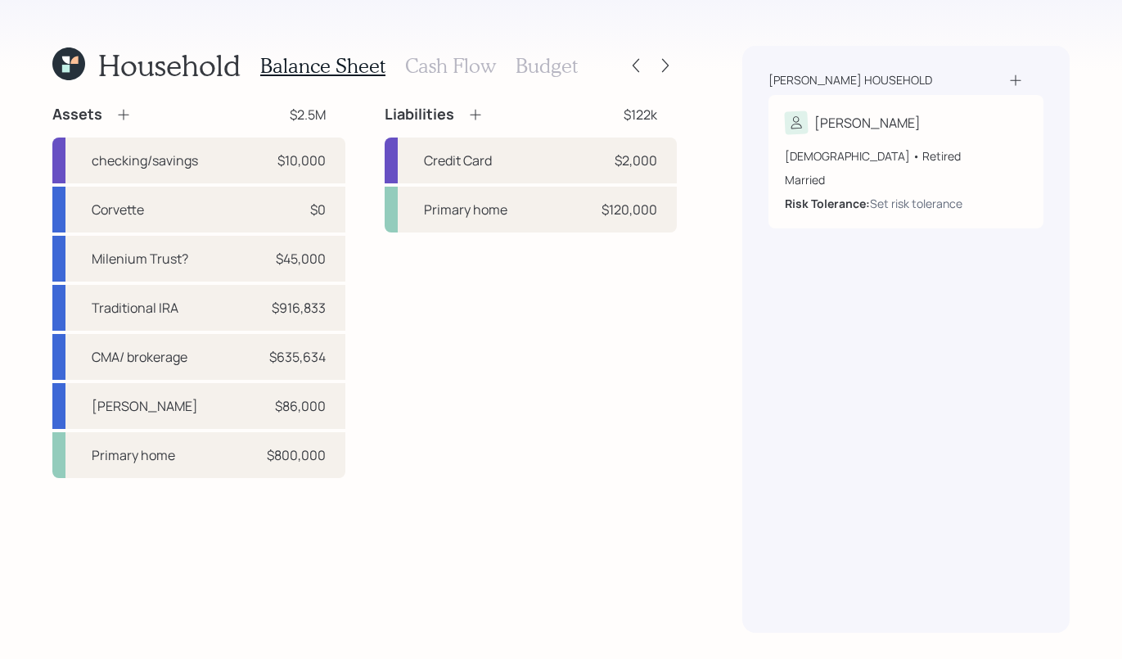
click at [408, 66] on h3 "Cash Flow" at bounding box center [450, 66] width 91 height 24
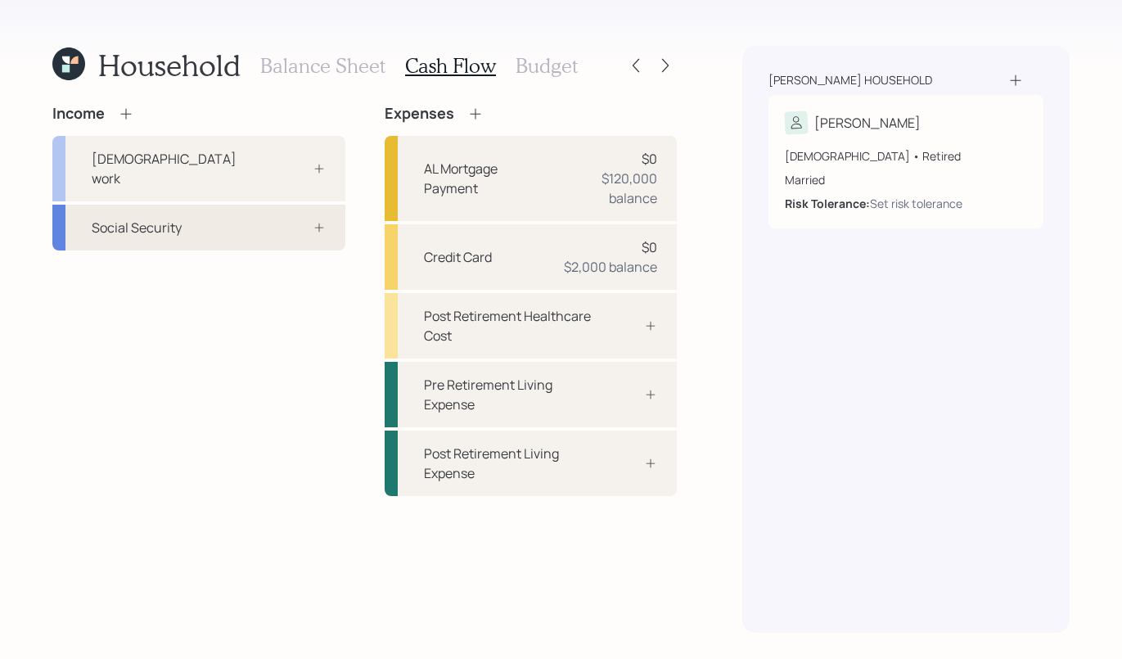
click at [340, 213] on div "Social Security" at bounding box center [198, 228] width 293 height 46
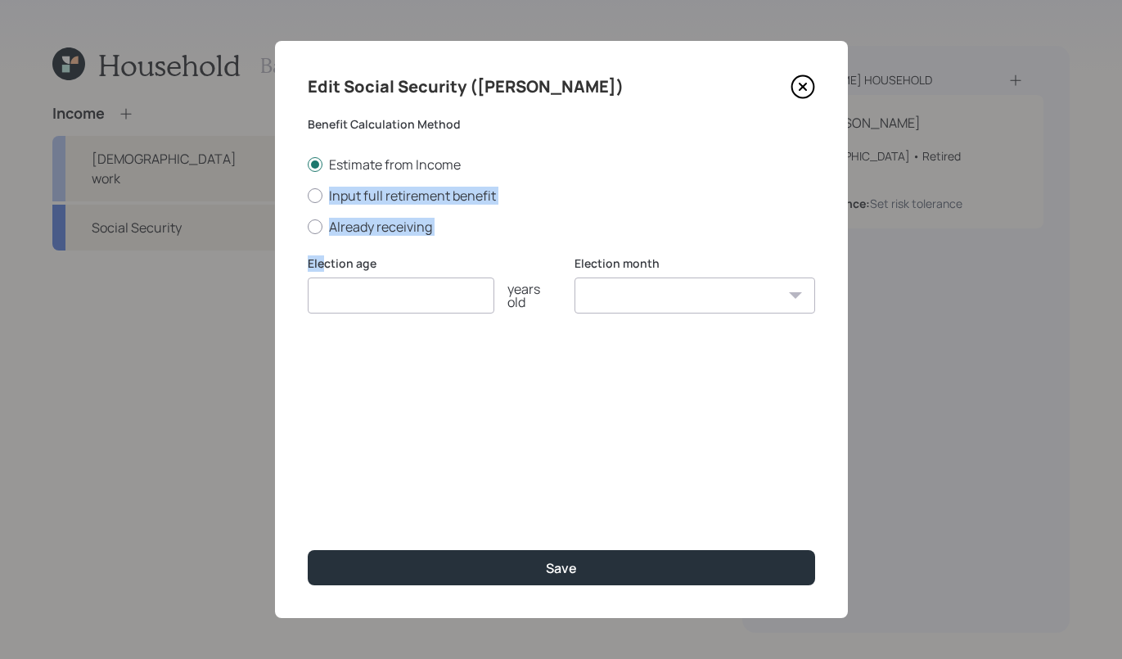
drag, startPoint x: 322, startPoint y: 225, endPoint x: 322, endPoint y: 263, distance: 37.6
click at [0, 0] on form "Benefit Calculation Method Estimate from Income Input full retirement benefit A…" at bounding box center [0, 0] width 0 height 0
click at [322, 234] on label "Already receiving" at bounding box center [561, 227] width 507 height 18
click at [308, 227] on input "Already receiving" at bounding box center [307, 226] width 1 height 1
radio input "true"
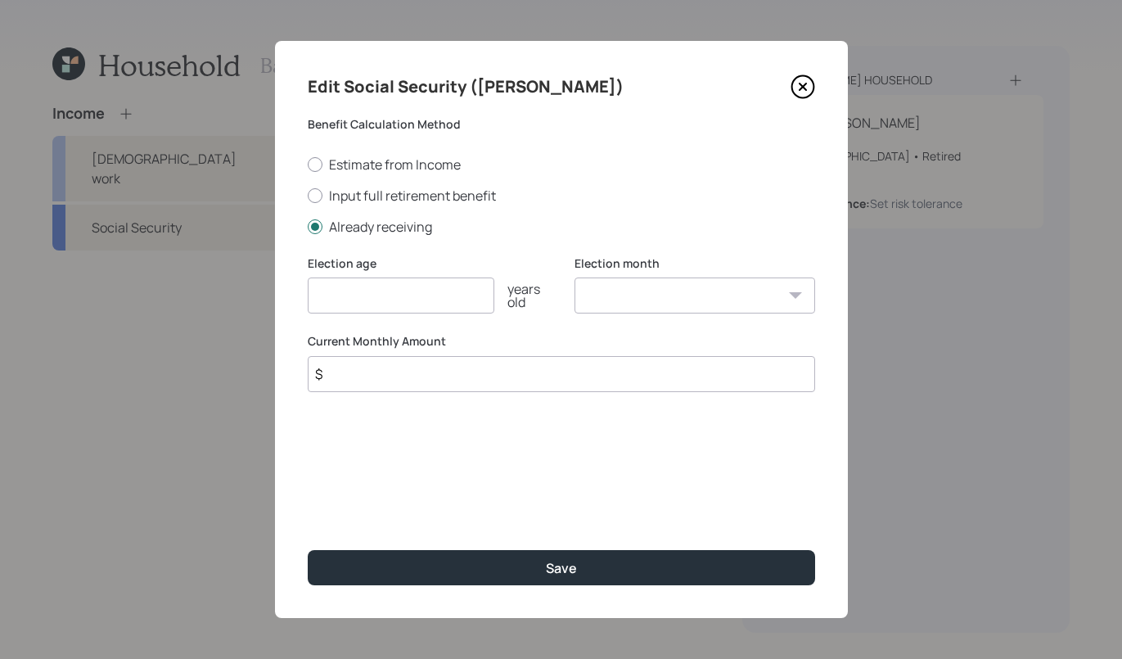
click at [340, 299] on input "number" at bounding box center [401, 295] width 187 height 36
click at [424, 403] on div "Edit Social Security (Bruce) Benefit Calculation Method Estimate from Income In…" at bounding box center [561, 329] width 573 height 577
click at [425, 385] on input "$" at bounding box center [561, 374] width 507 height 36
type input "$ 3,000"
click at [371, 282] on input "number" at bounding box center [401, 295] width 187 height 36
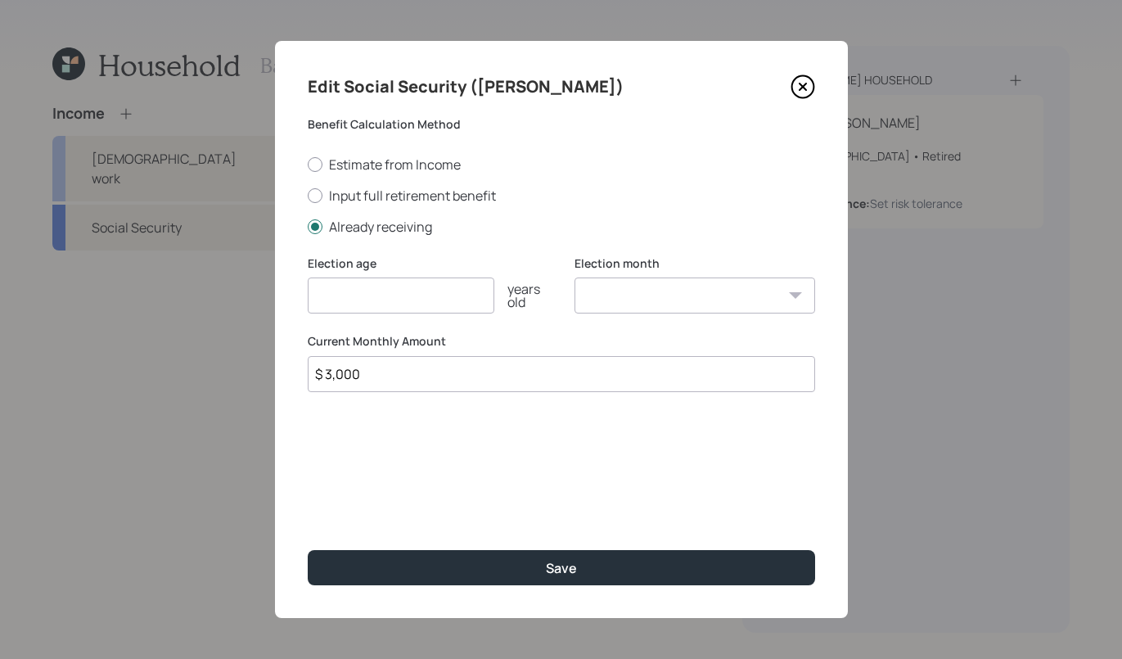
type input "5"
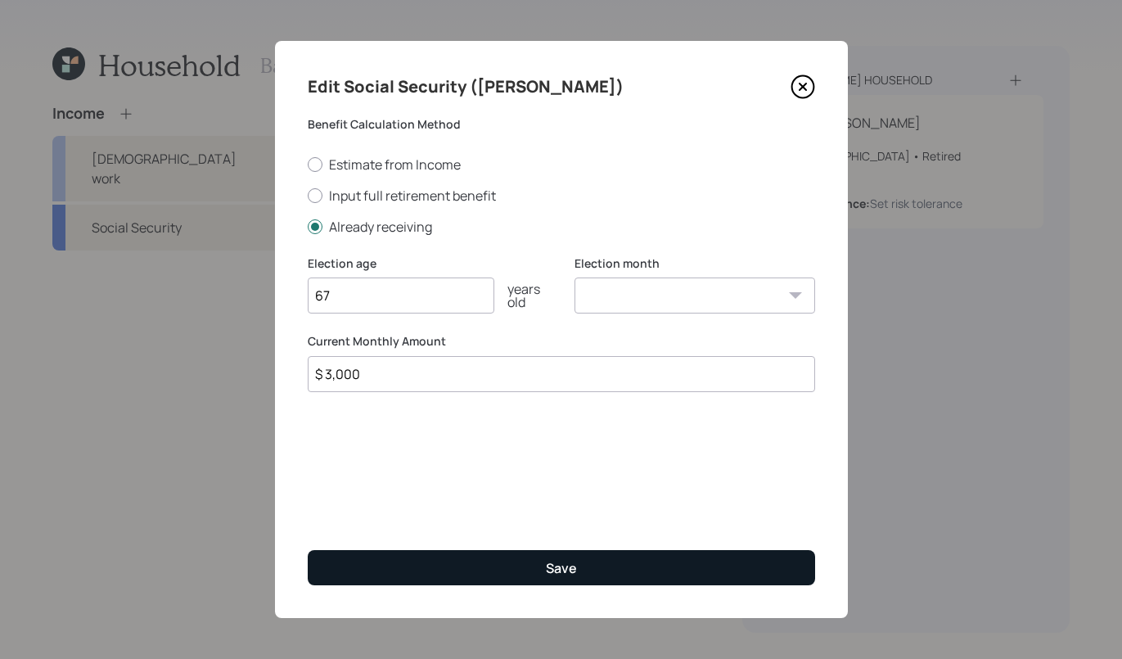
type input "67"
click at [547, 574] on div "Save" at bounding box center [561, 568] width 31 height 18
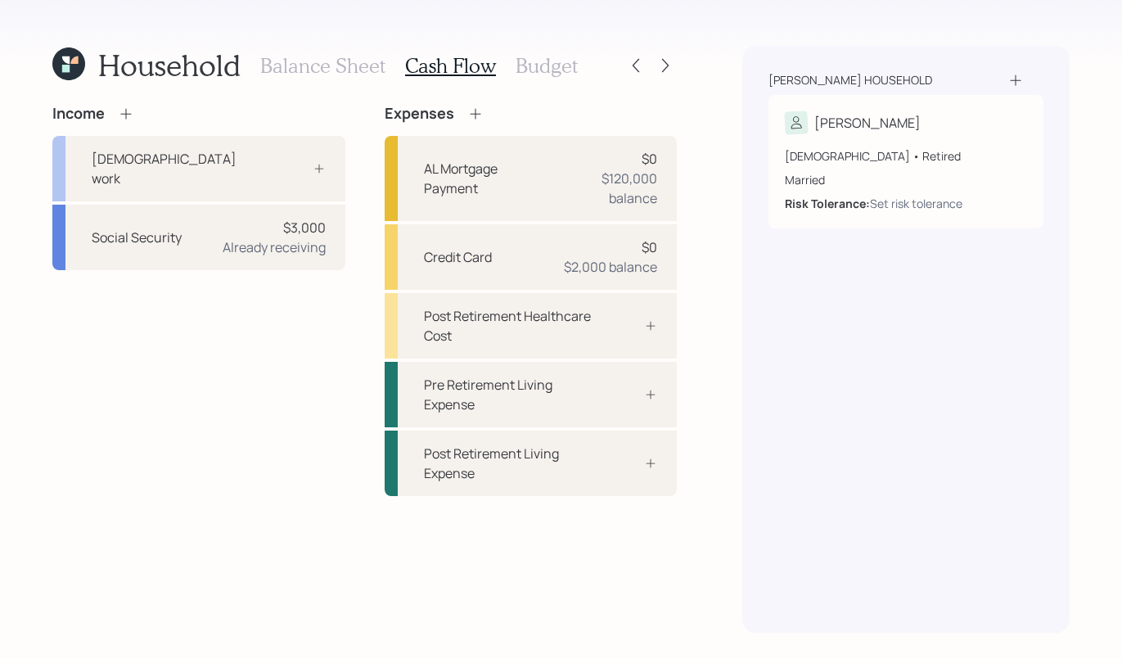
click at [524, 74] on h3 "Budget" at bounding box center [546, 66] width 62 height 24
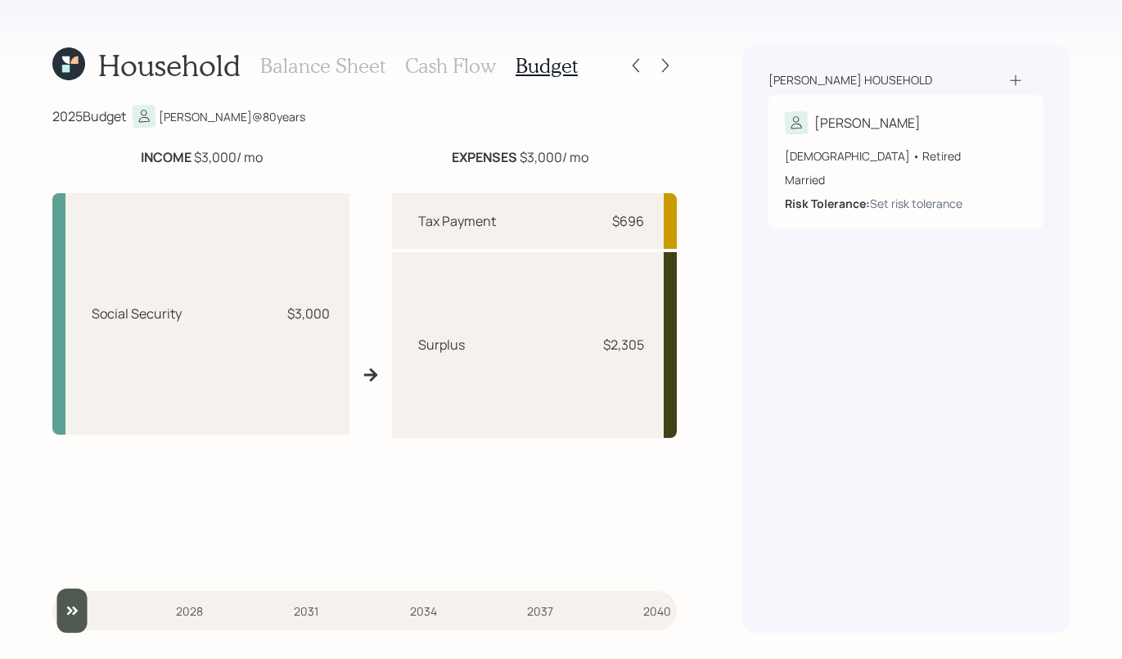
click at [290, 72] on h3 "Balance Sheet" at bounding box center [322, 66] width 125 height 24
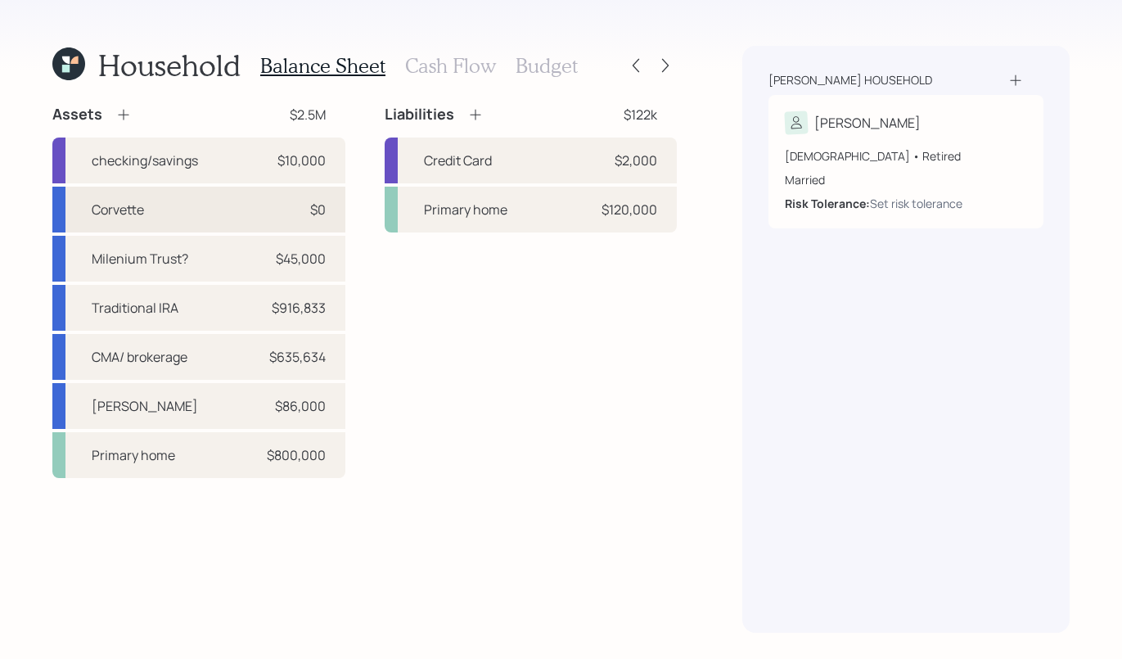
drag, startPoint x: 147, startPoint y: 218, endPoint x: 106, endPoint y: 227, distance: 42.5
click at [114, 231] on div "Corvette $0" at bounding box center [198, 210] width 293 height 46
select select "taxable"
select select "balanced"
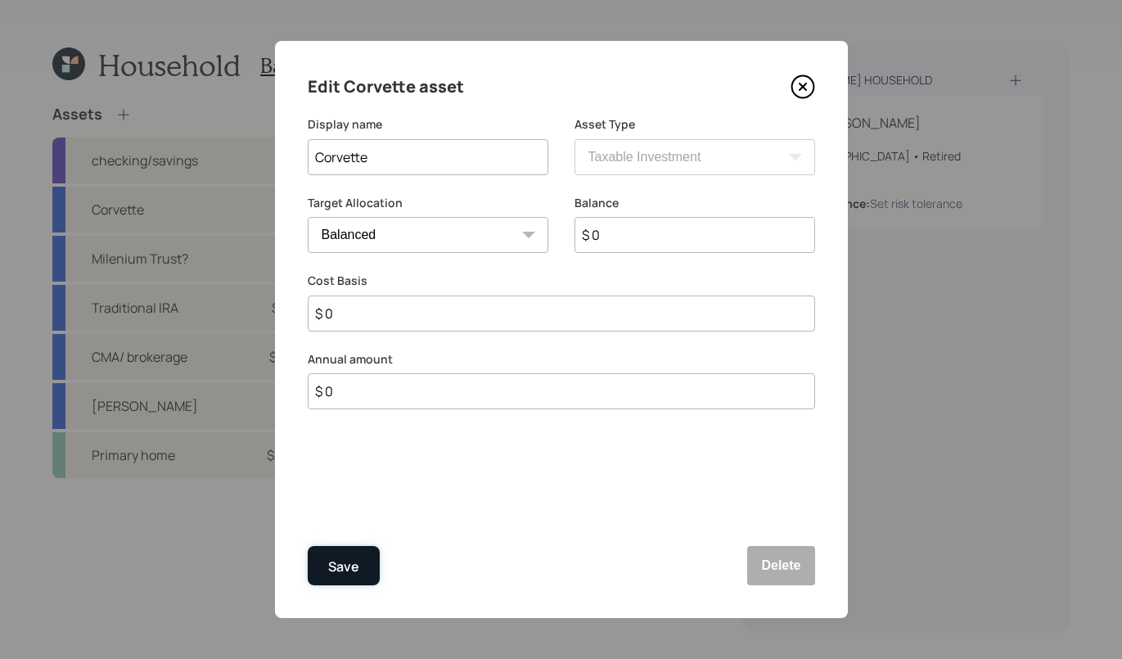
click at [356, 580] on button "Save" at bounding box center [344, 565] width 72 height 39
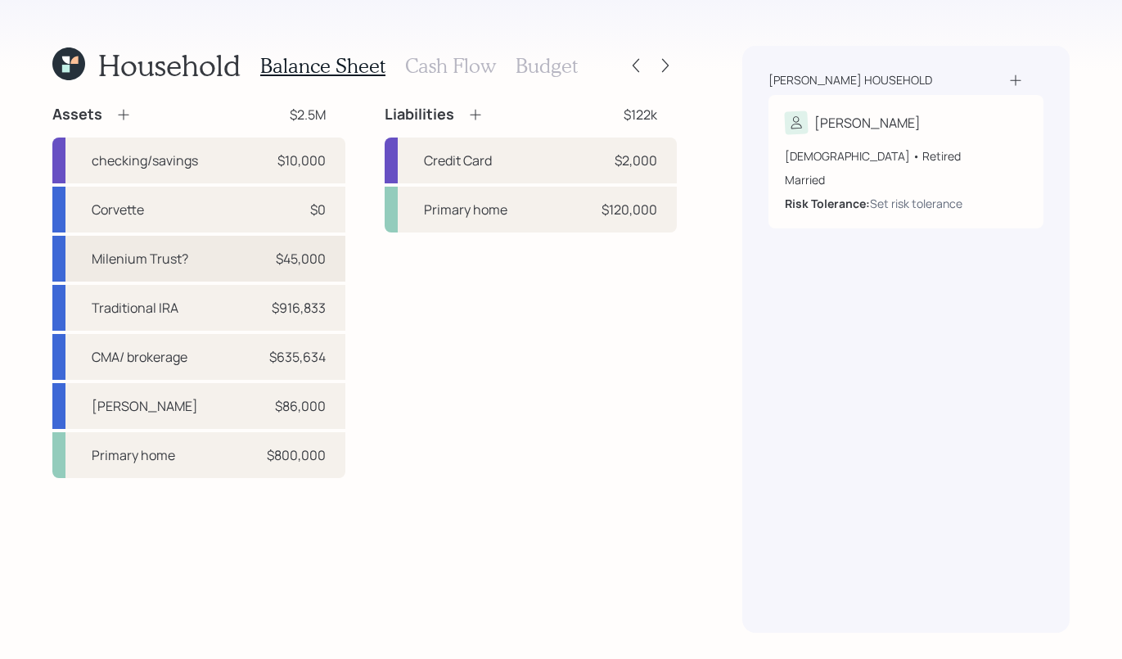
click at [187, 263] on div "Milenium Trust? $45,000" at bounding box center [198, 259] width 293 height 46
select select "taxable"
select select "balanced"
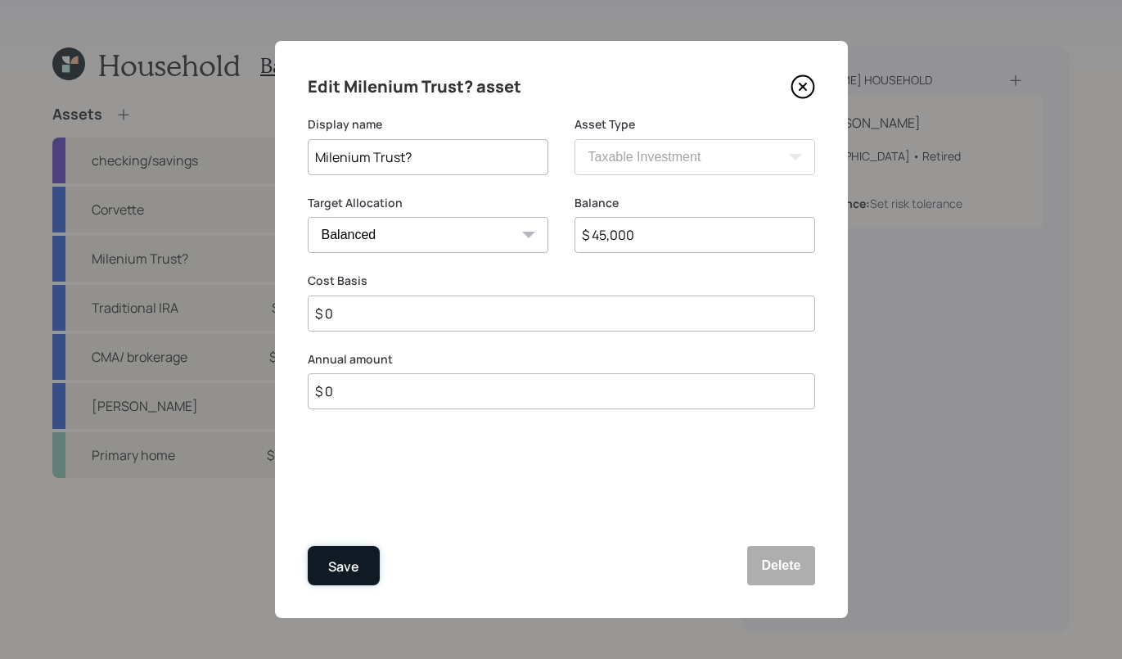
click at [322, 560] on button "Save" at bounding box center [344, 565] width 72 height 39
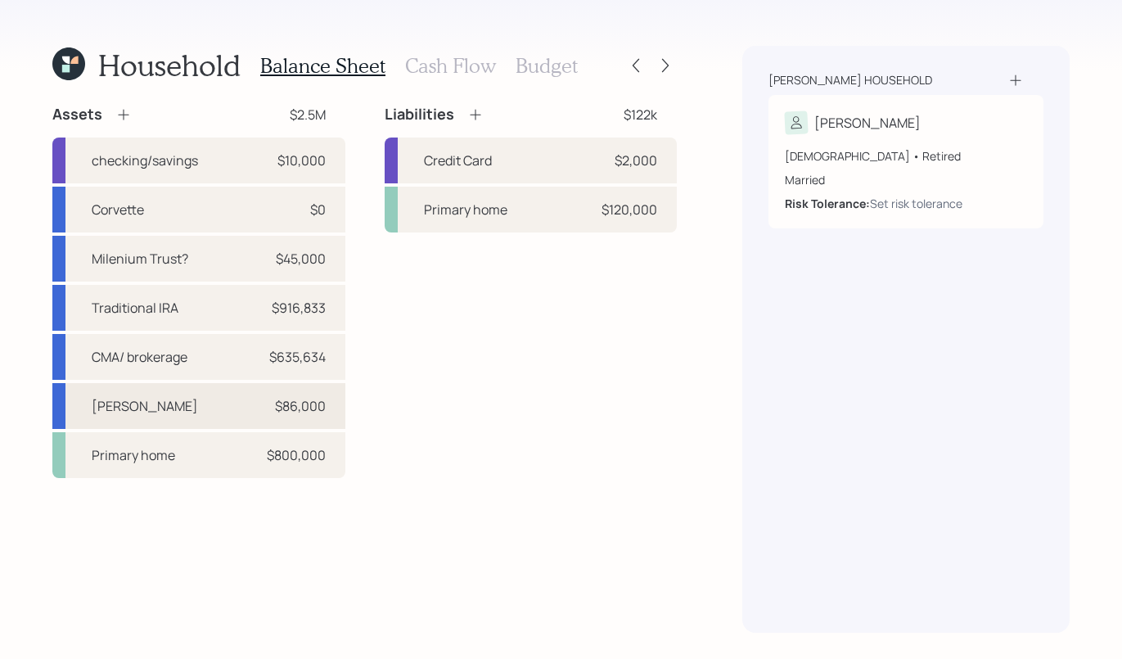
click at [192, 400] on div "Roth $86,000" at bounding box center [198, 406] width 293 height 46
select select "roth_ira"
select select "balanced"
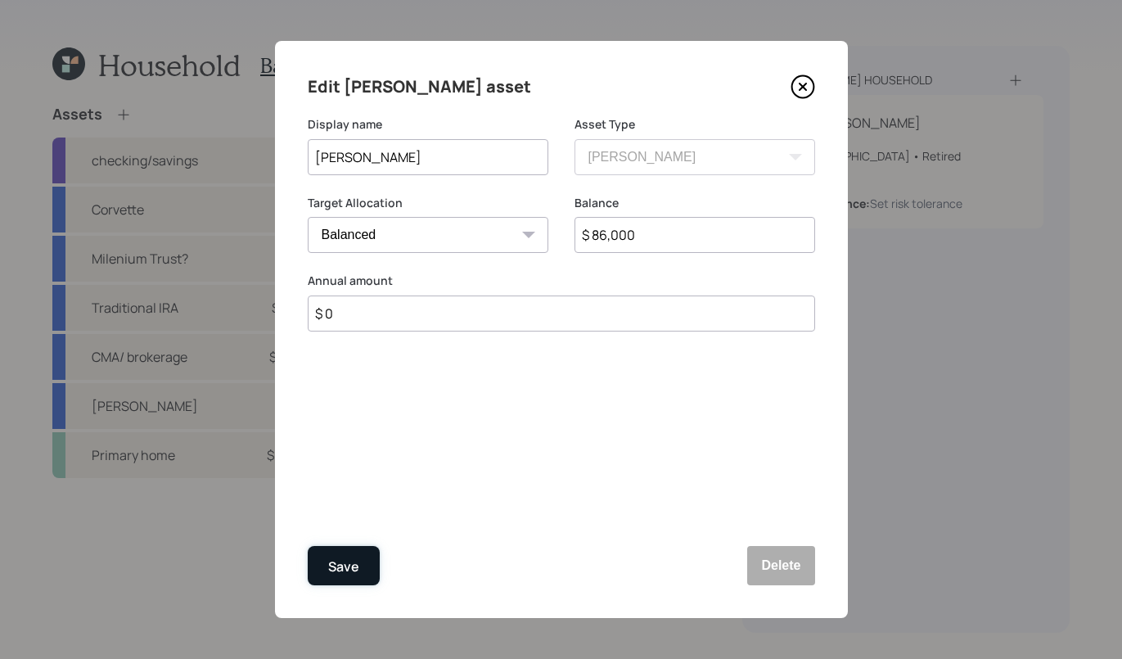
click at [344, 564] on div "Save" at bounding box center [343, 567] width 31 height 22
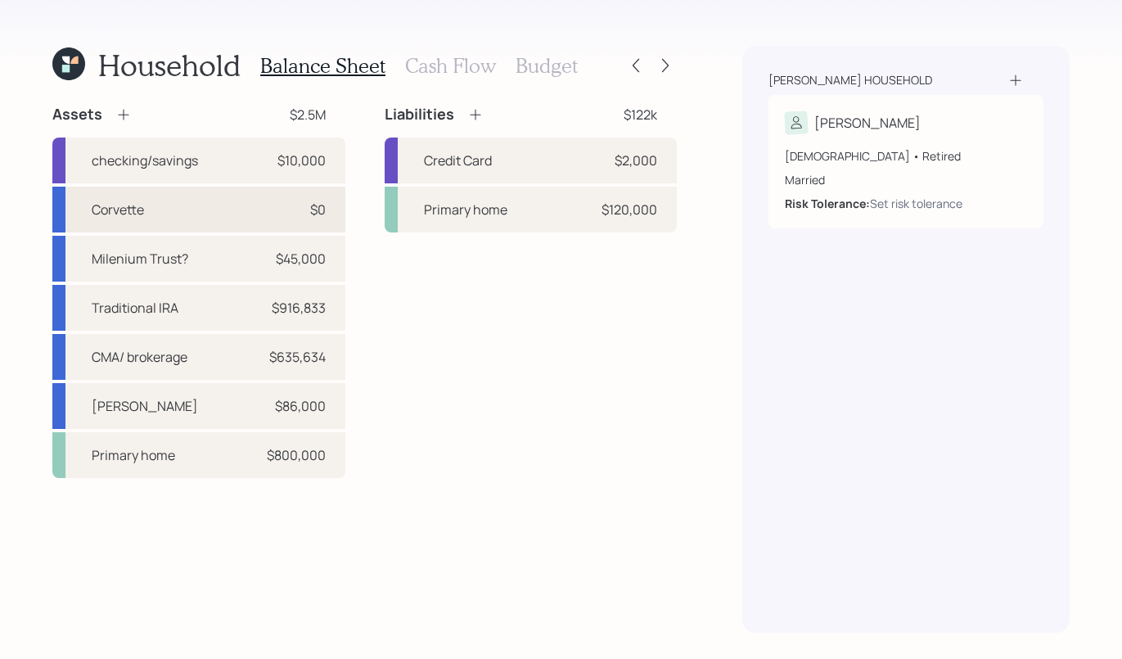
click at [209, 205] on div "Corvette $0" at bounding box center [198, 210] width 293 height 46
select select "taxable"
select select "balanced"
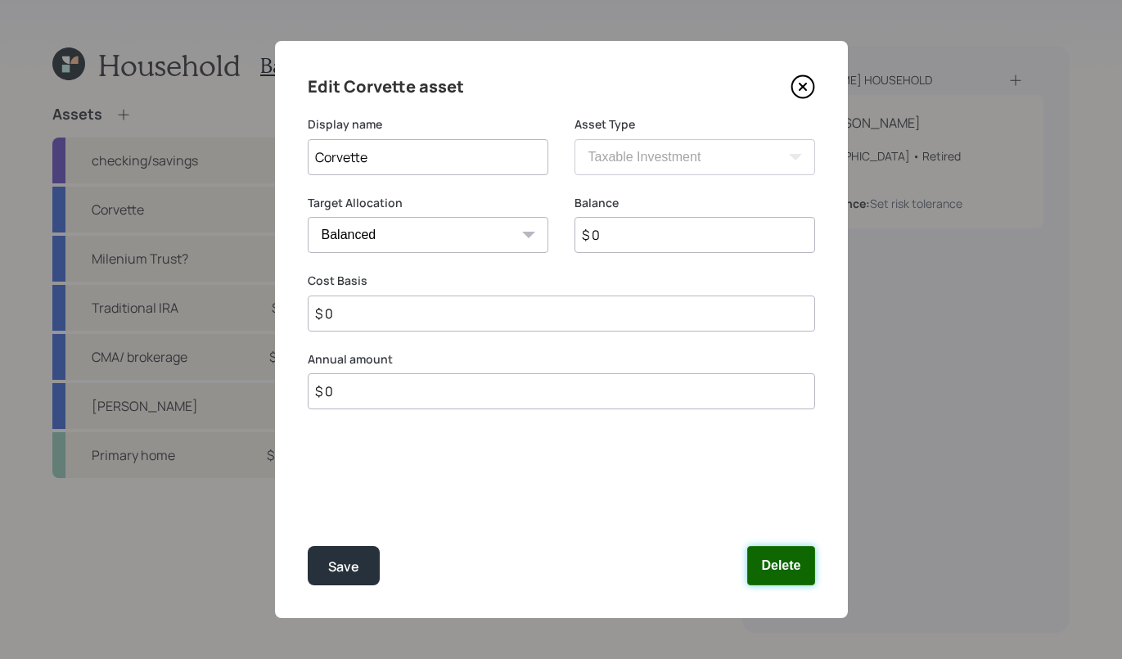
click at [789, 565] on button "Delete" at bounding box center [780, 565] width 67 height 39
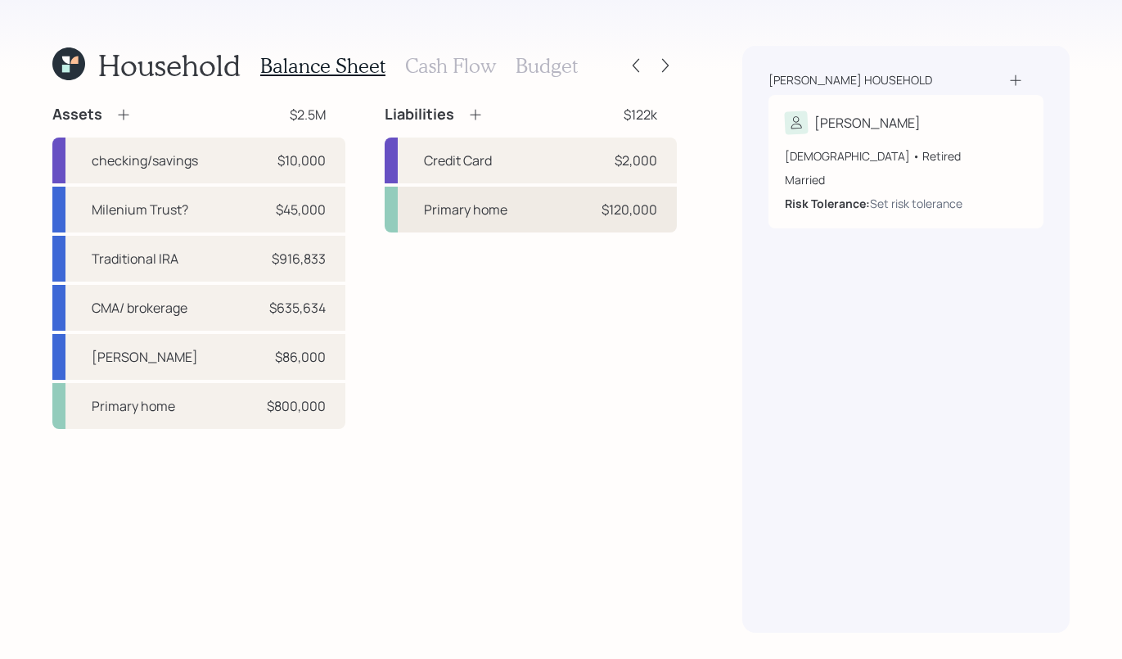
click at [514, 210] on div "Primary home $120,000" at bounding box center [531, 210] width 293 height 46
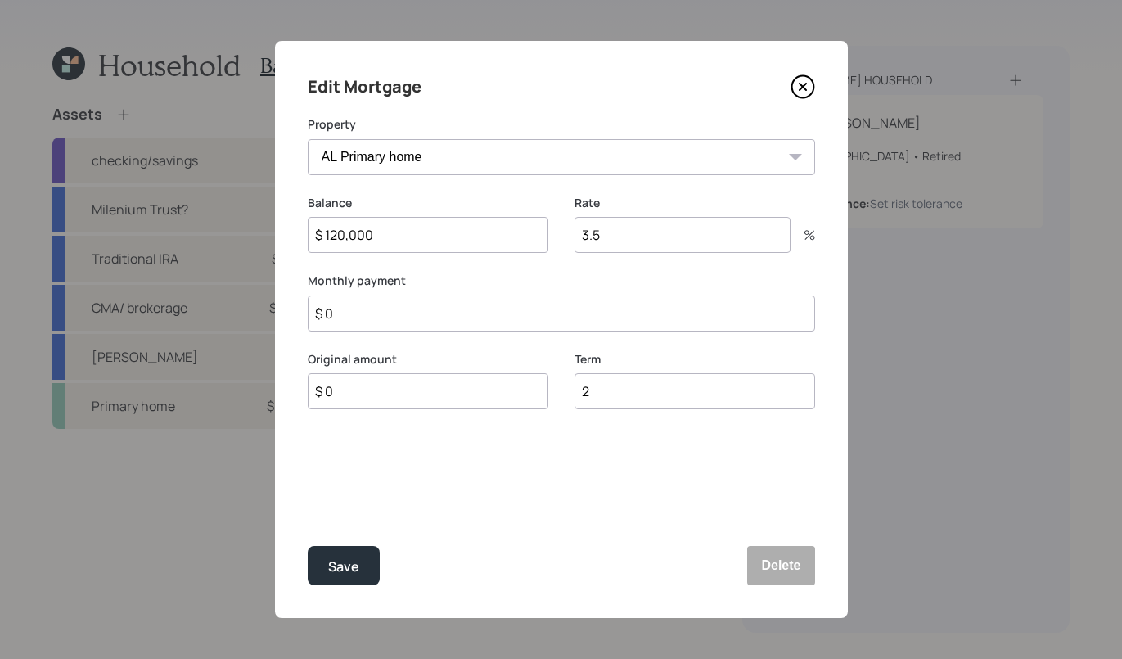
click at [809, 83] on icon at bounding box center [802, 86] width 25 height 25
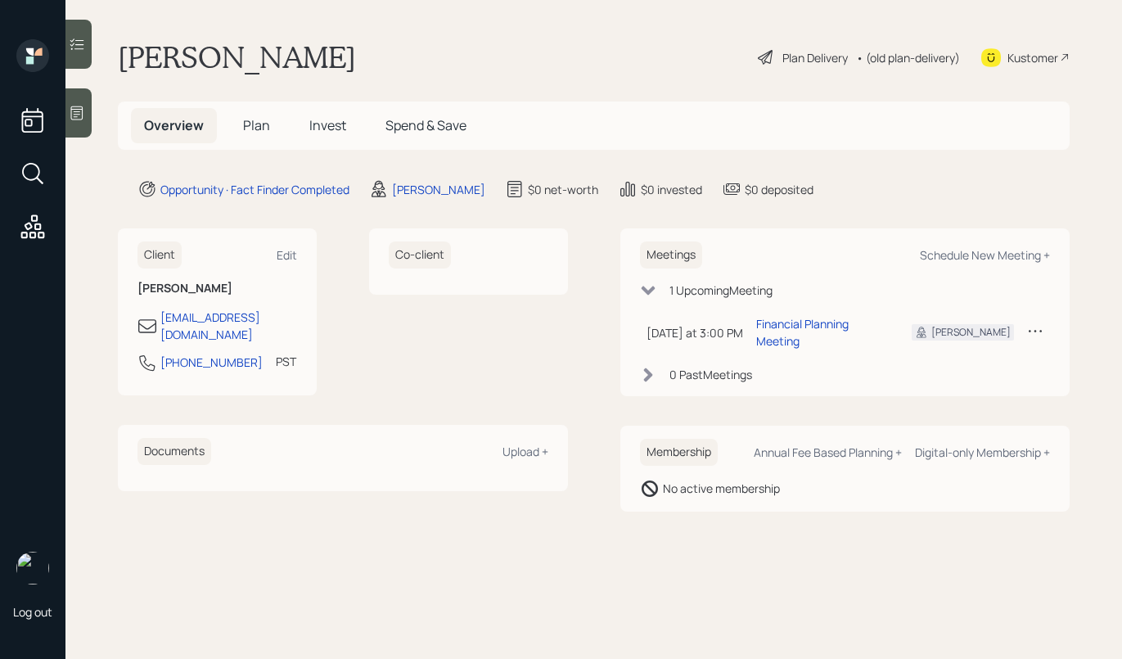
click at [70, 109] on icon at bounding box center [77, 113] width 16 height 16
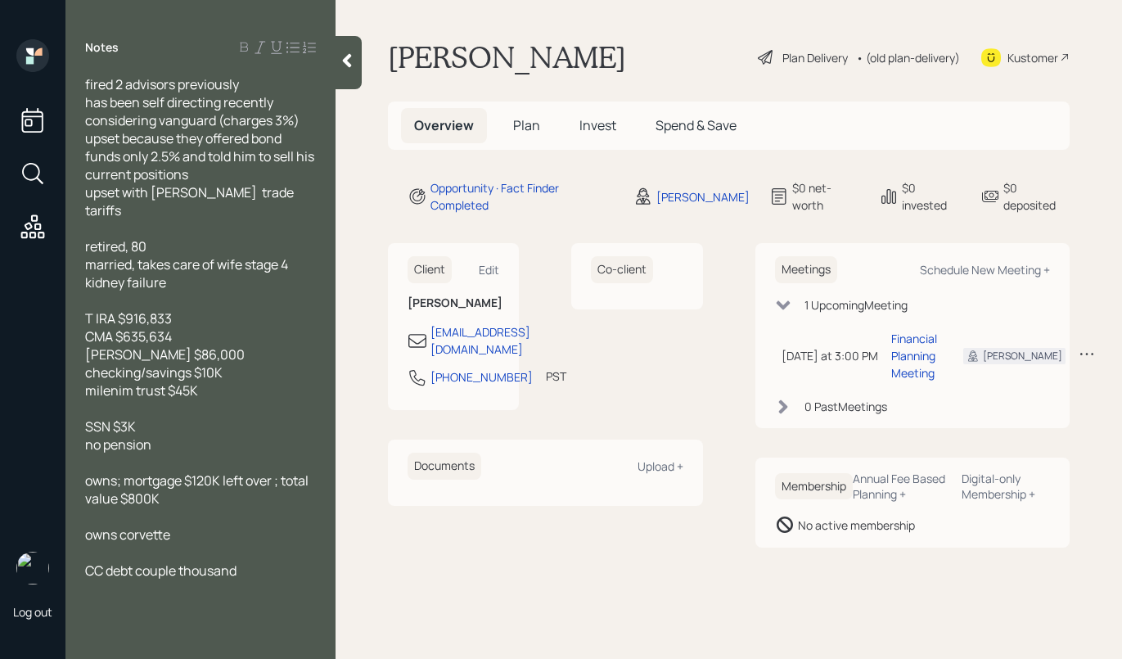
click at [654, 77] on main "Bruce Halpern Plan Delivery • (old plan-delivery) Kustomer Overview Plan Invest…" at bounding box center [728, 329] width 786 height 659
click at [359, 62] on div at bounding box center [348, 62] width 26 height 53
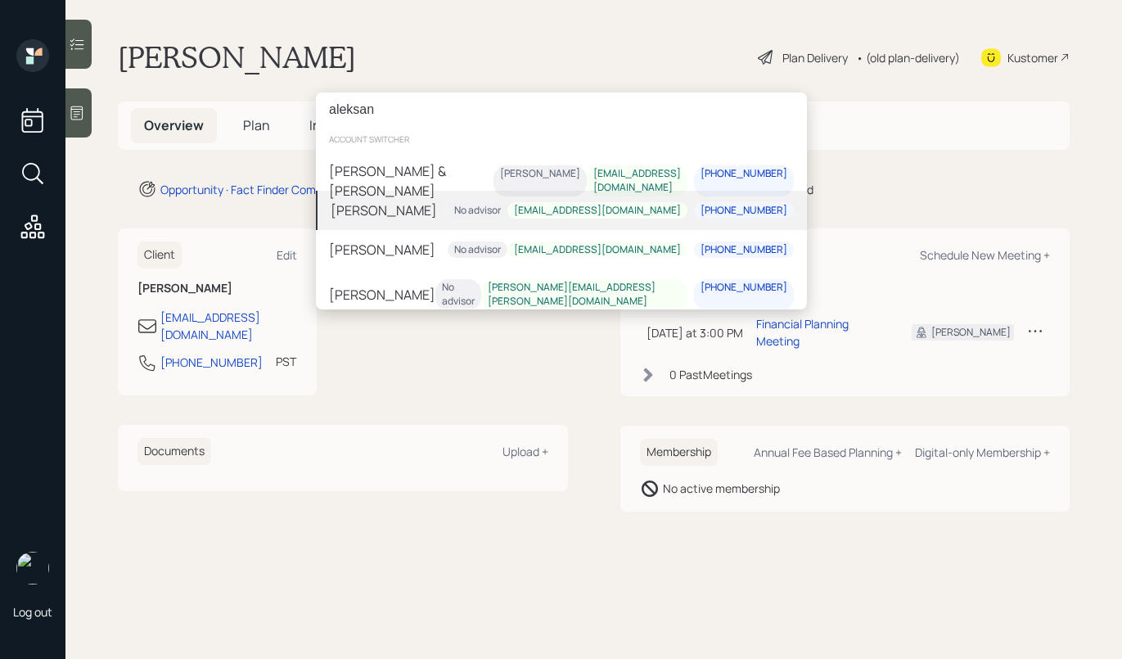
type input "aleksan"
click at [506, 225] on div "Aleksandra Szegda No advisor Aleksandraszegda@gmail.com 646-387-0766" at bounding box center [561, 210] width 491 height 39
